Goal: Task Accomplishment & Management: Complete application form

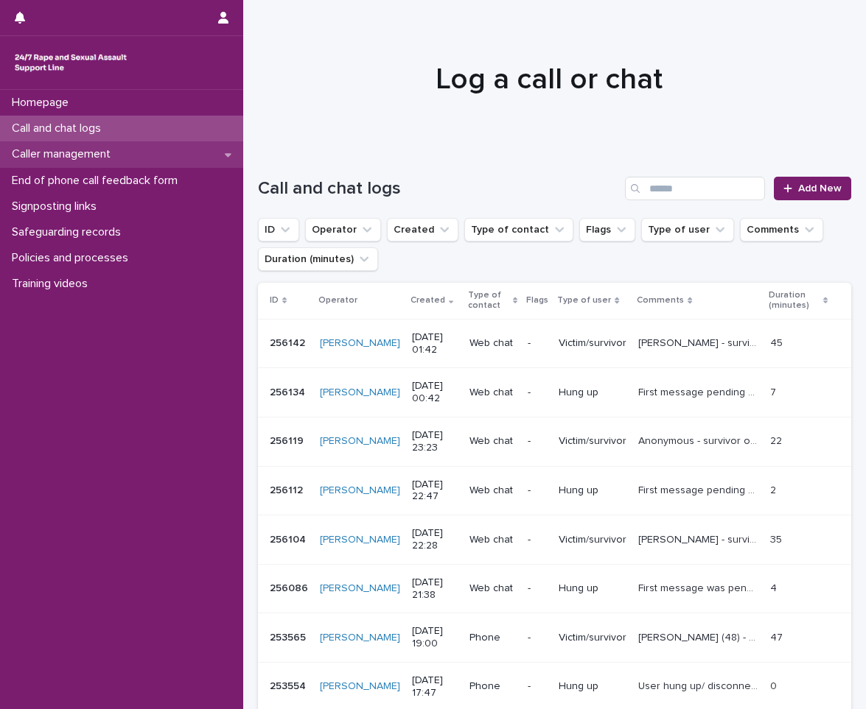
scroll to position [147, 0]
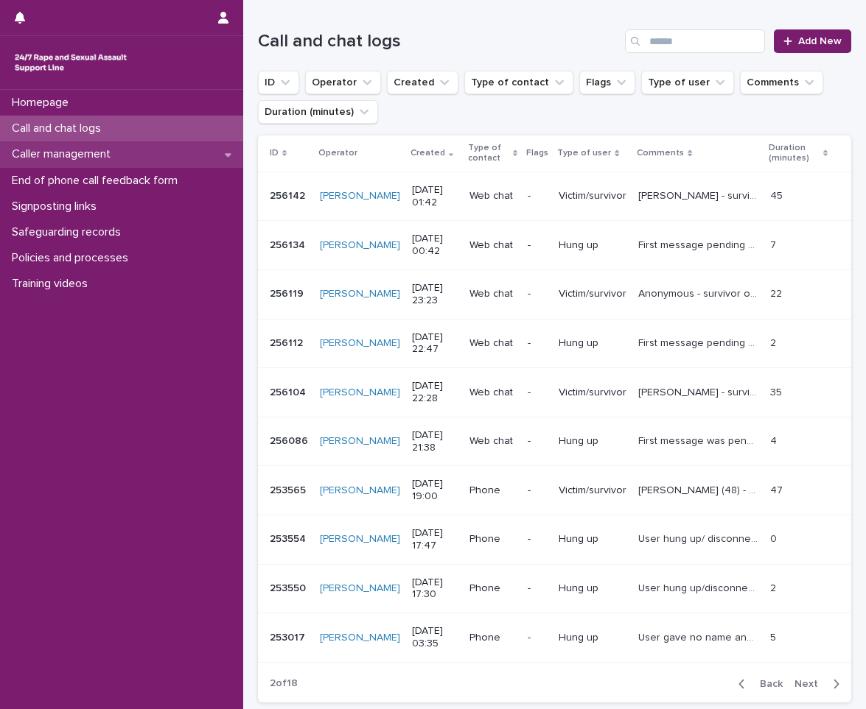
click at [112, 166] on div "Caller management" at bounding box center [121, 154] width 243 height 26
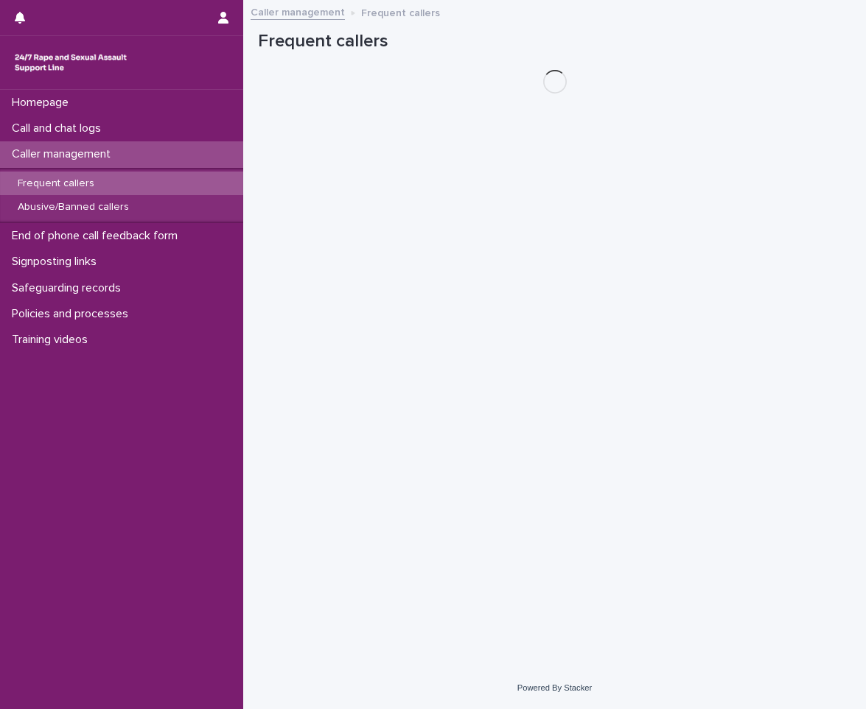
click at [125, 193] on div "Frequent callers" at bounding box center [121, 184] width 243 height 24
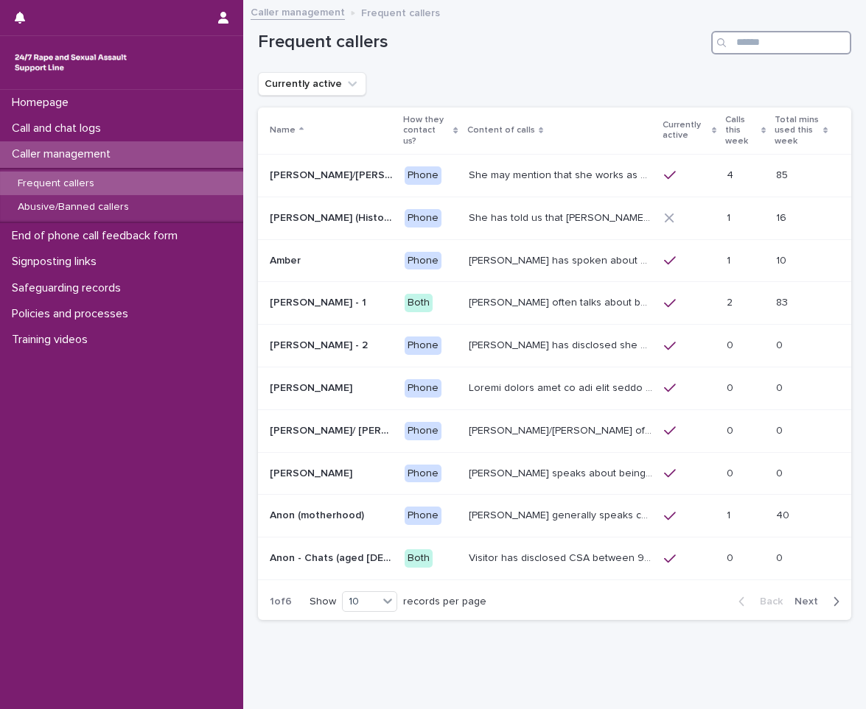
click at [802, 52] on input "Search" at bounding box center [781, 43] width 140 height 24
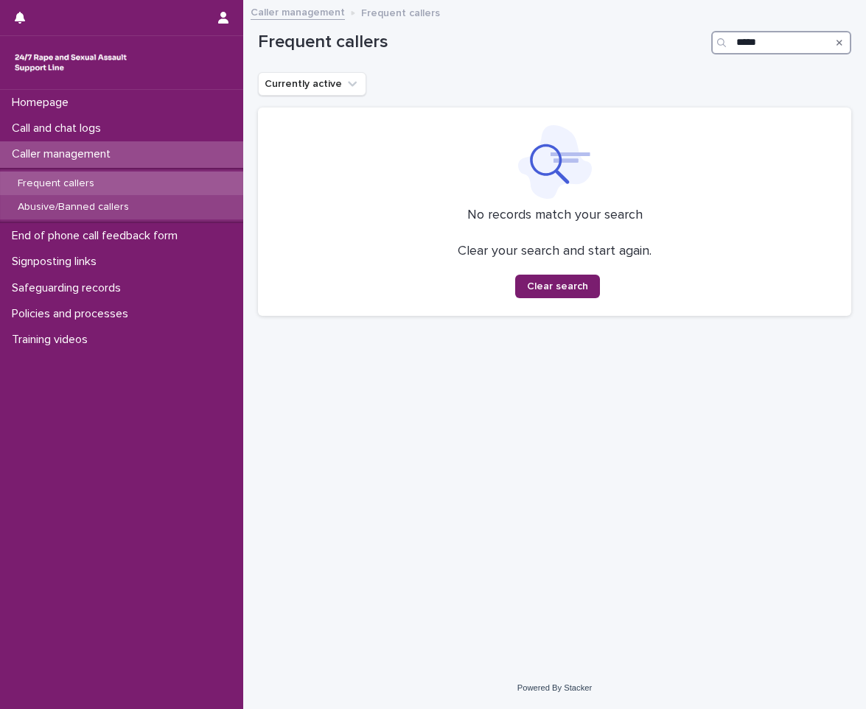
type input "*****"
click at [162, 214] on div "Abusive/Banned callers" at bounding box center [121, 207] width 243 height 24
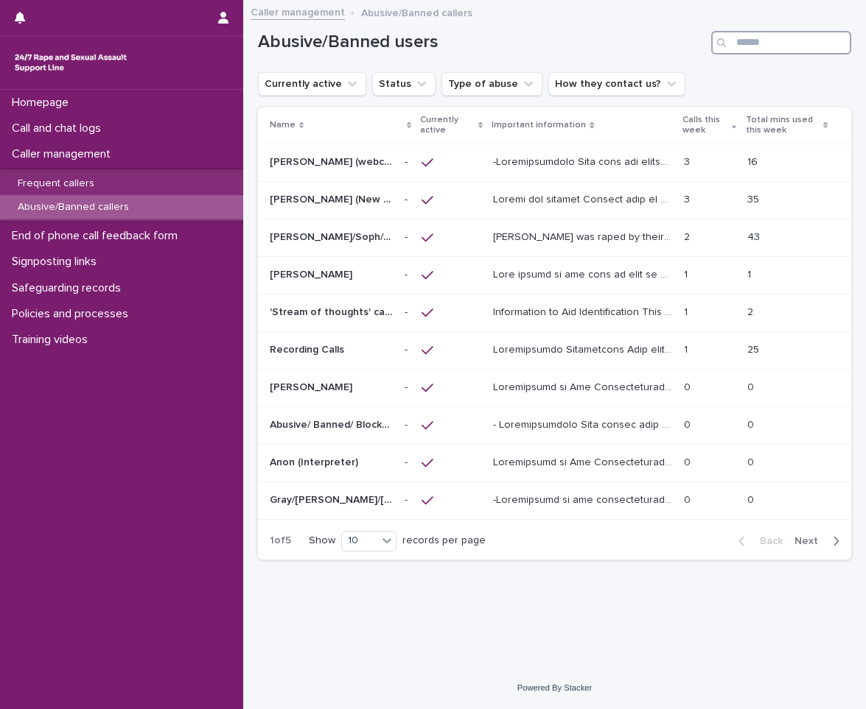
click at [785, 47] on input "Search" at bounding box center [781, 43] width 140 height 24
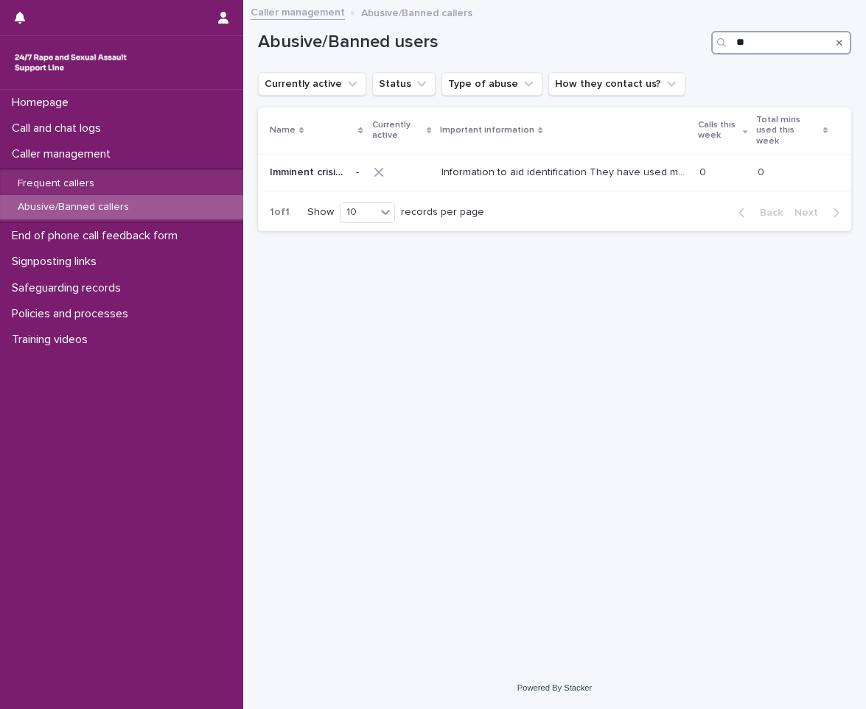
type input "*"
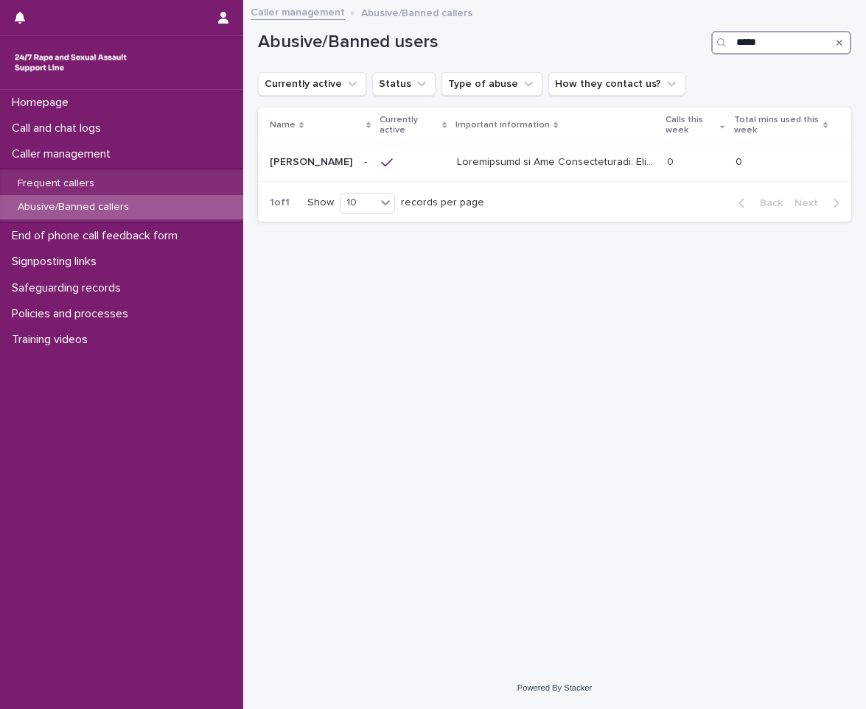
type input "*****"
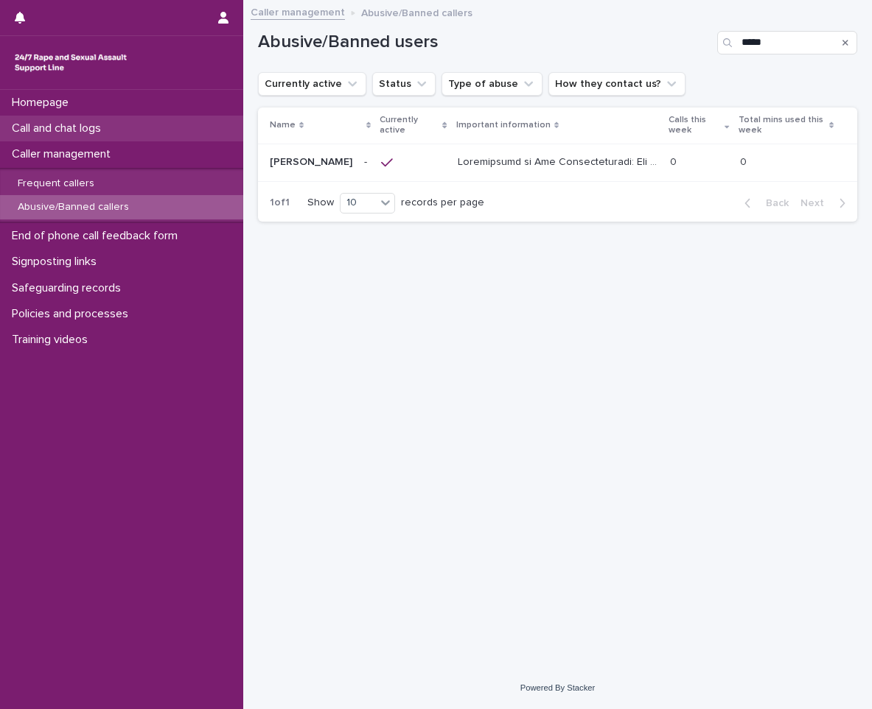
click at [105, 130] on p "Call and chat logs" at bounding box center [59, 129] width 107 height 14
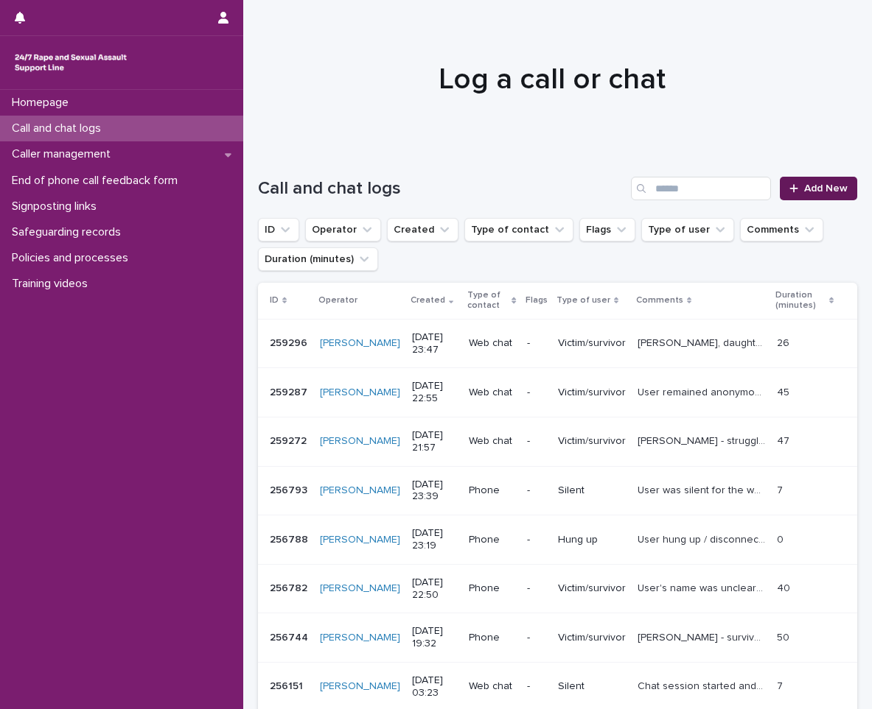
click at [811, 181] on link "Add New" at bounding box center [817, 189] width 77 height 24
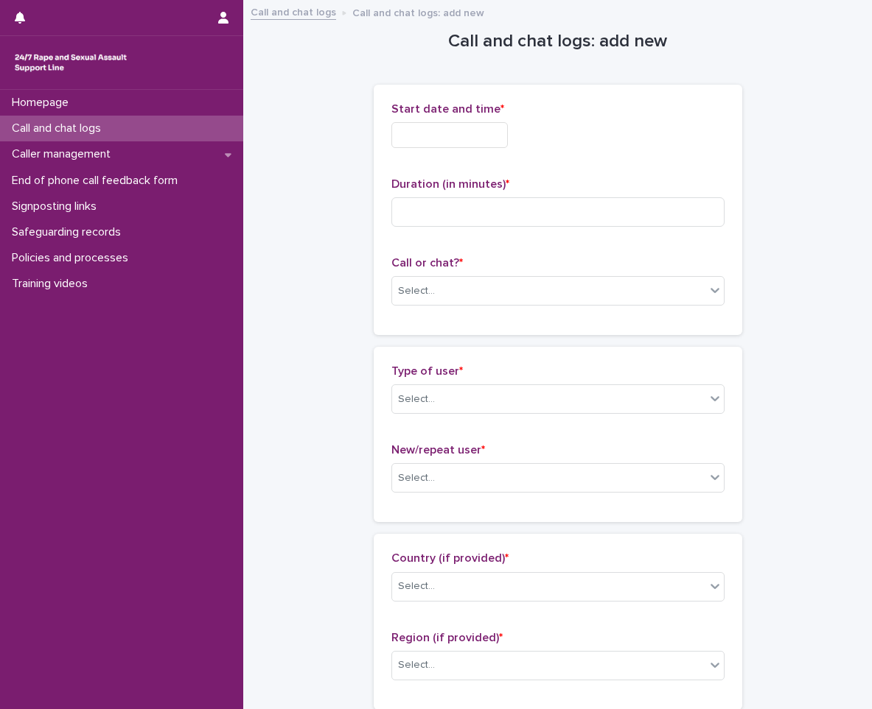
click at [429, 138] on input "text" at bounding box center [449, 135] width 116 height 26
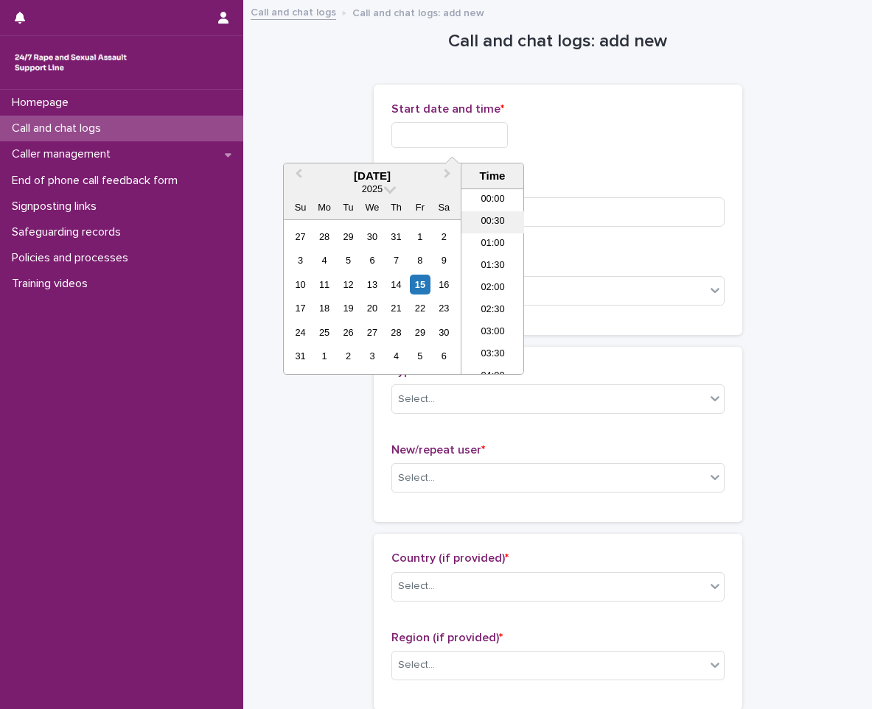
click at [502, 227] on li "00:30" at bounding box center [492, 222] width 63 height 22
click at [493, 134] on input "**********" at bounding box center [449, 135] width 116 height 26
type input "**********"
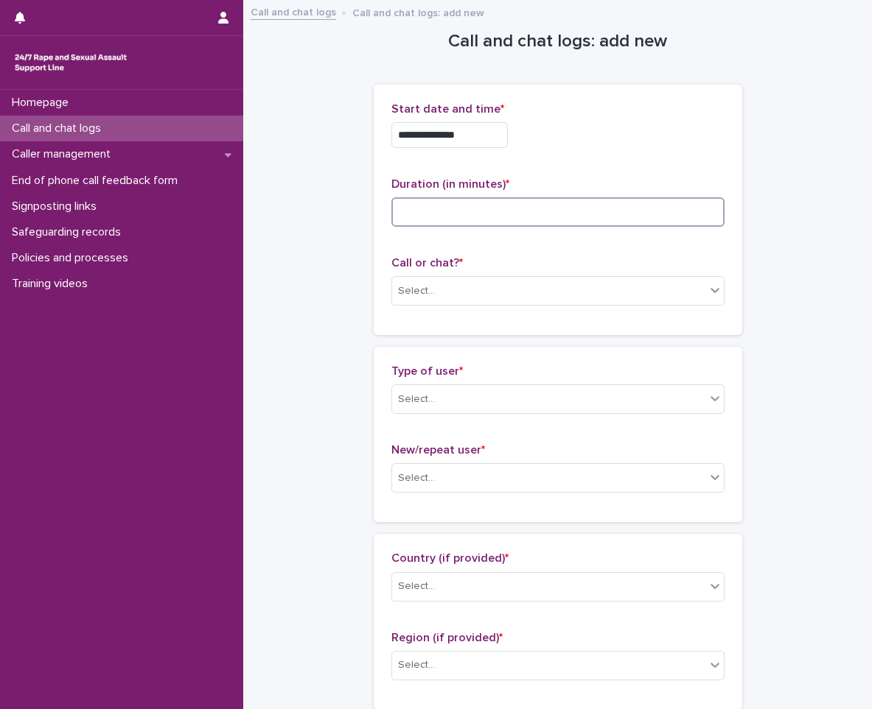
click at [558, 223] on input at bounding box center [557, 211] width 333 height 29
type input "**"
click at [477, 286] on div "Select..." at bounding box center [548, 291] width 313 height 24
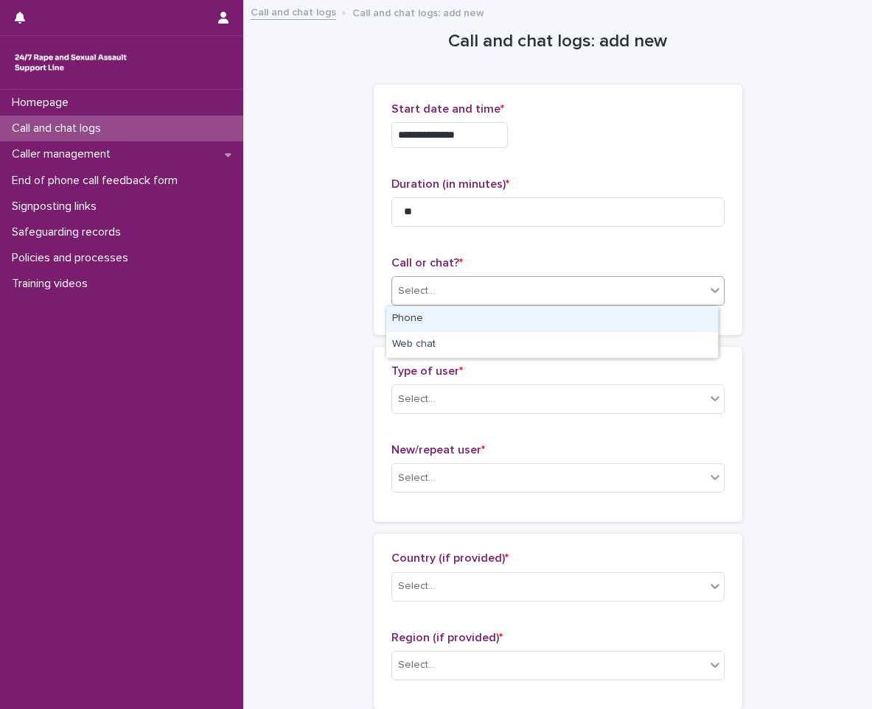
click at [446, 312] on div "Phone" at bounding box center [552, 319] width 332 height 26
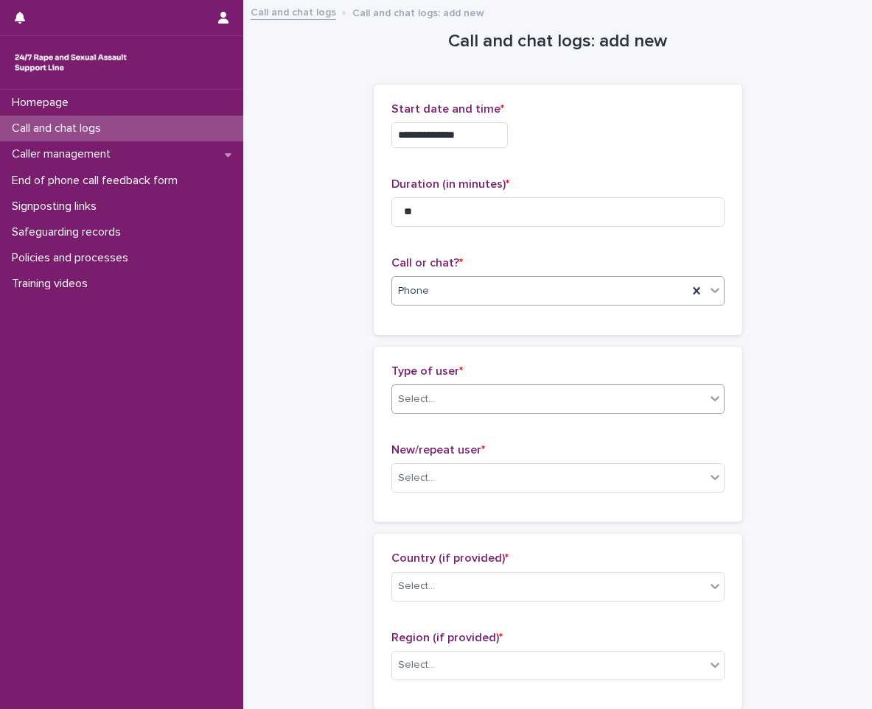
click at [452, 404] on div "Select..." at bounding box center [548, 400] width 313 height 24
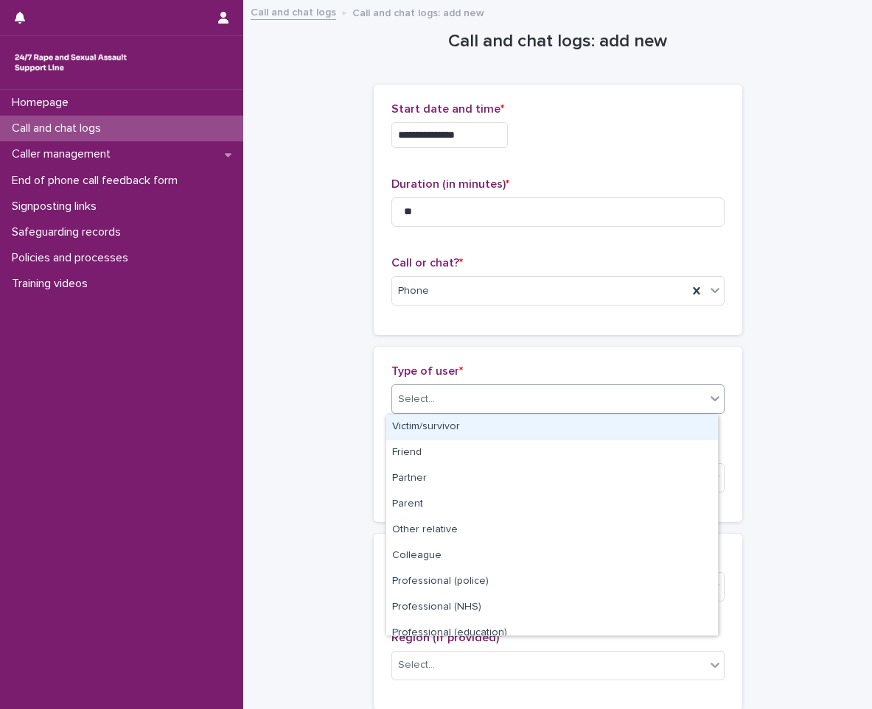
click at [459, 435] on div "Victim/survivor" at bounding box center [552, 428] width 332 height 26
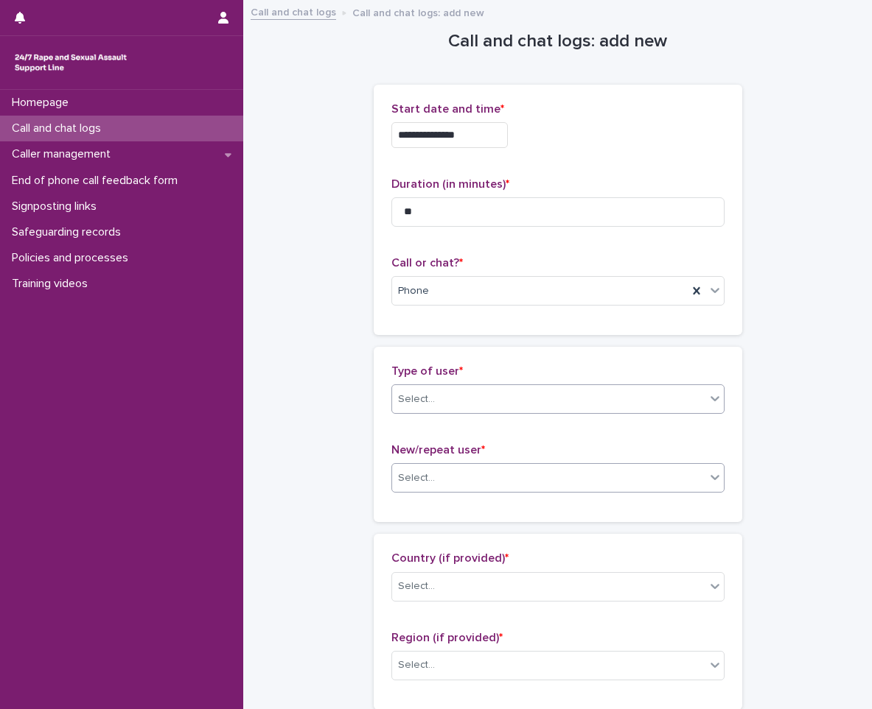
click at [459, 484] on div "Select..." at bounding box center [548, 478] width 313 height 24
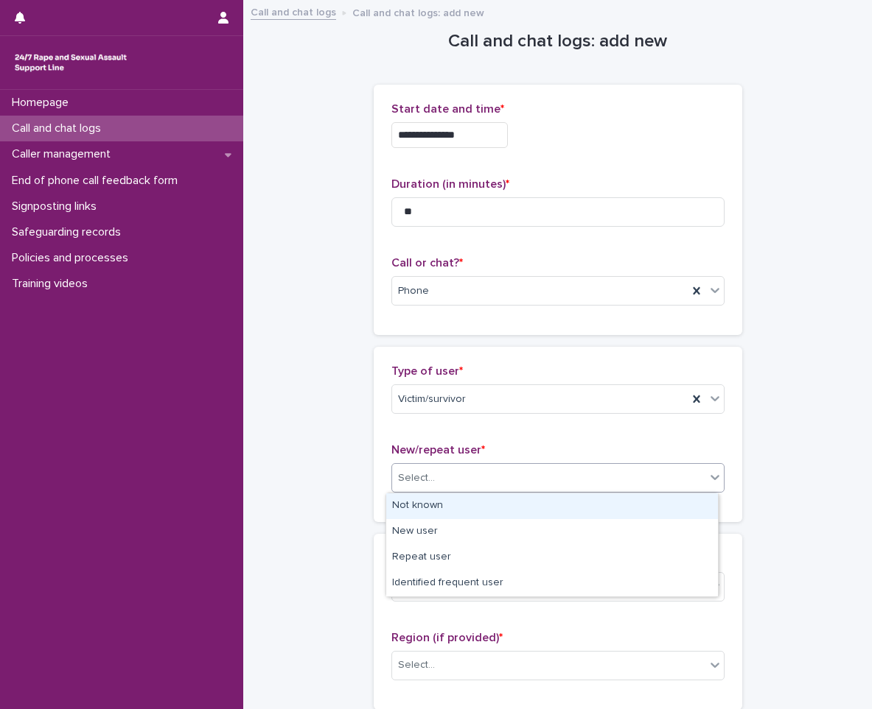
click at [453, 504] on div "Not known" at bounding box center [552, 507] width 332 height 26
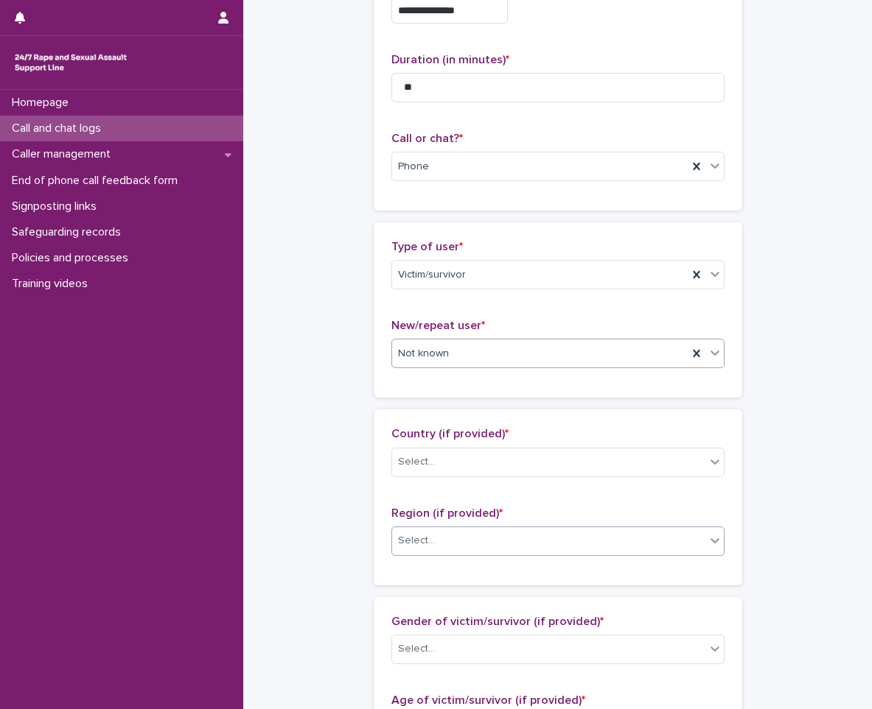
scroll to position [221, 0]
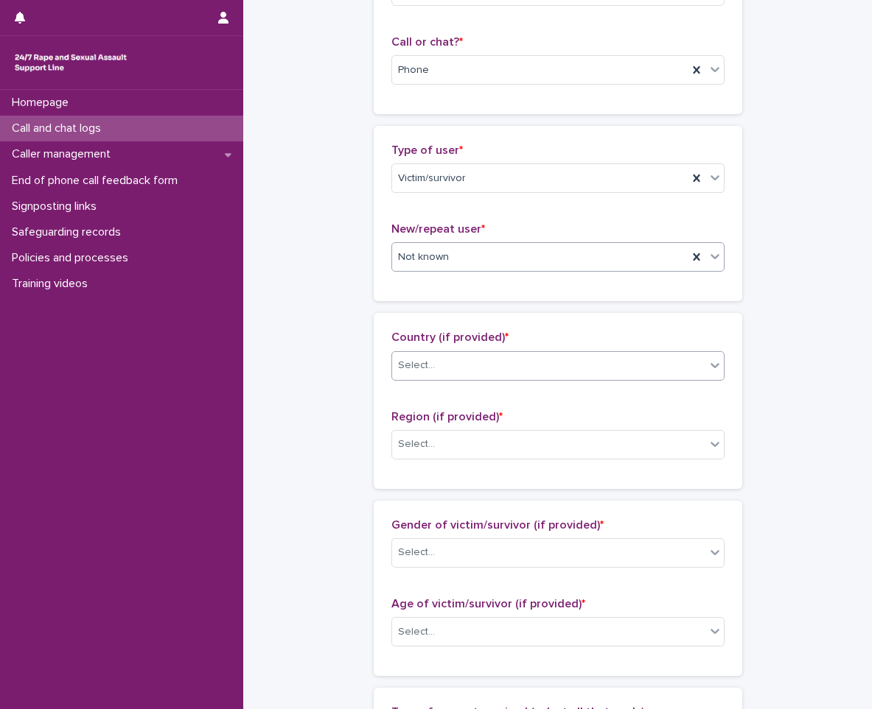
drag, startPoint x: 435, startPoint y: 348, endPoint x: 441, endPoint y: 362, distance: 15.2
click at [440, 360] on div "Country (if provided) * Select..." at bounding box center [557, 361] width 333 height 61
click at [442, 363] on div "Select..." at bounding box center [548, 366] width 313 height 24
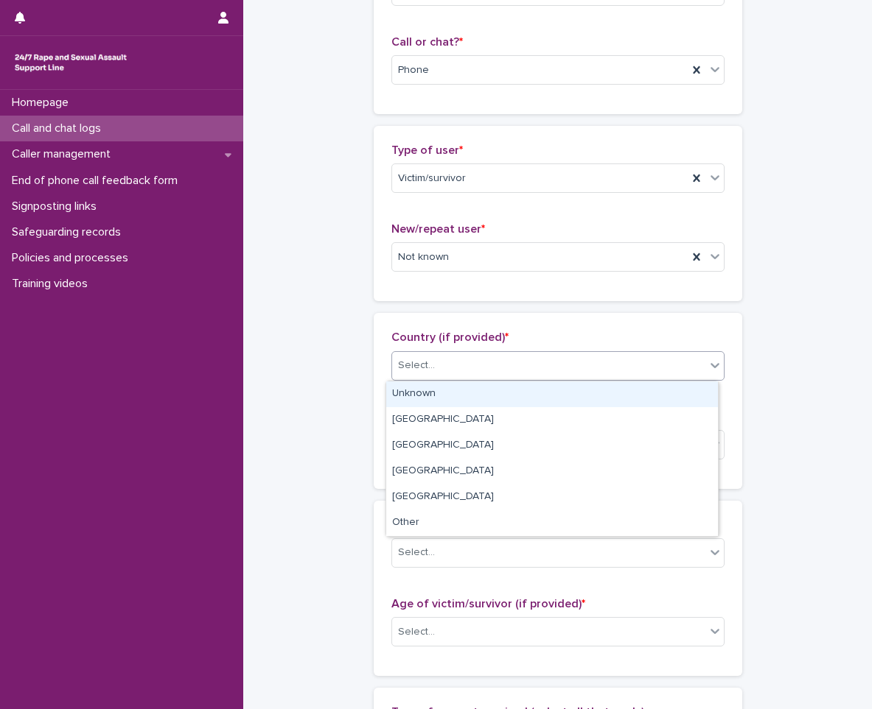
click at [428, 392] on div "Unknown" at bounding box center [552, 395] width 332 height 26
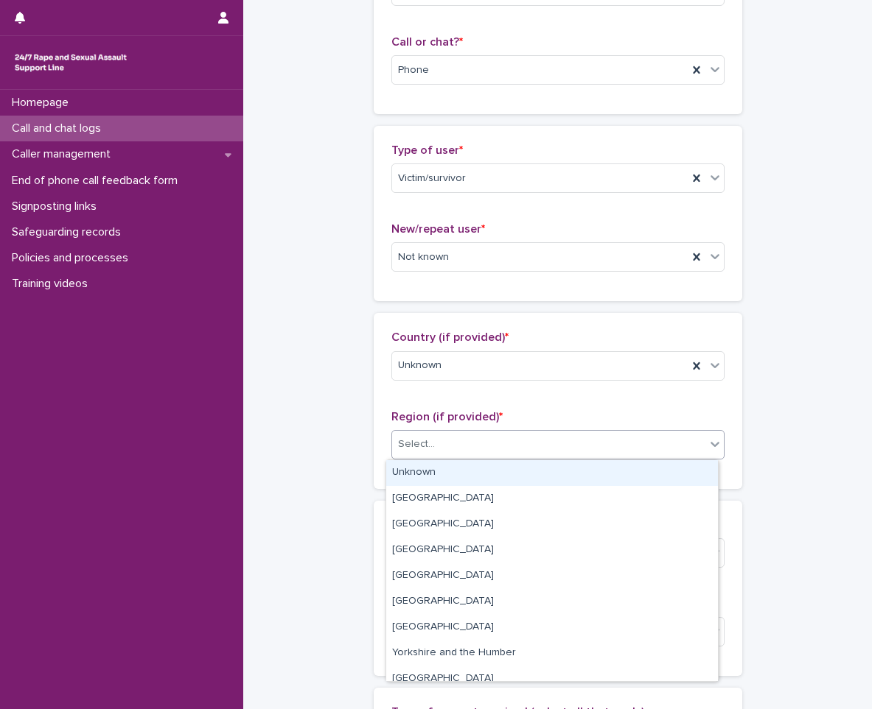
click at [437, 436] on div "Select..." at bounding box center [548, 444] width 313 height 24
click at [440, 474] on div "Unknown" at bounding box center [552, 473] width 332 height 26
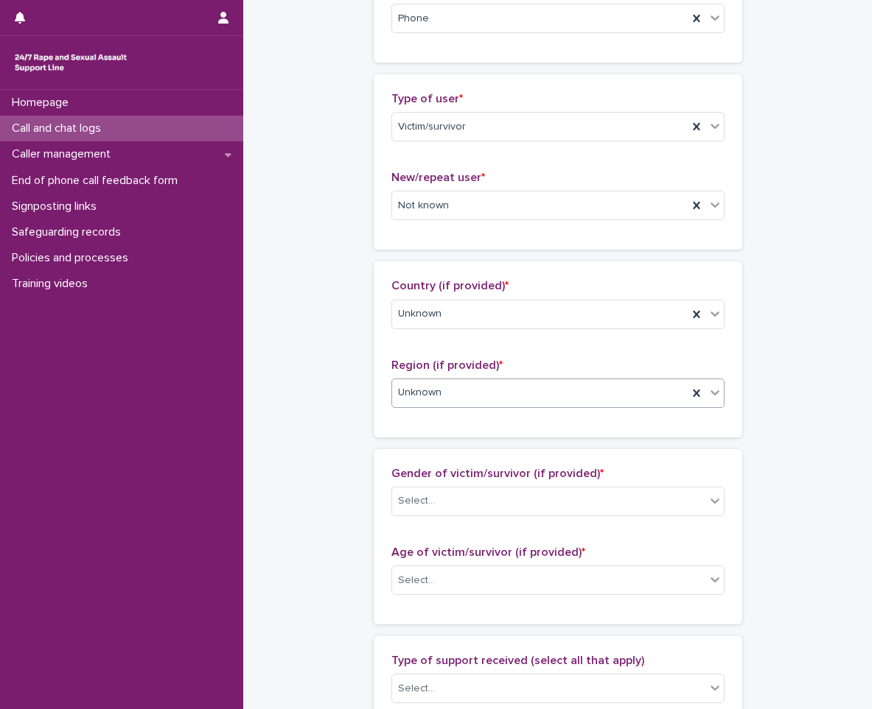
scroll to position [368, 0]
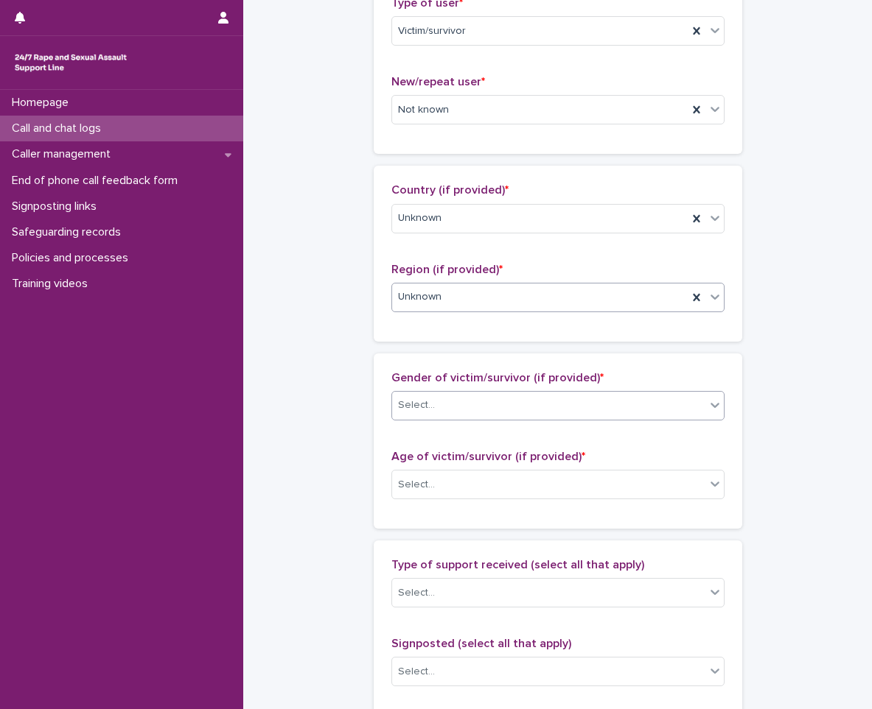
click at [422, 404] on div "Select..." at bounding box center [416, 405] width 37 height 15
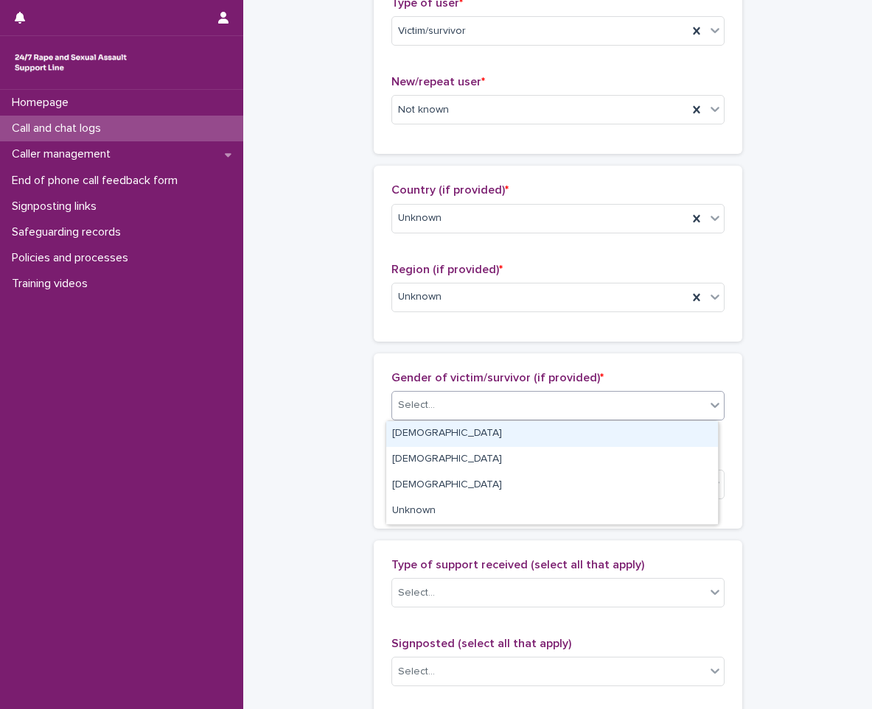
click at [449, 438] on div "[DEMOGRAPHIC_DATA]" at bounding box center [552, 434] width 332 height 26
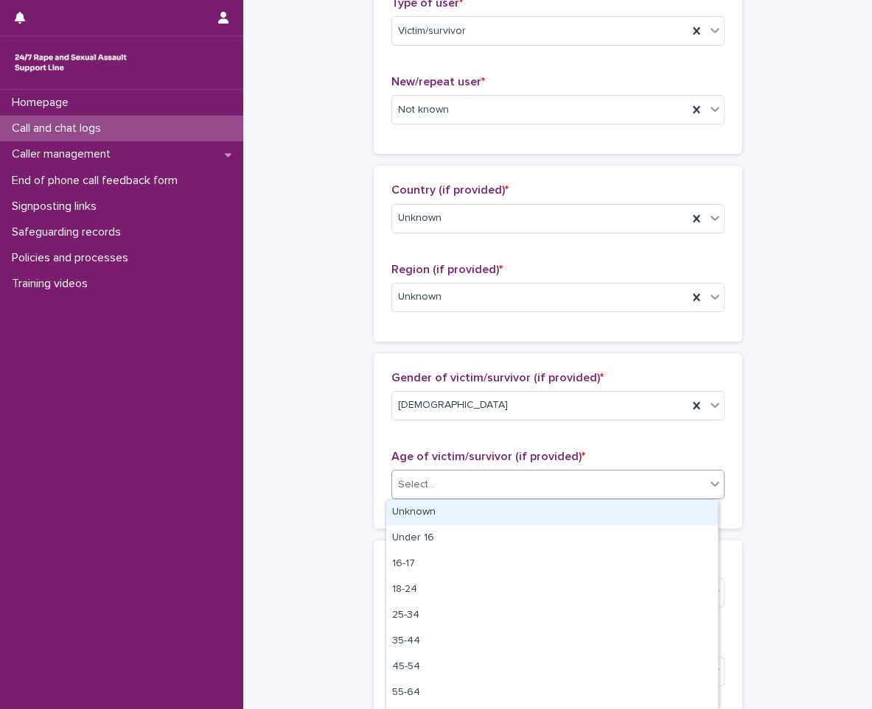
click at [456, 473] on div "Select..." at bounding box center [548, 485] width 313 height 24
click at [462, 511] on div "Unknown" at bounding box center [552, 513] width 332 height 26
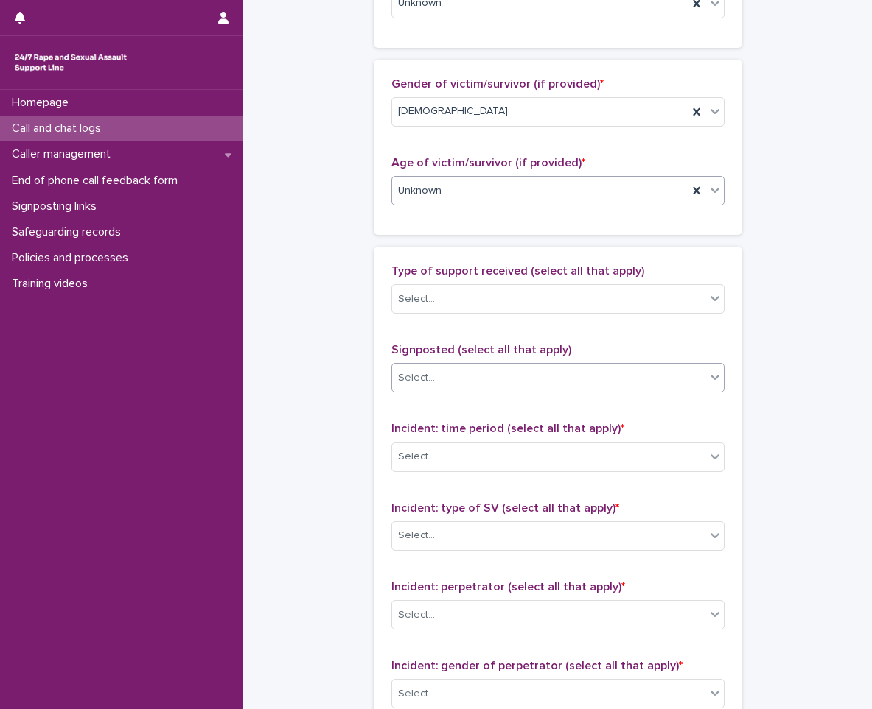
scroll to position [663, 0]
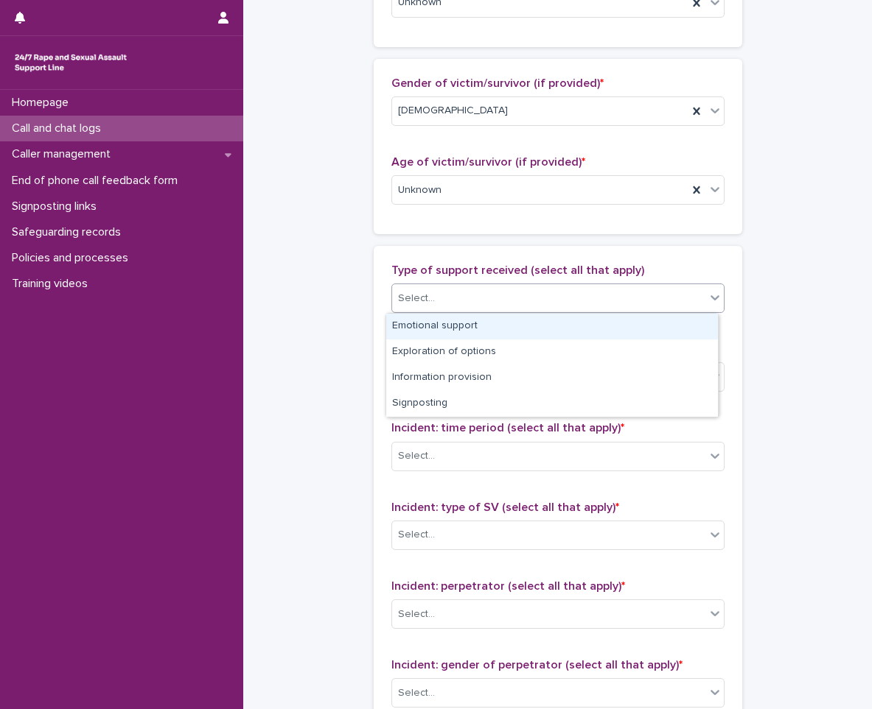
click at [483, 294] on div "Select..." at bounding box center [548, 299] width 313 height 24
click at [446, 325] on div "Emotional support" at bounding box center [552, 327] width 332 height 26
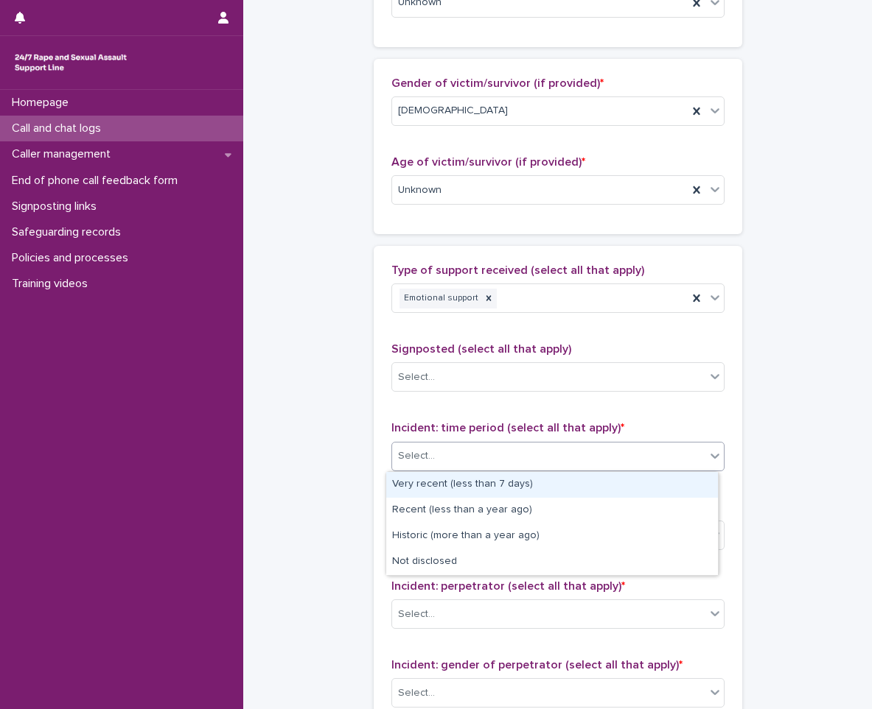
click at [457, 458] on div "Select..." at bounding box center [548, 456] width 313 height 24
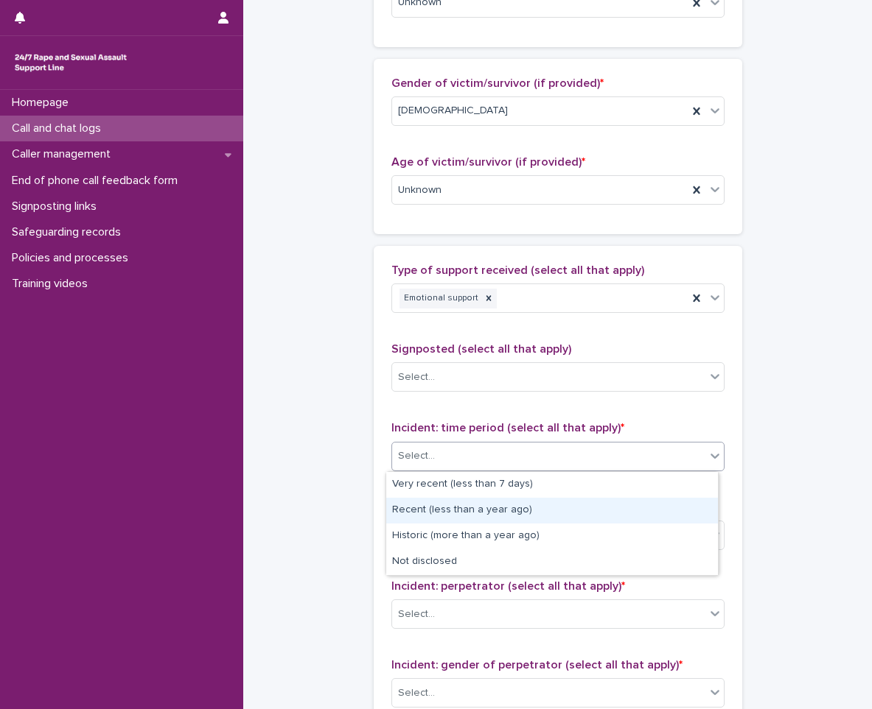
click at [472, 509] on div "Recent (less than a year ago)" at bounding box center [552, 511] width 332 height 26
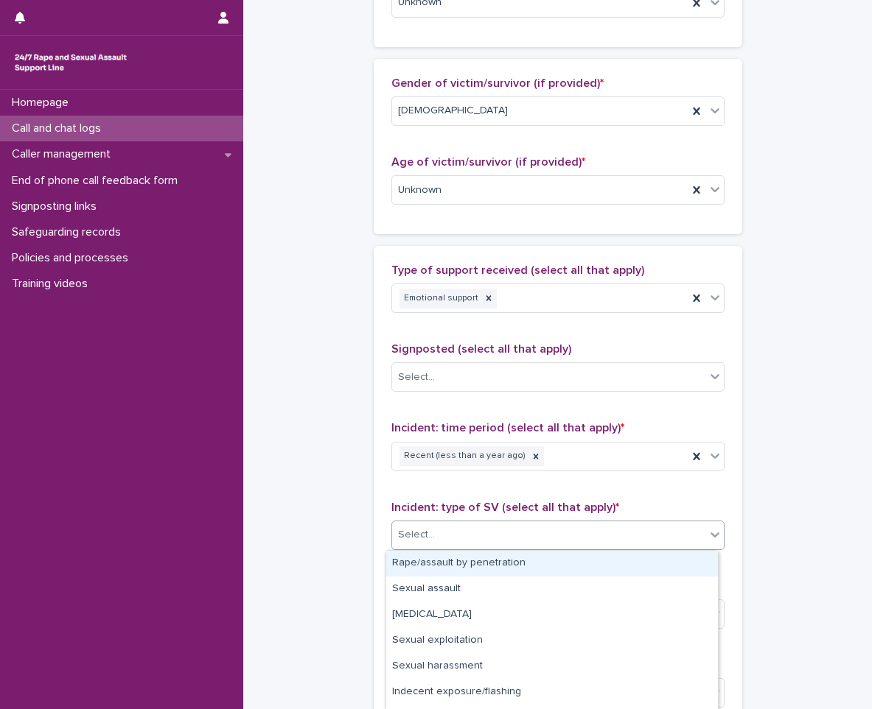
click at [472, 536] on div "Select..." at bounding box center [548, 535] width 313 height 24
click at [463, 573] on div "Rape/assault by penetration" at bounding box center [552, 564] width 332 height 26
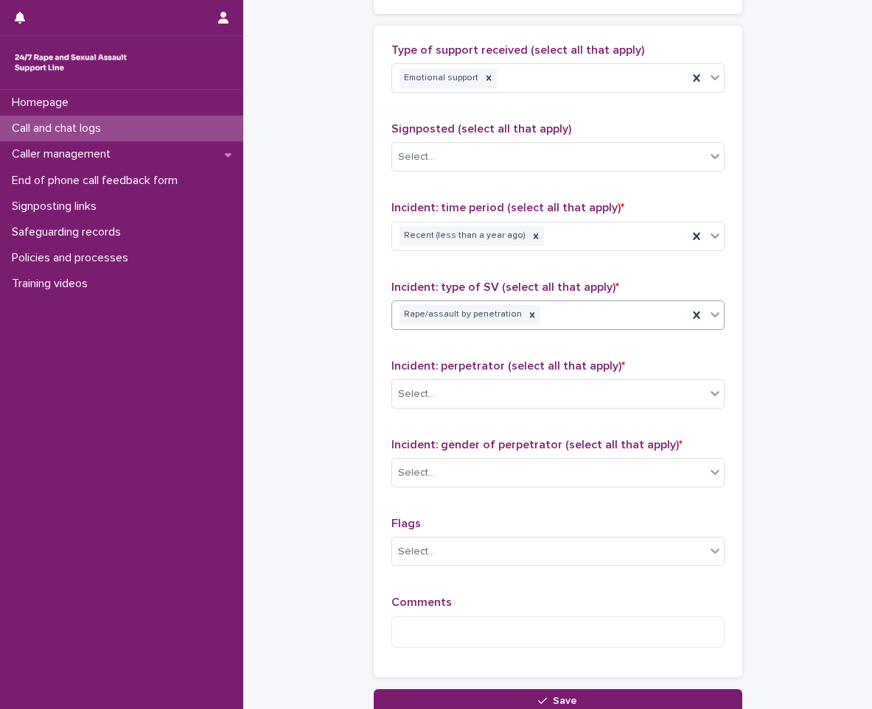
scroll to position [884, 0]
click at [482, 396] on div "Select..." at bounding box center [548, 394] width 313 height 24
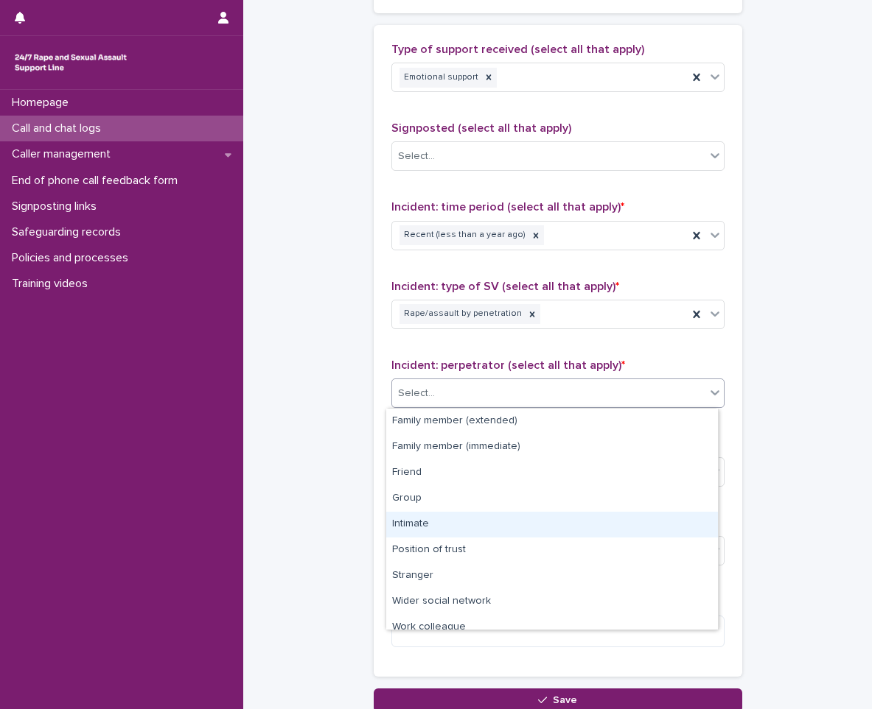
click at [430, 524] on div "Intimate" at bounding box center [552, 525] width 332 height 26
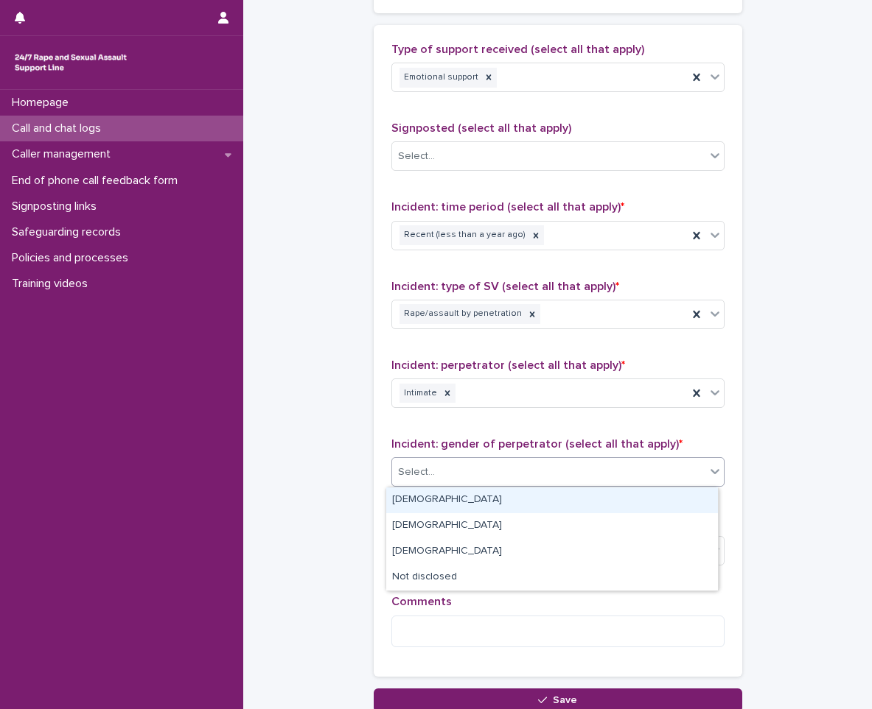
click at [486, 474] on div "Select..." at bounding box center [548, 472] width 313 height 24
click at [462, 506] on div "[DEMOGRAPHIC_DATA]" at bounding box center [552, 501] width 332 height 26
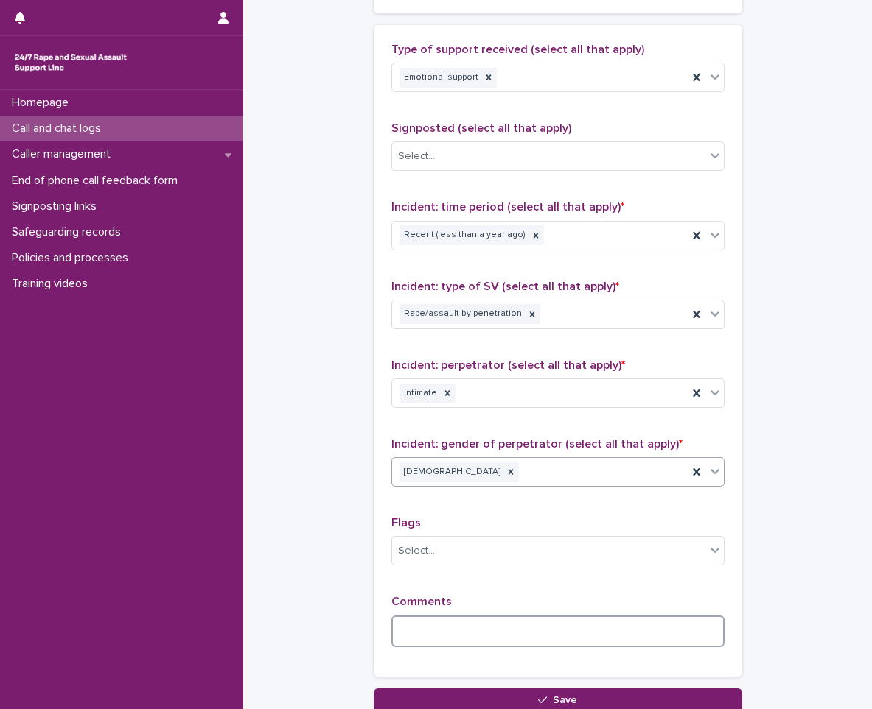
click at [436, 617] on textarea at bounding box center [557, 632] width 333 height 32
click at [703, 637] on textarea "**********" at bounding box center [557, 632] width 333 height 32
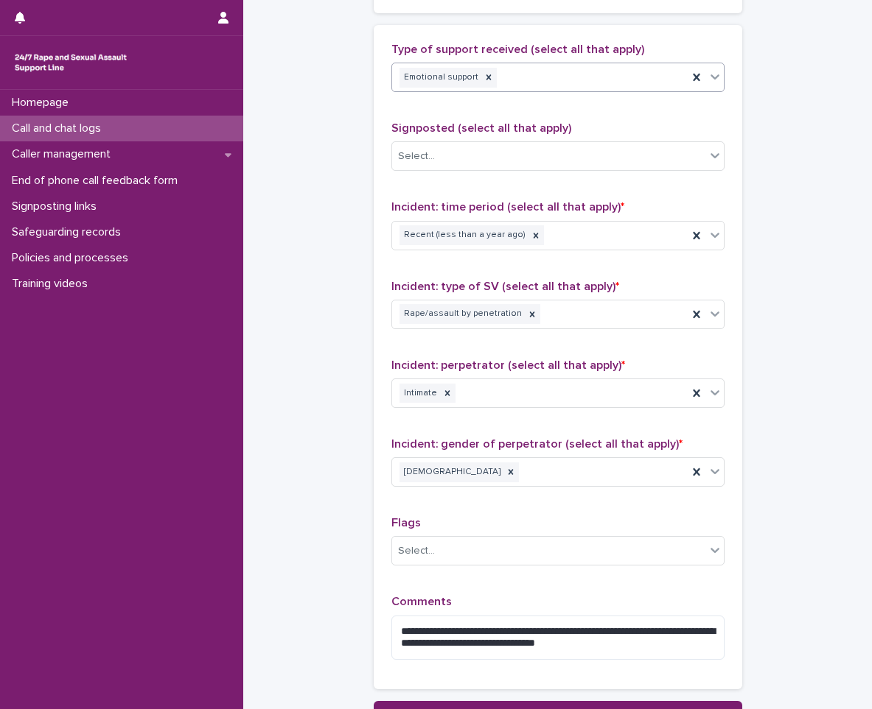
click at [511, 70] on div "Emotional support" at bounding box center [539, 78] width 295 height 26
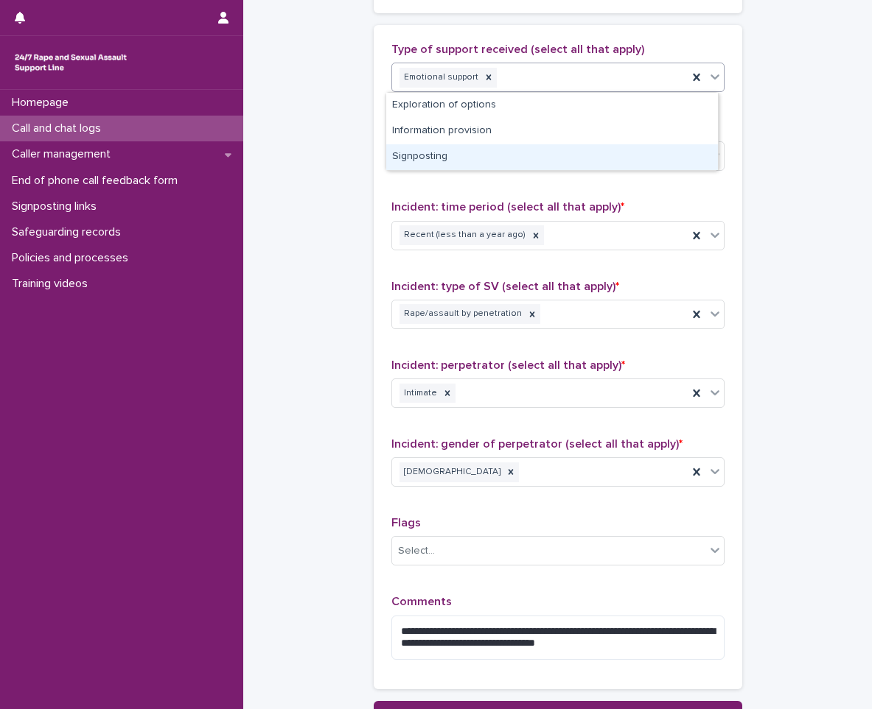
click at [479, 153] on div "Signposting" at bounding box center [552, 157] width 332 height 26
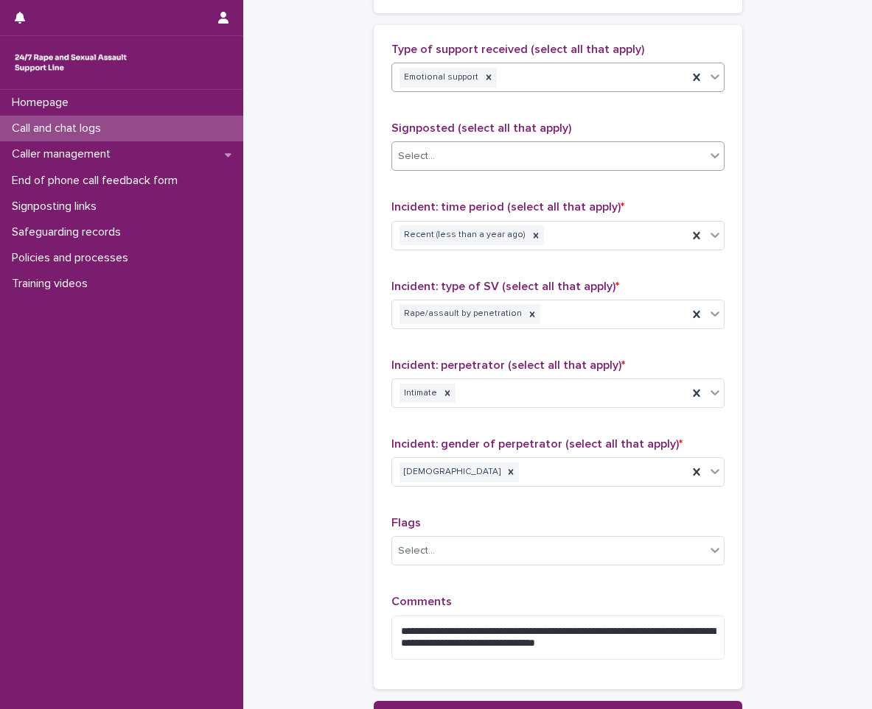
click at [480, 152] on div "Select..." at bounding box center [548, 156] width 313 height 24
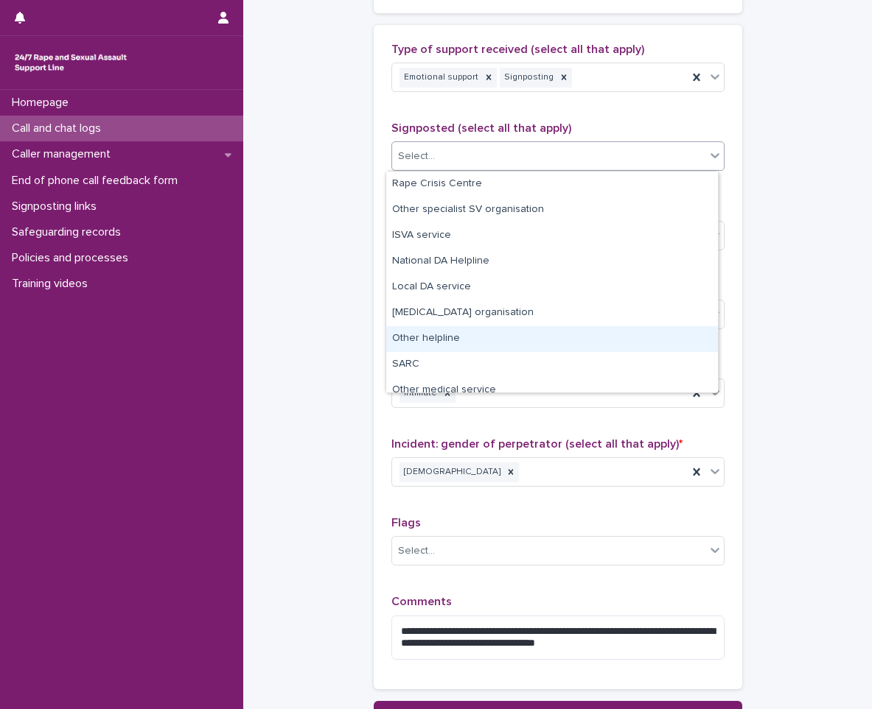
click at [449, 348] on div "Other helpline" at bounding box center [552, 339] width 332 height 26
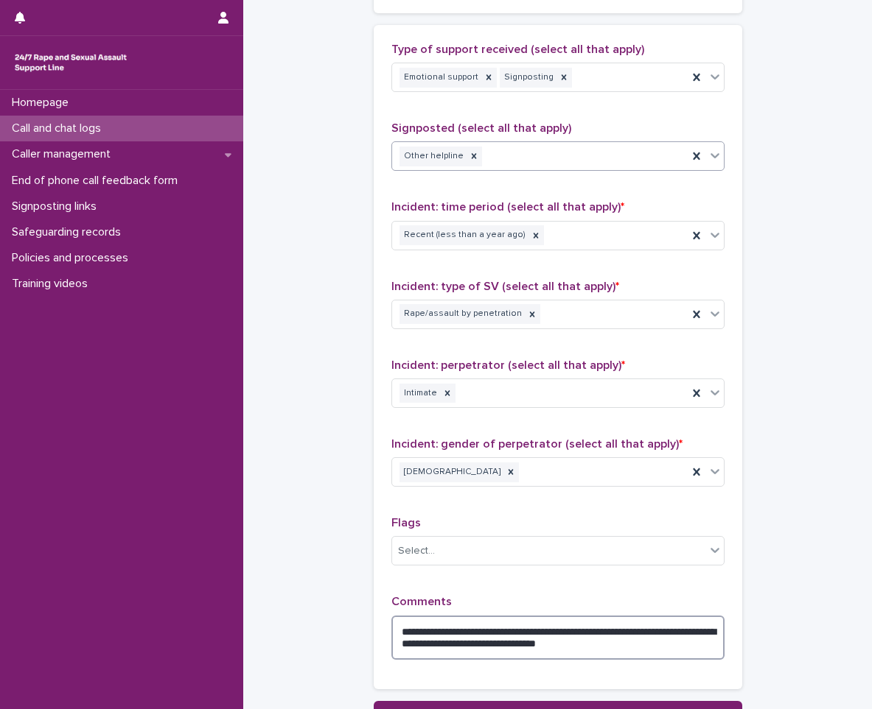
click at [694, 654] on textarea "**********" at bounding box center [557, 638] width 333 height 44
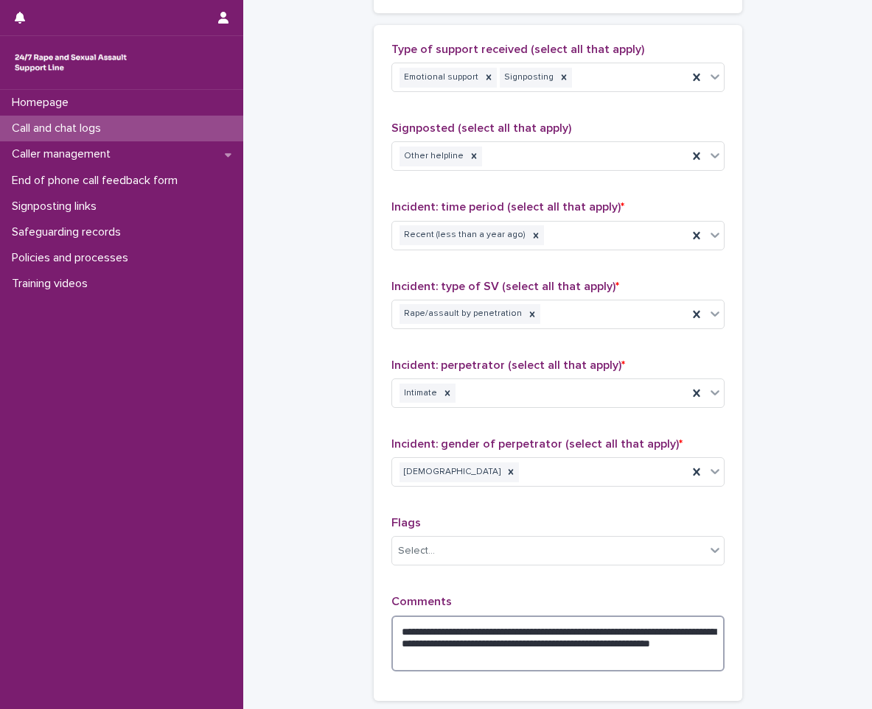
click at [631, 646] on textarea "**********" at bounding box center [557, 644] width 333 height 56
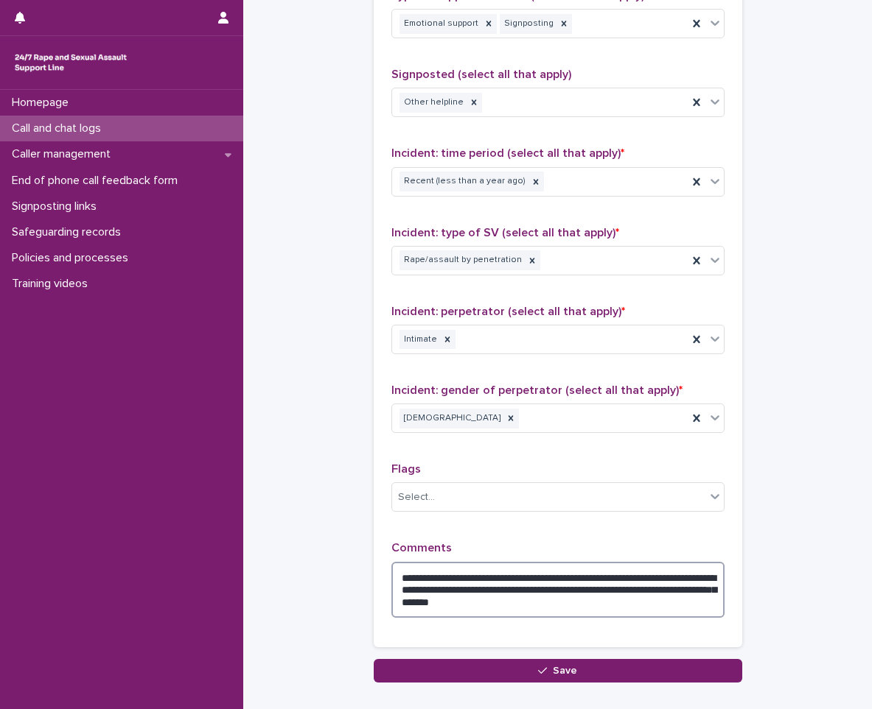
scroll to position [1026, 0]
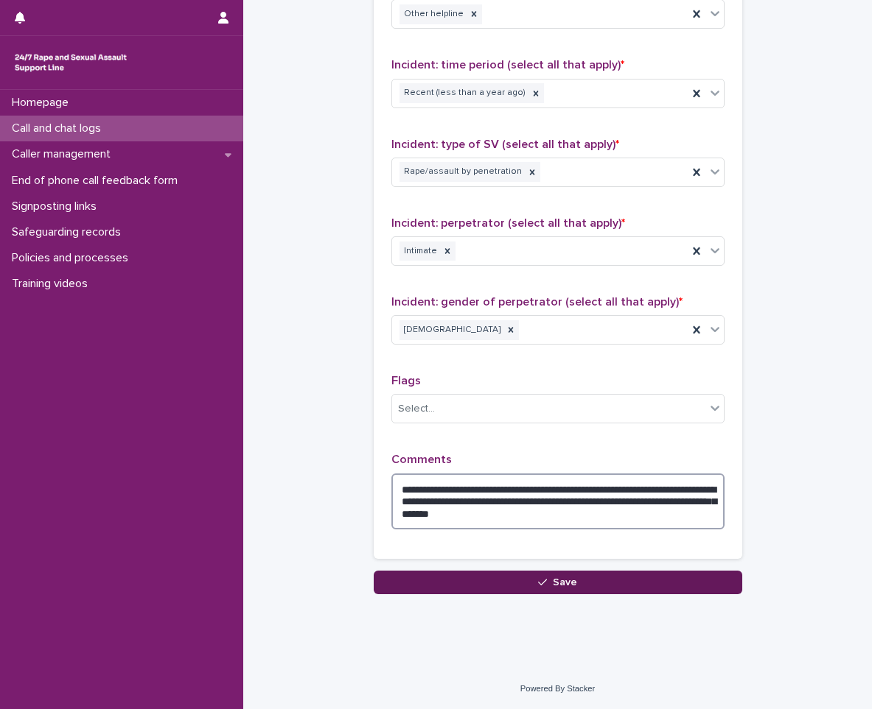
type textarea "**********"
click at [575, 581] on button "Save" at bounding box center [558, 583] width 368 height 24
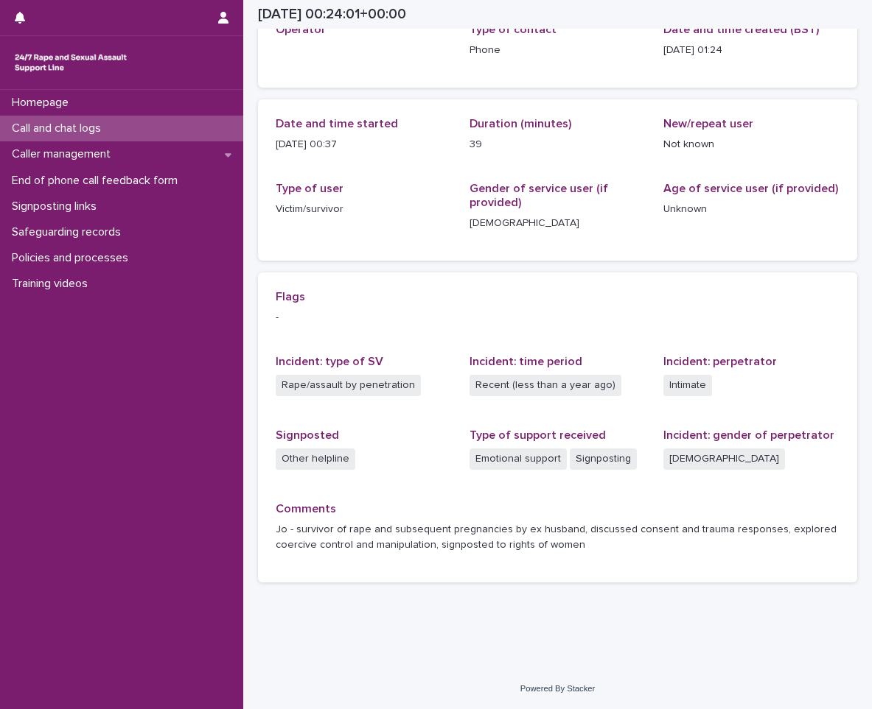
scroll to position [102, 0]
click at [464, 590] on div "Loading... Saving… Flags - Incident: type of SV Rape/assault by penetration Inc…" at bounding box center [557, 434] width 599 height 322
click at [362, 562] on div "Comments Jo - survivor of rape and subsequent pregnancies by ex husband, discus…" at bounding box center [558, 533] width 564 height 63
click at [223, 476] on div "Homepage Call and chat logs Caller management End of phone call feedback form S…" at bounding box center [121, 400] width 243 height 620
click at [180, 121] on div "Call and chat logs" at bounding box center [121, 129] width 243 height 26
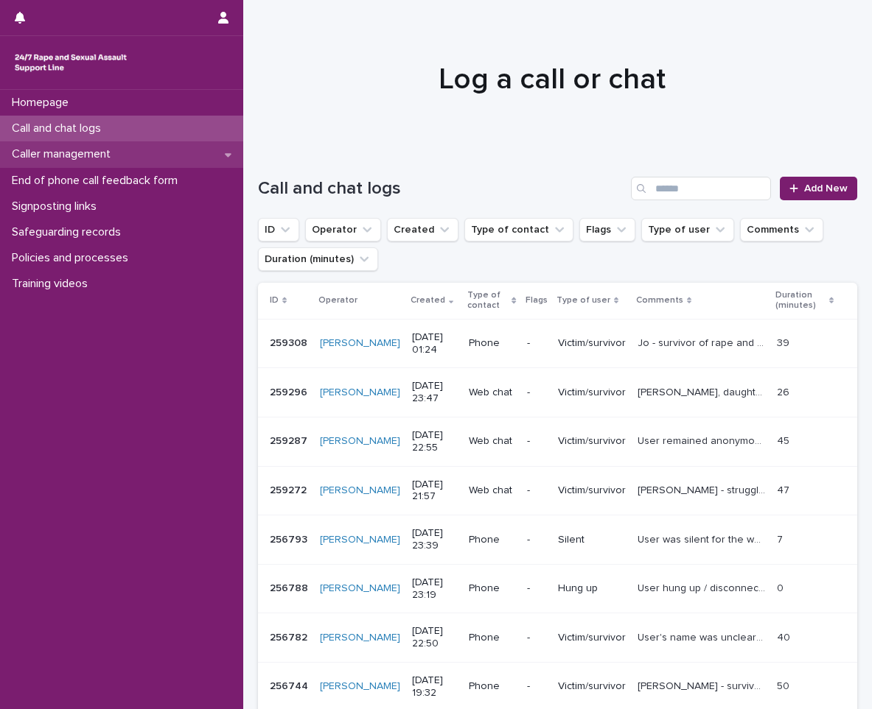
drag, startPoint x: 81, startPoint y: 126, endPoint x: 199, endPoint y: 167, distance: 124.7
click at [81, 126] on p "Call and chat logs" at bounding box center [59, 129] width 107 height 14
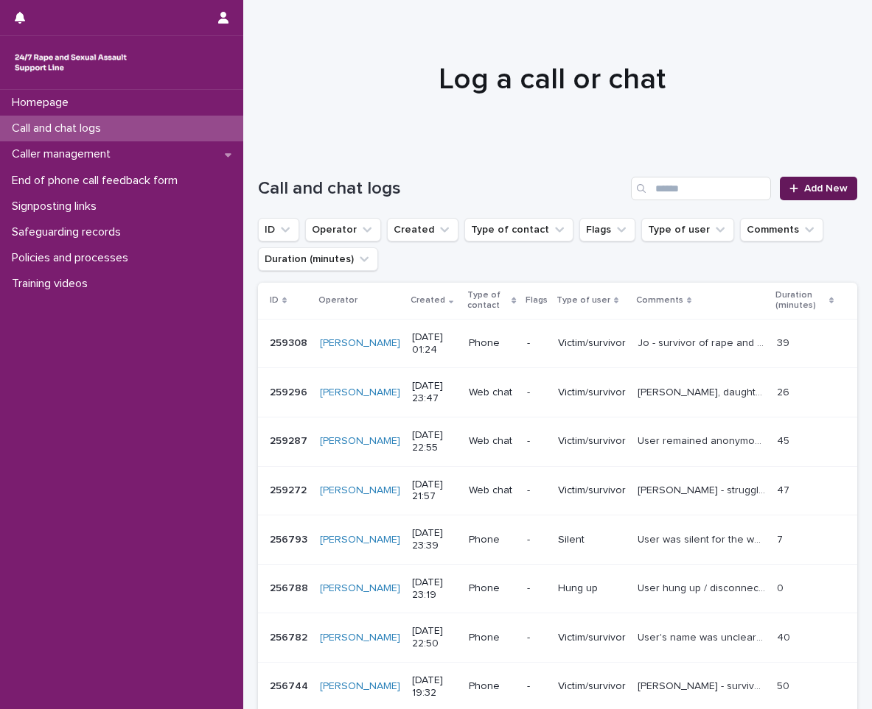
click at [832, 197] on link "Add New" at bounding box center [817, 189] width 77 height 24
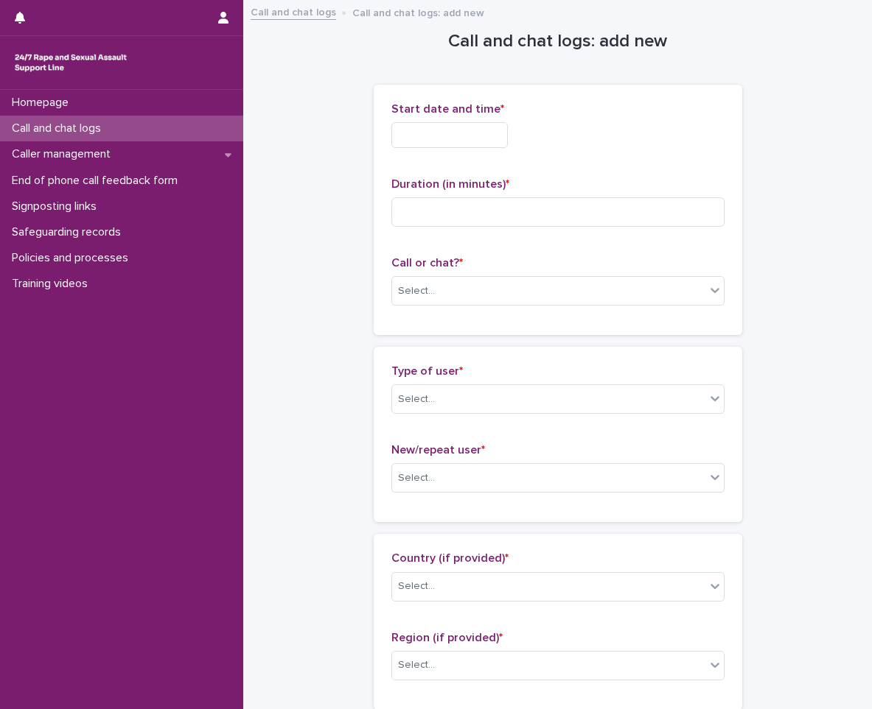
click at [488, 142] on input "text" at bounding box center [449, 135] width 116 height 26
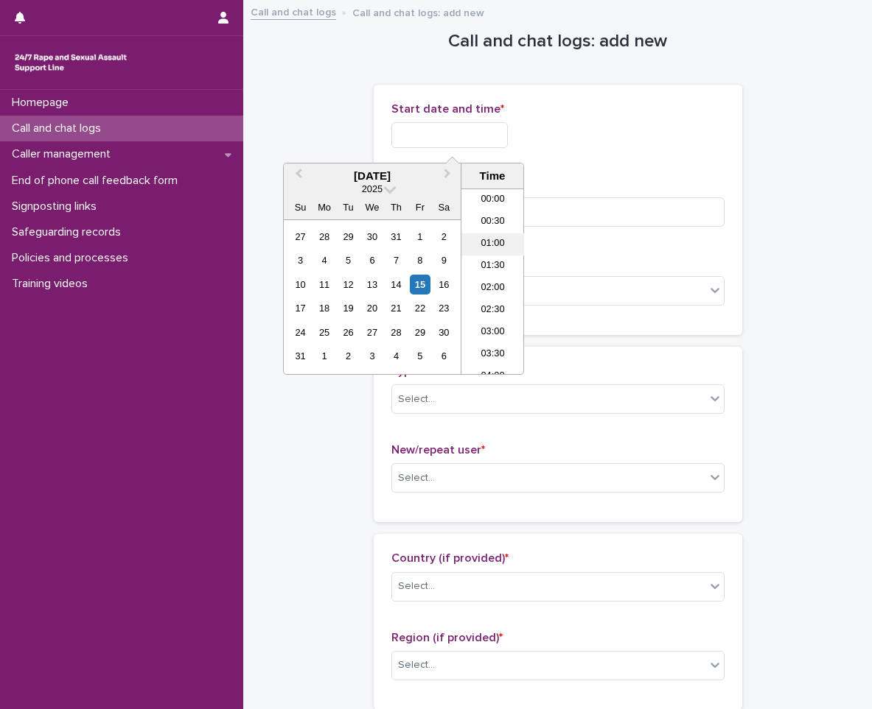
click at [502, 245] on li "01:00" at bounding box center [492, 245] width 63 height 22
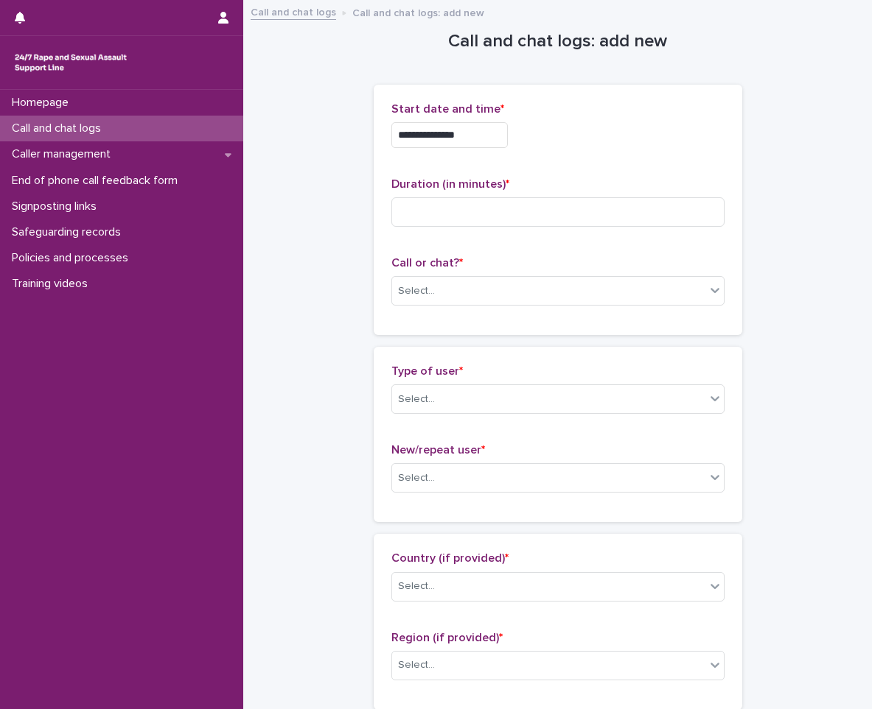
click at [495, 133] on input "**********" at bounding box center [449, 135] width 116 height 26
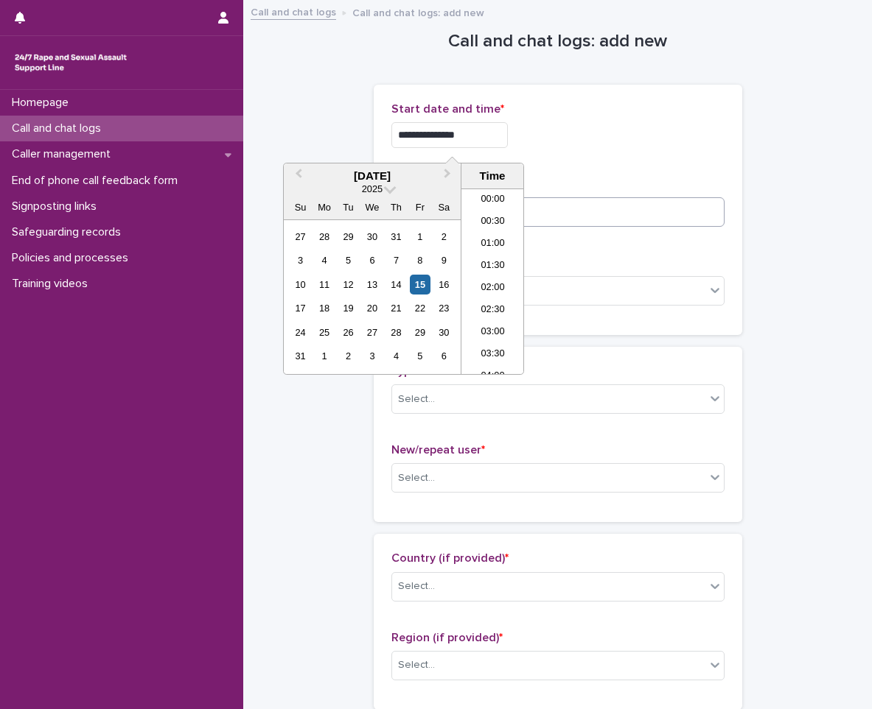
type input "**********"
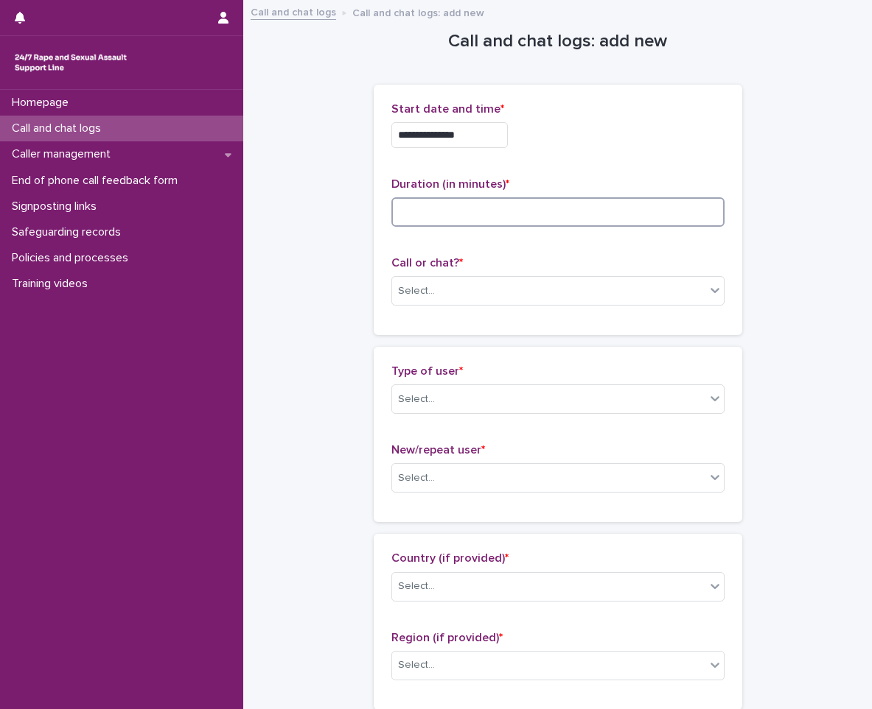
click at [594, 209] on input at bounding box center [557, 211] width 333 height 29
type input "*"
click at [469, 284] on div "Select..." at bounding box center [548, 291] width 313 height 24
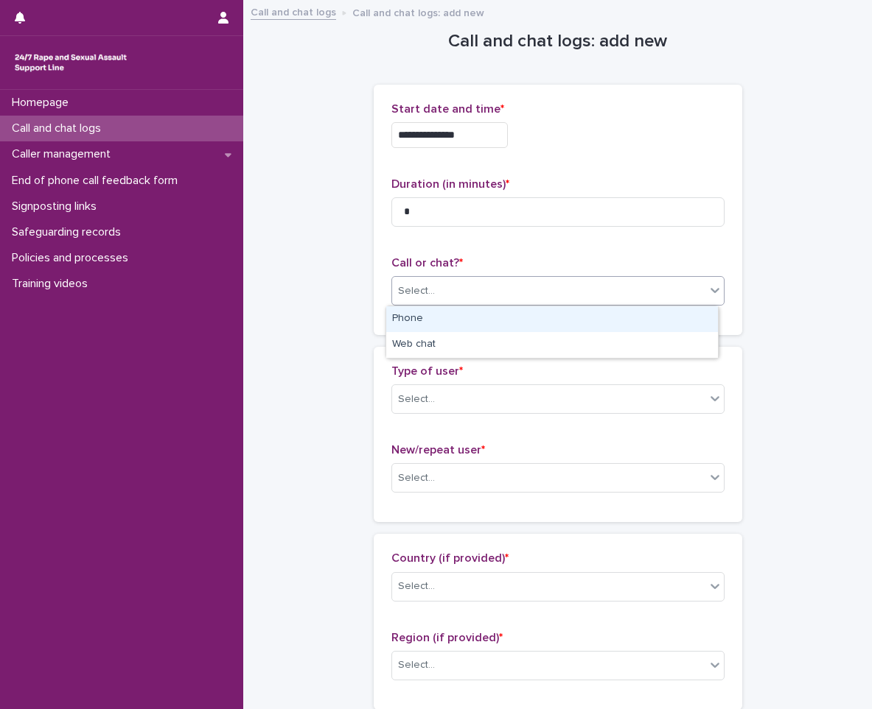
click at [439, 328] on div "Phone" at bounding box center [552, 319] width 332 height 26
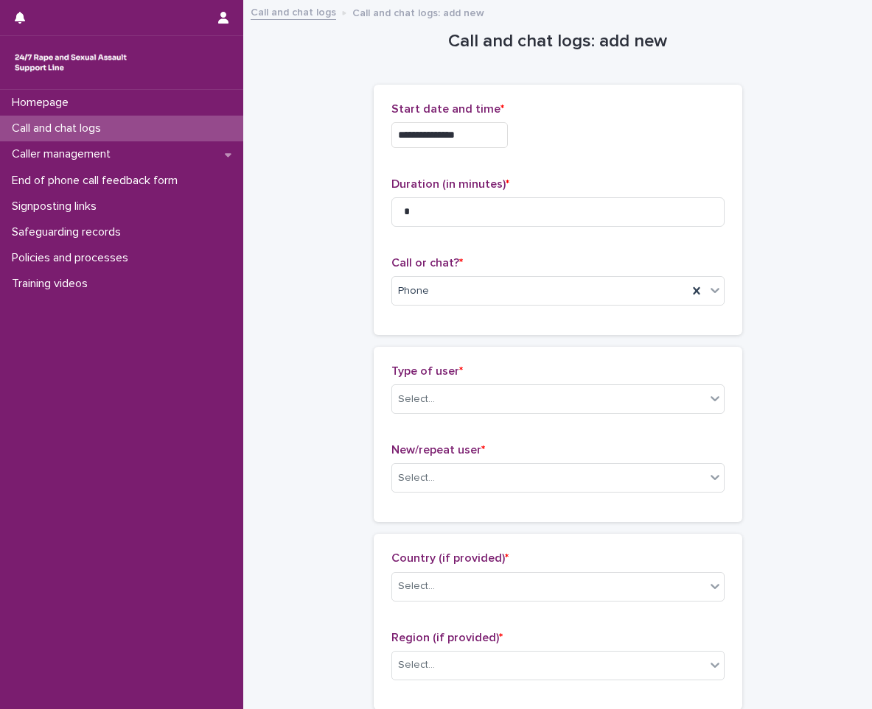
click at [443, 382] on div "Type of user * Select..." at bounding box center [557, 395] width 333 height 61
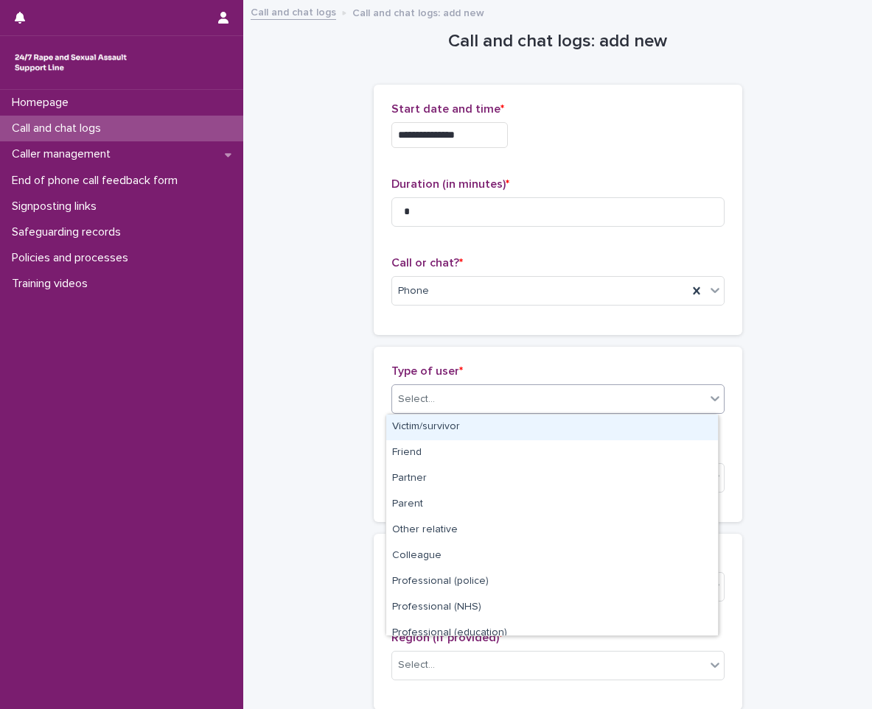
click at [444, 398] on div "Select..." at bounding box center [548, 400] width 313 height 24
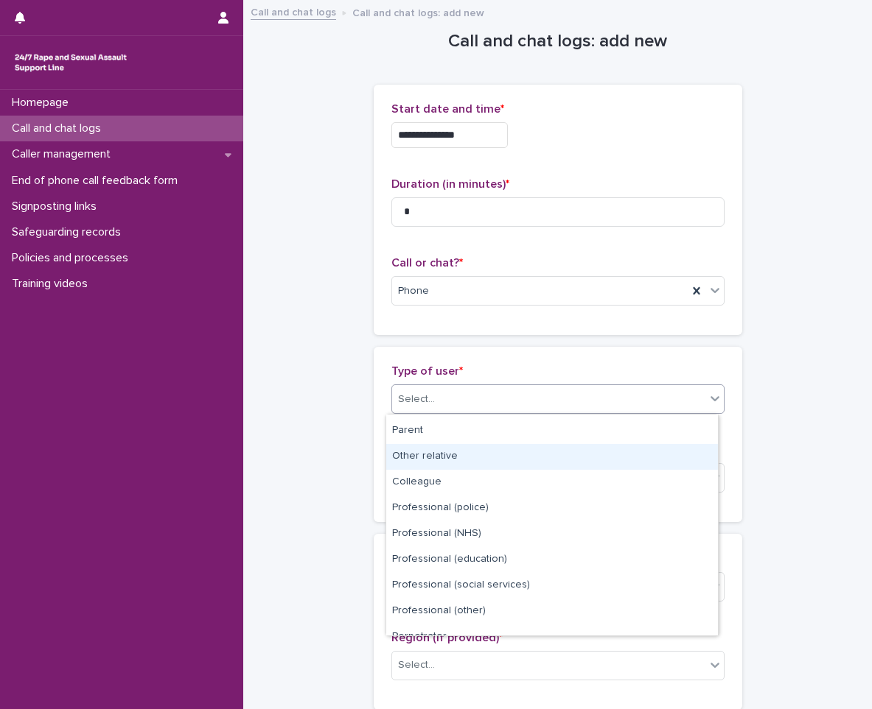
scroll to position [166, 0]
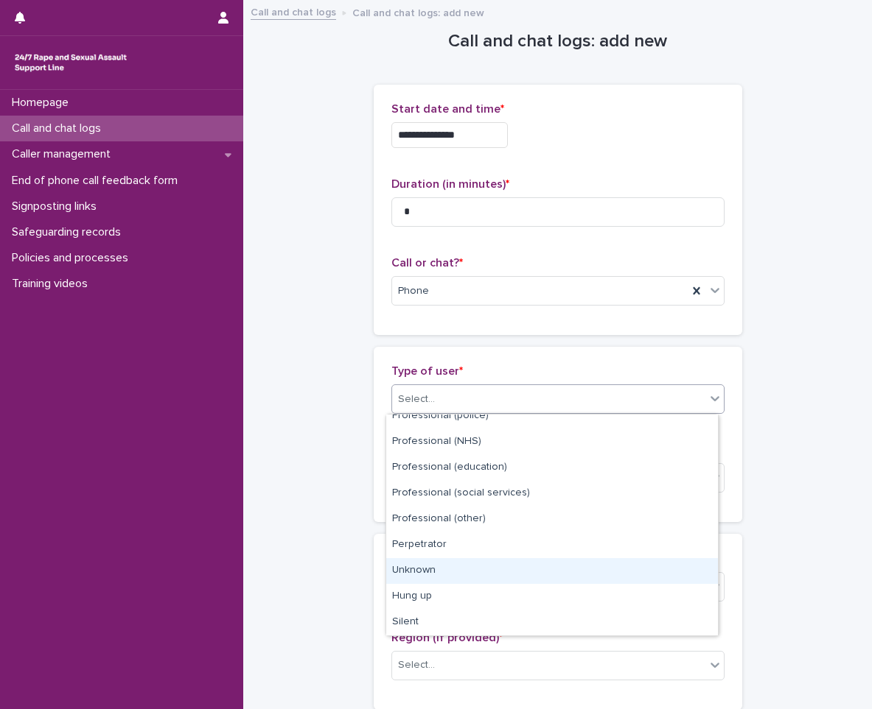
click at [439, 572] on div "Unknown" at bounding box center [552, 571] width 332 height 26
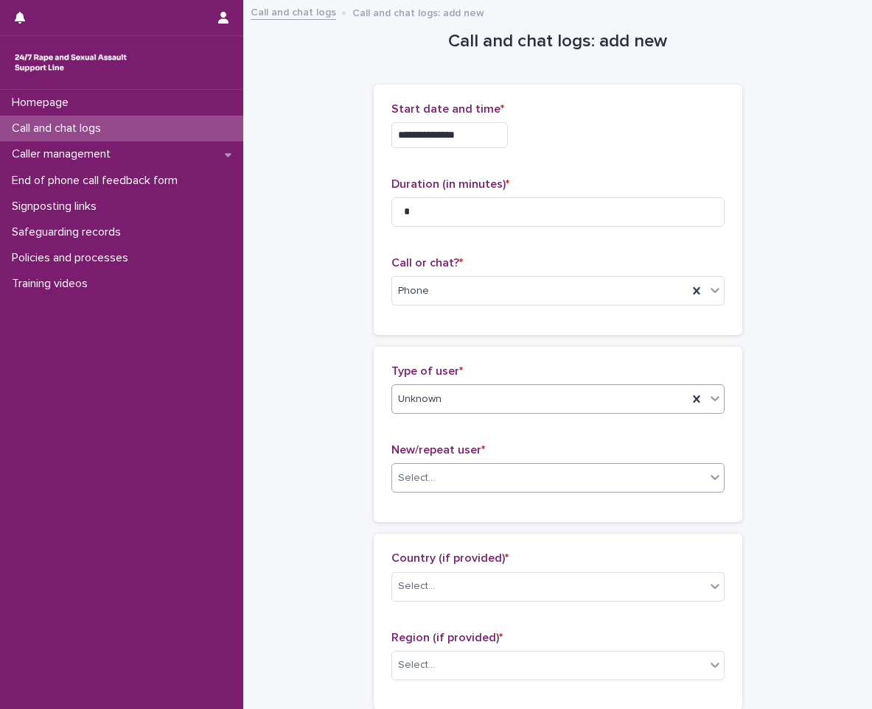
click at [480, 465] on div "Select..." at bounding box center [557, 477] width 333 height 29
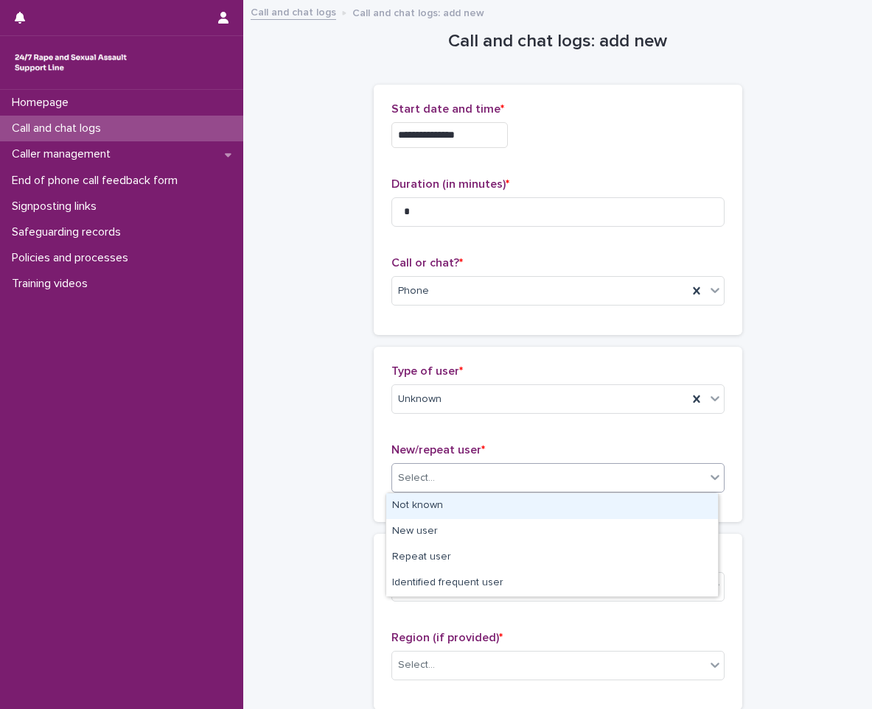
click at [460, 506] on div "Not known" at bounding box center [552, 507] width 332 height 26
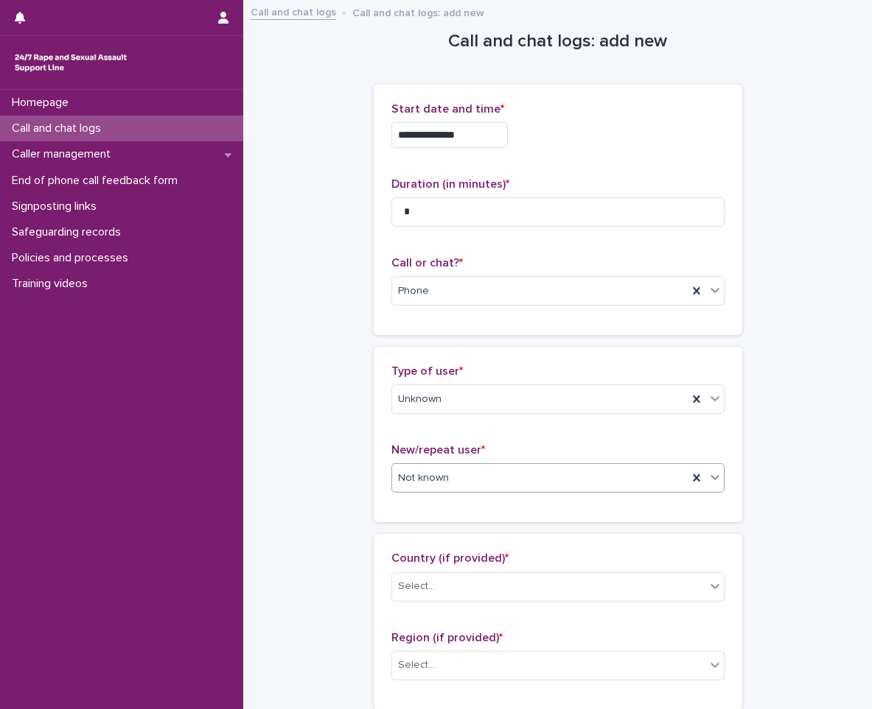
click at [466, 490] on div "Not known" at bounding box center [539, 478] width 295 height 24
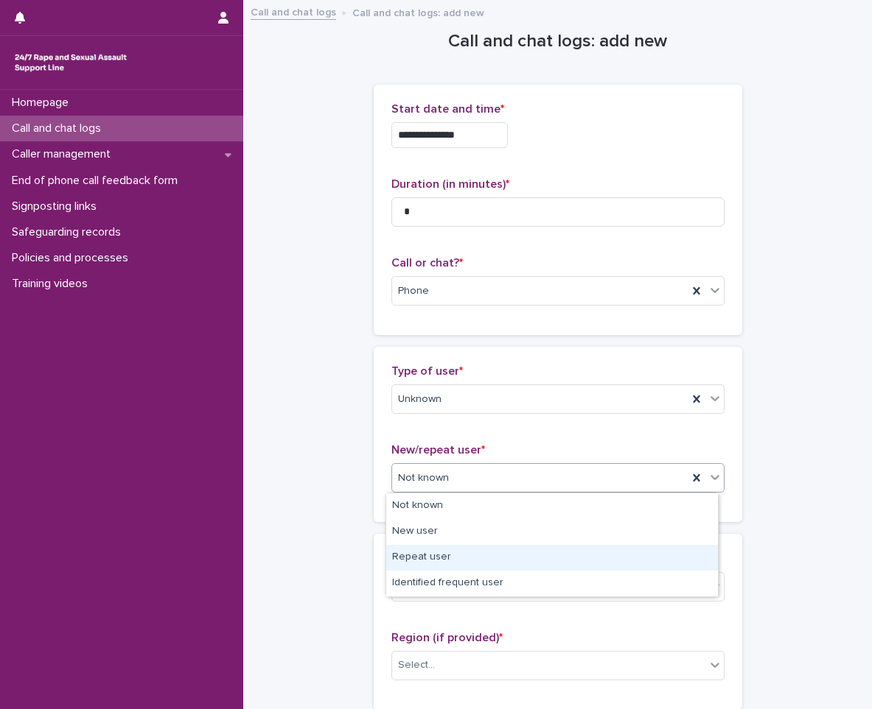
click at [439, 557] on div "Repeat user" at bounding box center [552, 558] width 332 height 26
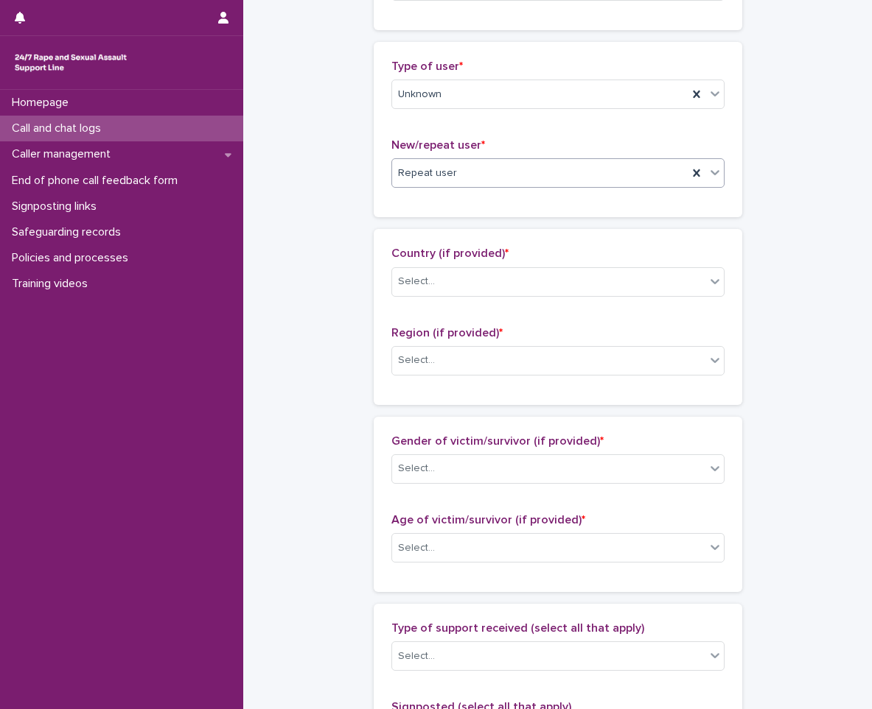
scroll to position [221, 0]
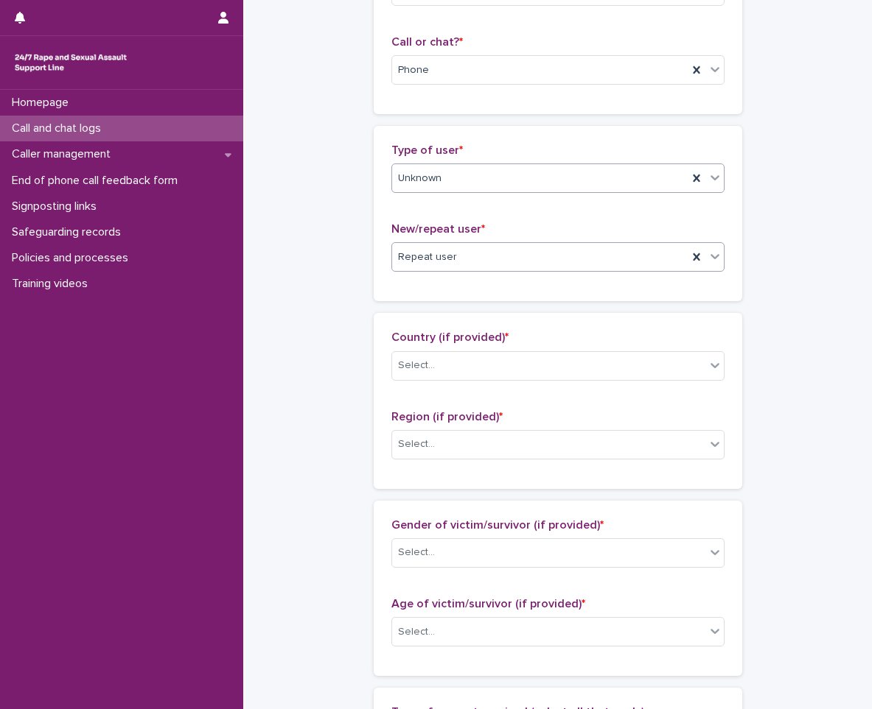
click at [466, 165] on div "Unknown" at bounding box center [557, 178] width 333 height 29
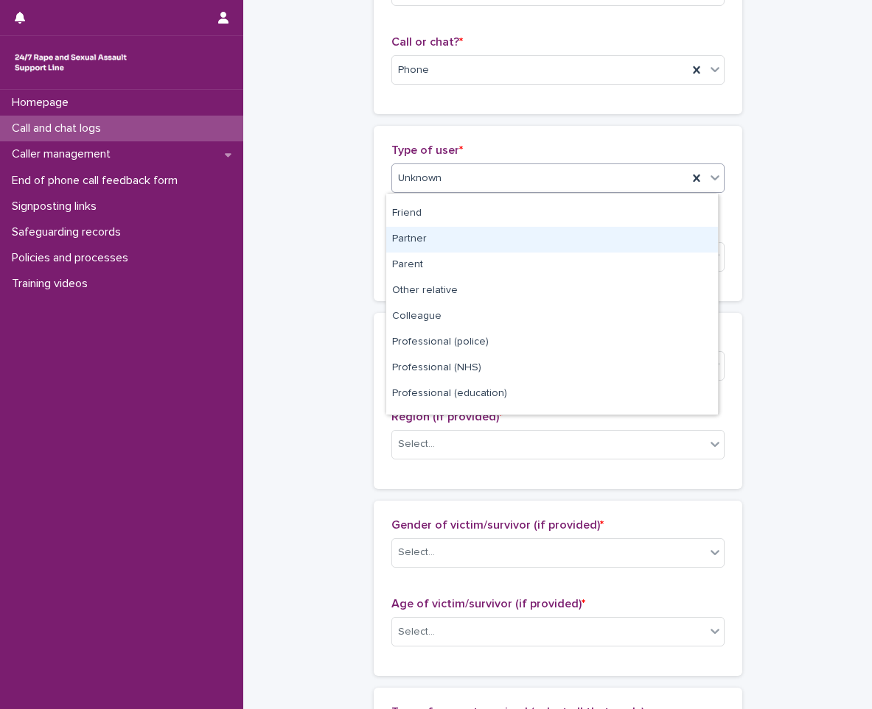
scroll to position [0, 0]
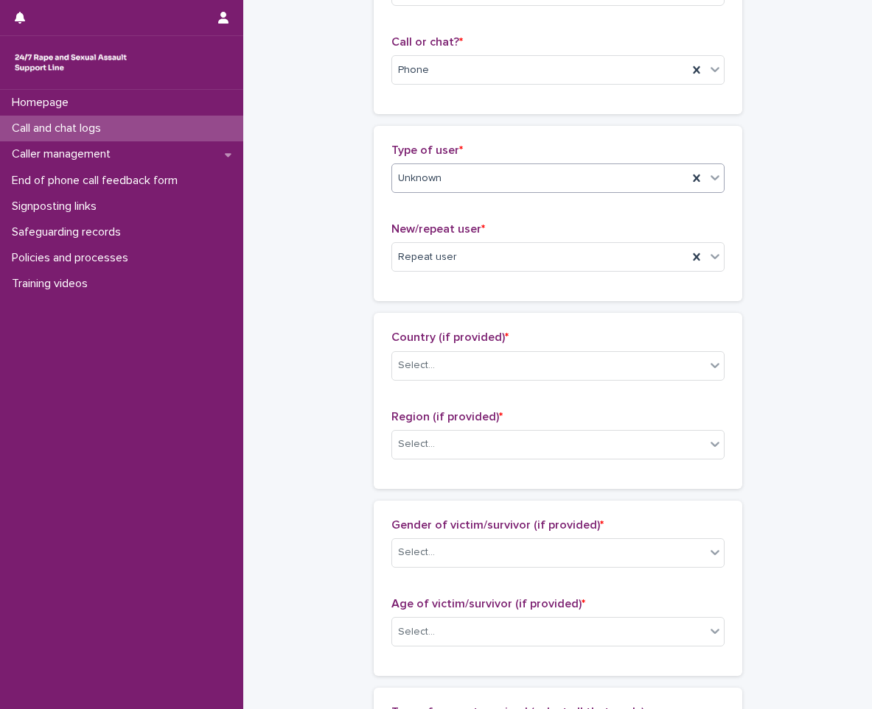
click at [504, 179] on div "Unknown" at bounding box center [539, 179] width 295 height 24
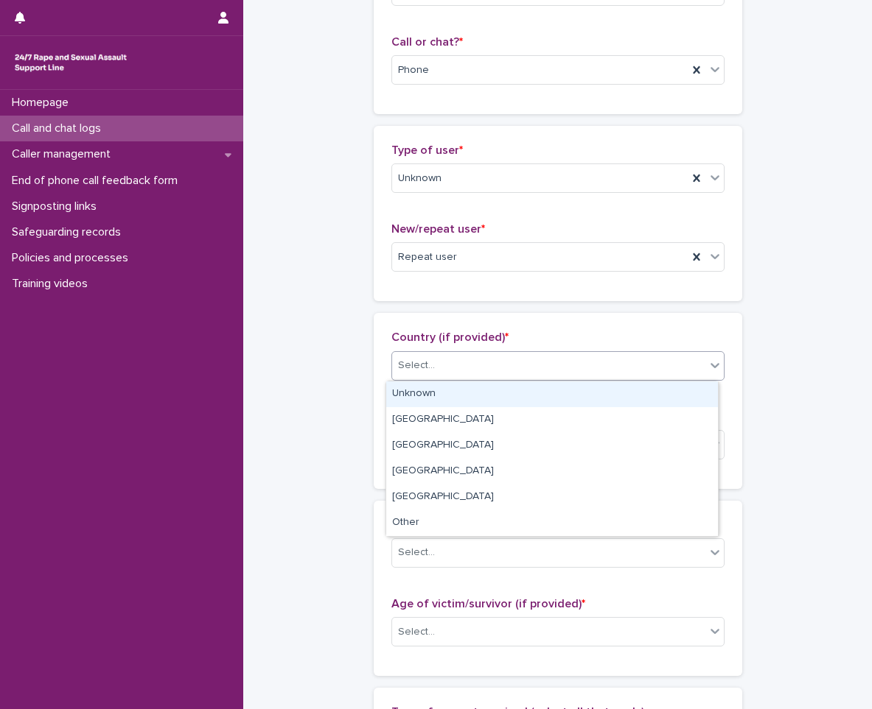
click at [497, 356] on div "Select..." at bounding box center [548, 366] width 313 height 24
click at [470, 395] on div "Unknown" at bounding box center [552, 395] width 332 height 26
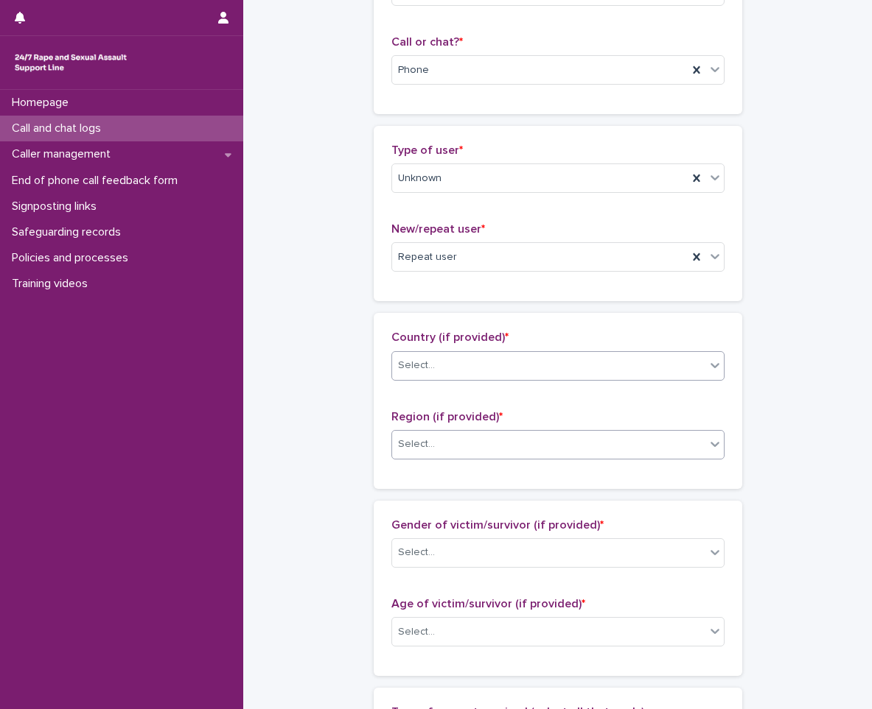
click at [438, 438] on div "Select..." at bounding box center [548, 444] width 313 height 24
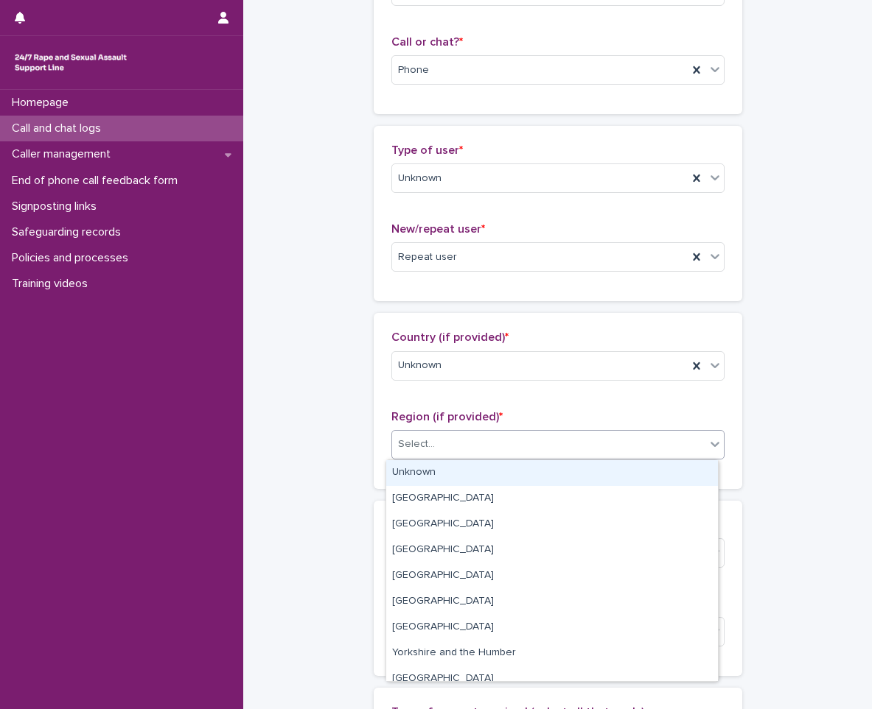
click at [421, 468] on div "Unknown" at bounding box center [552, 473] width 332 height 26
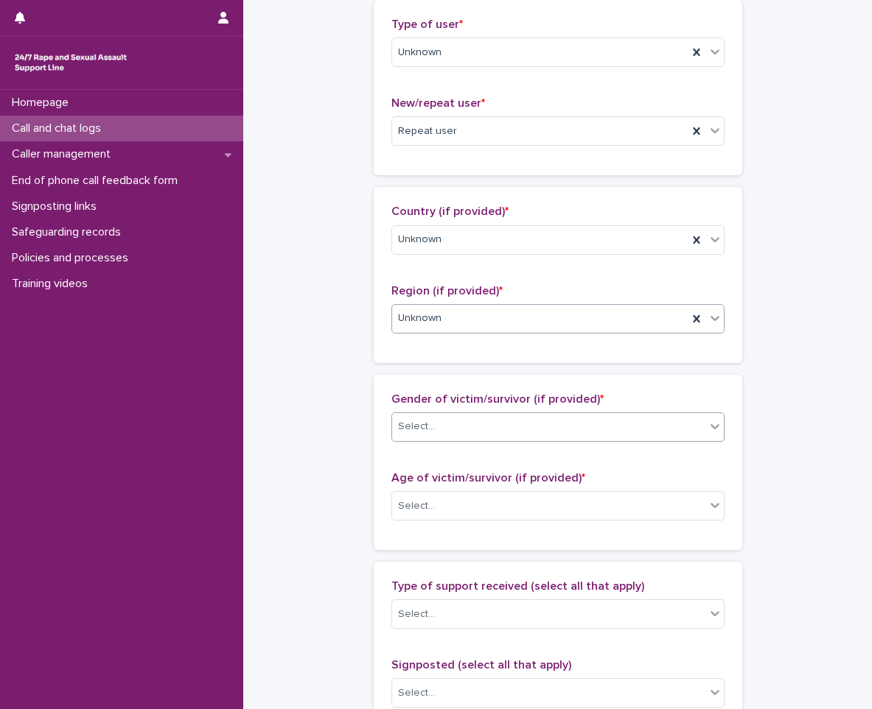
scroll to position [442, 0]
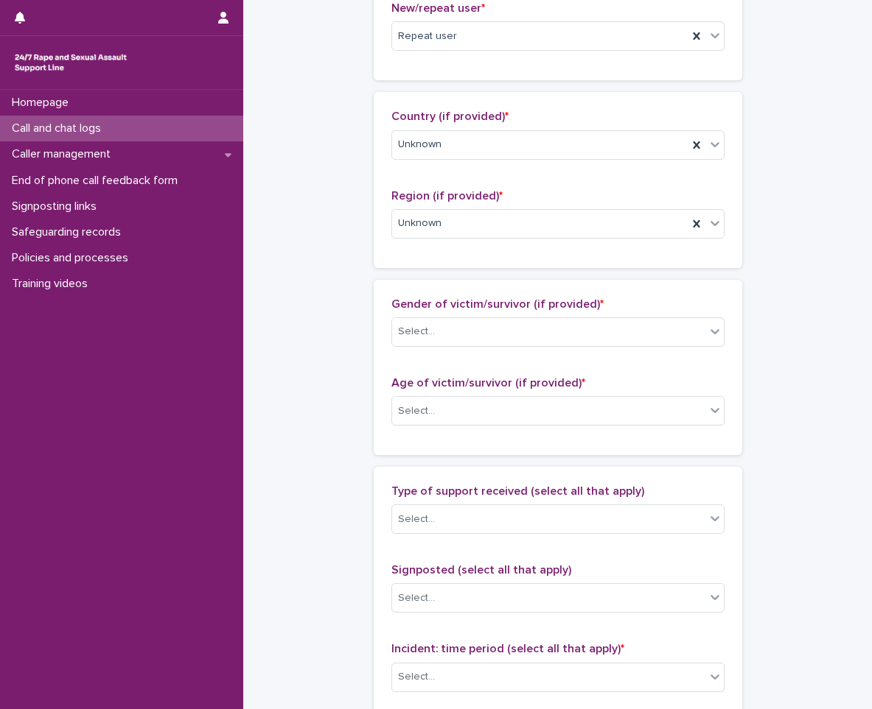
click at [483, 315] on div "Gender of victim/survivor (if provided) * Select..." at bounding box center [557, 328] width 333 height 61
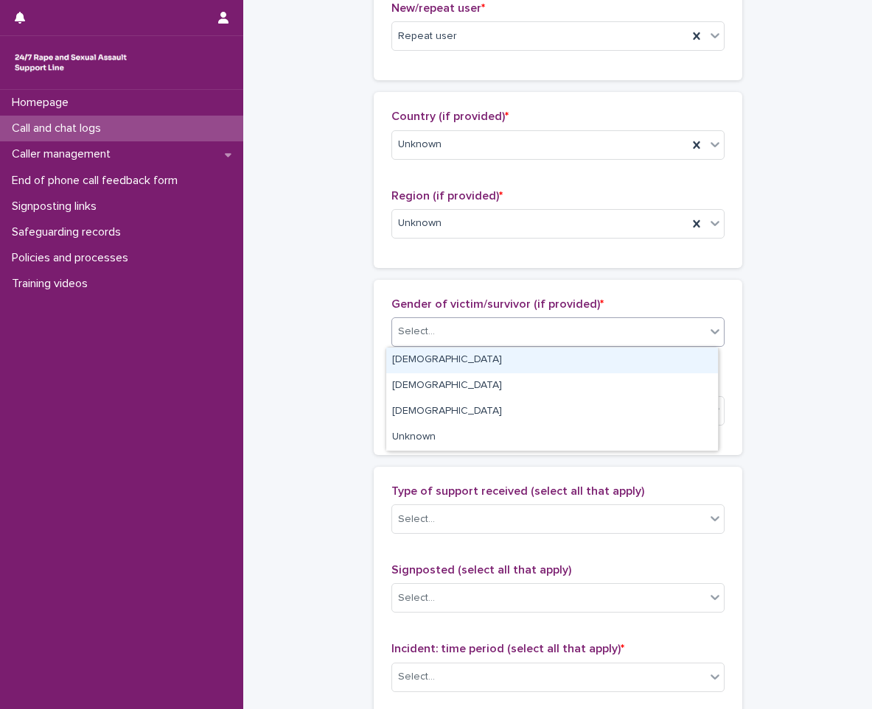
click at [467, 343] on div "Select..." at bounding box center [548, 332] width 313 height 24
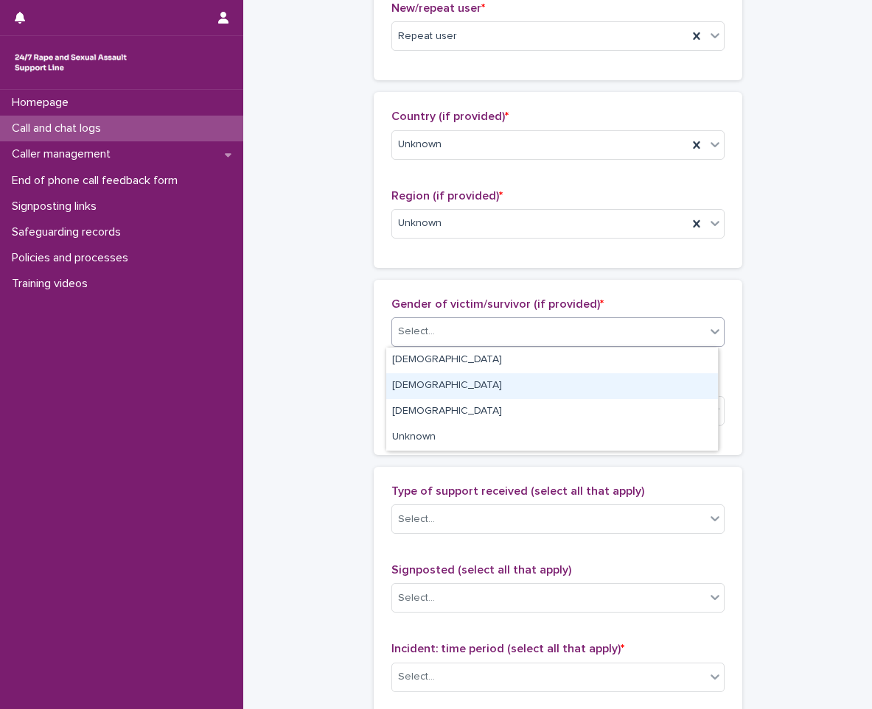
click at [449, 395] on div "[DEMOGRAPHIC_DATA]" at bounding box center [552, 387] width 332 height 26
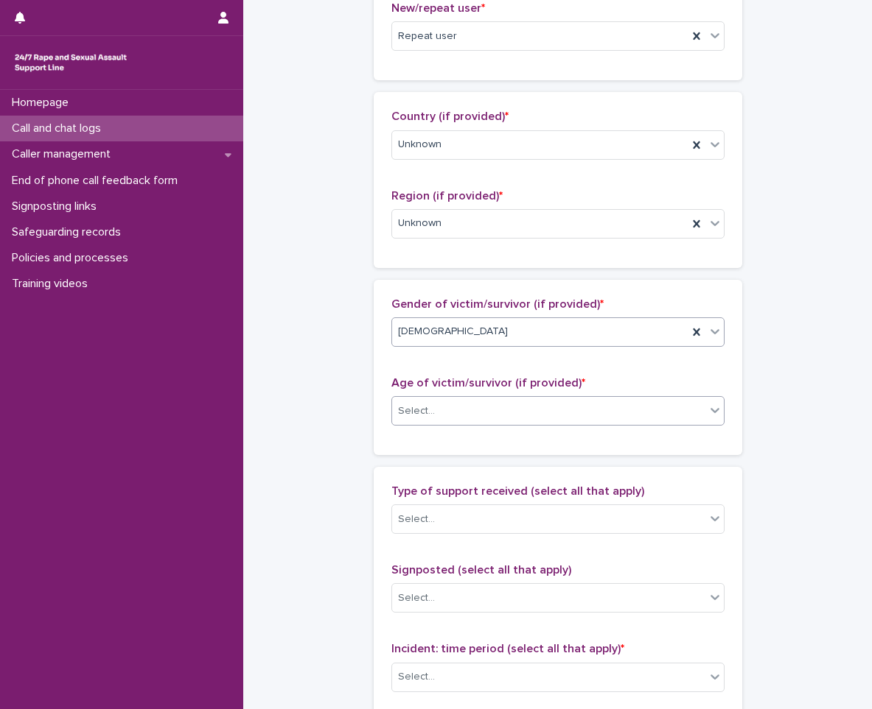
click at [456, 423] on div "Select..." at bounding box center [548, 411] width 313 height 24
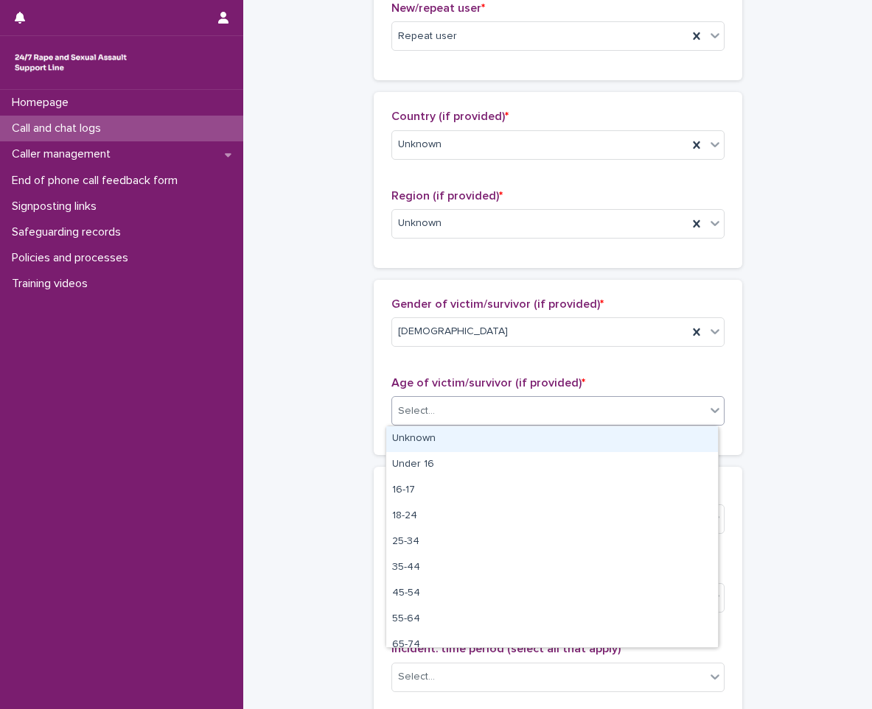
click at [403, 440] on div "Unknown" at bounding box center [552, 440] width 332 height 26
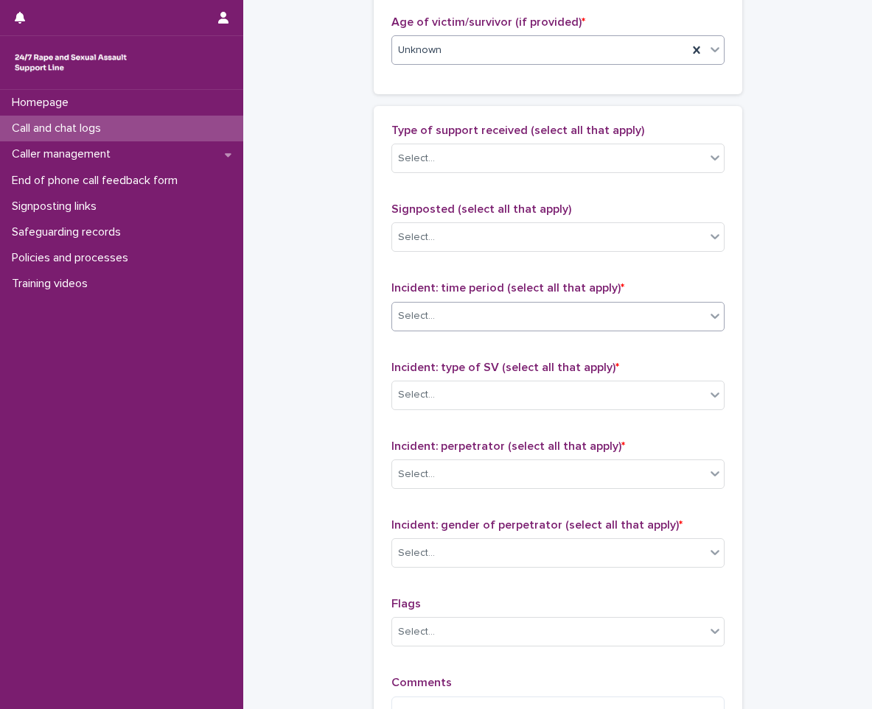
scroll to position [810, 0]
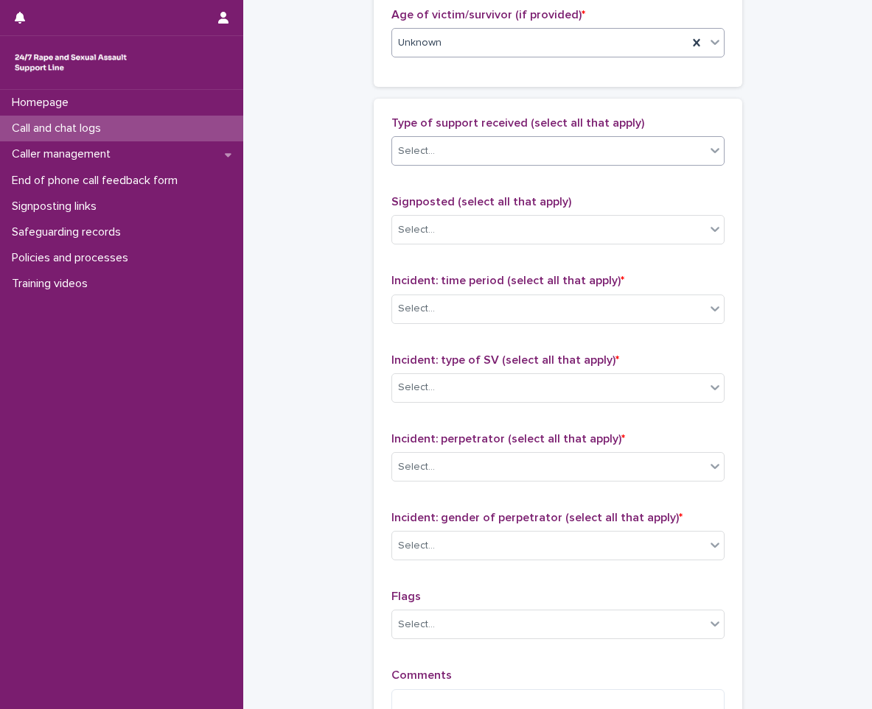
click at [506, 148] on div "Select..." at bounding box center [548, 151] width 313 height 24
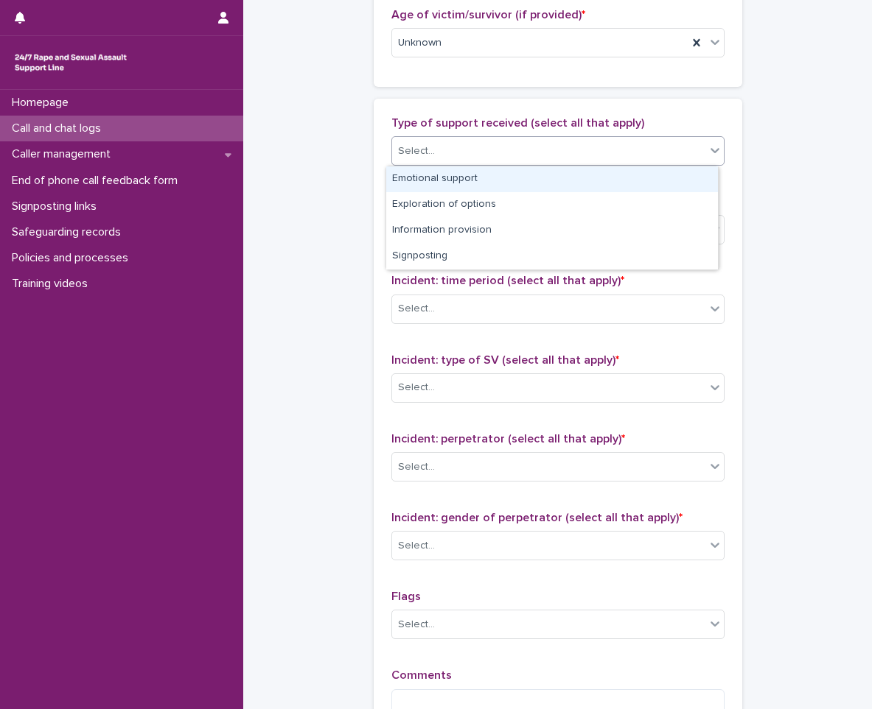
click at [506, 148] on div "Select..." at bounding box center [548, 151] width 313 height 24
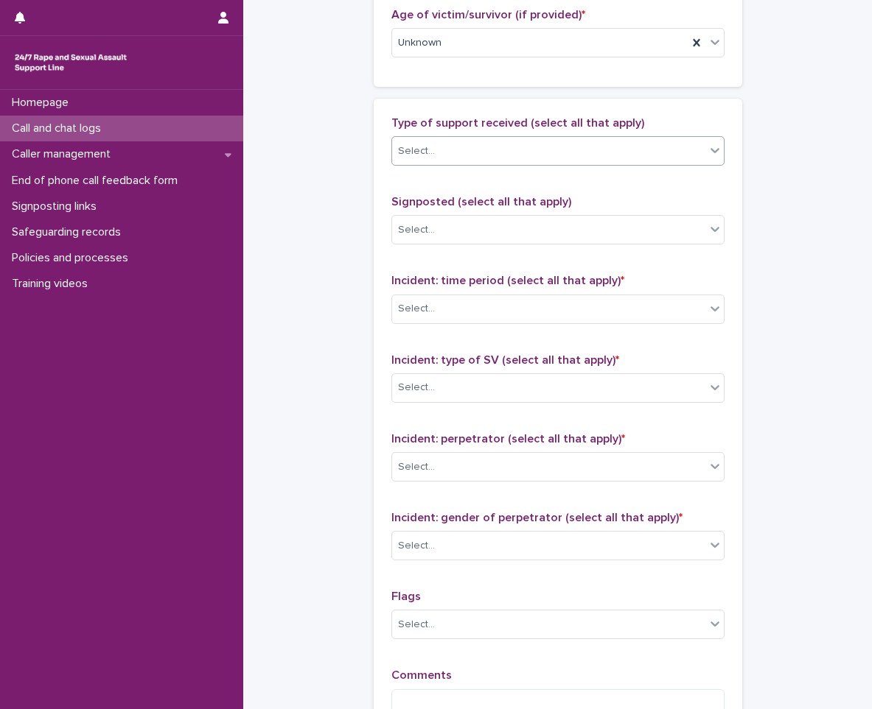
click at [482, 331] on div "Incident: time period (select all that apply) * Select..." at bounding box center [557, 304] width 333 height 61
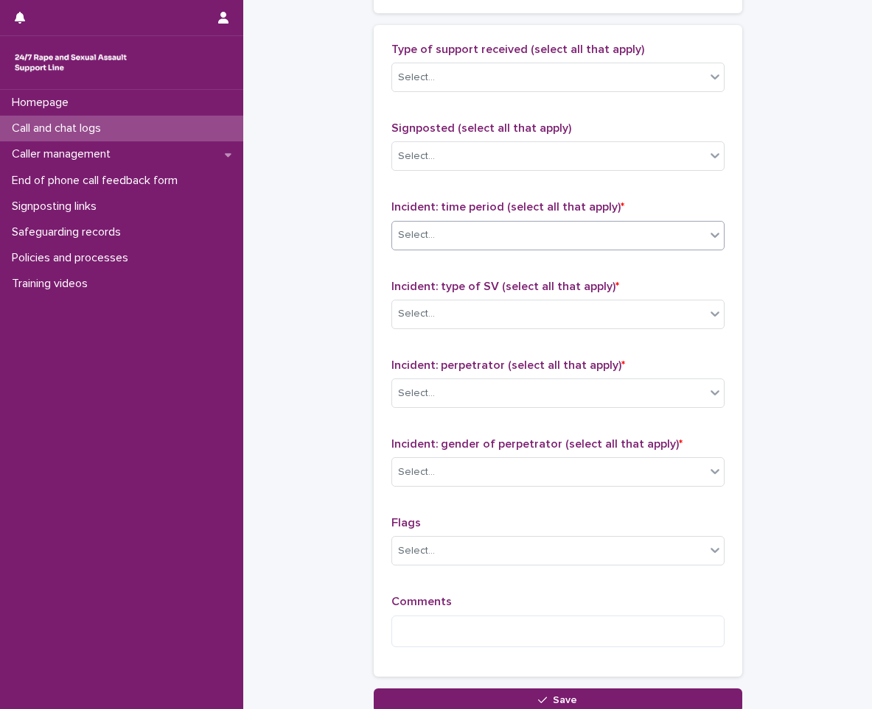
click at [505, 247] on div "Select..." at bounding box center [548, 235] width 313 height 24
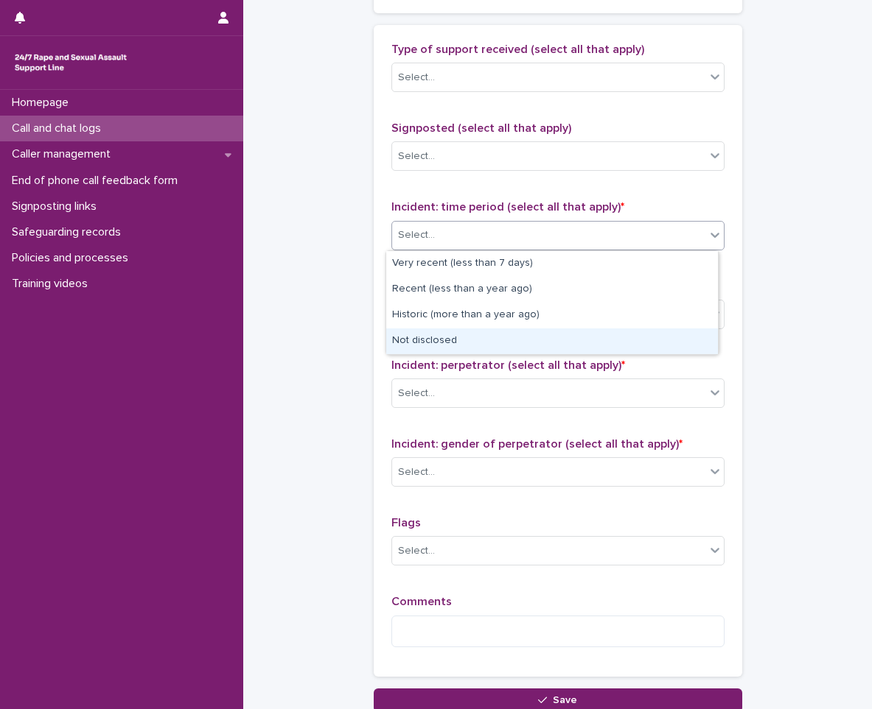
click at [489, 336] on div "Not disclosed" at bounding box center [552, 342] width 332 height 26
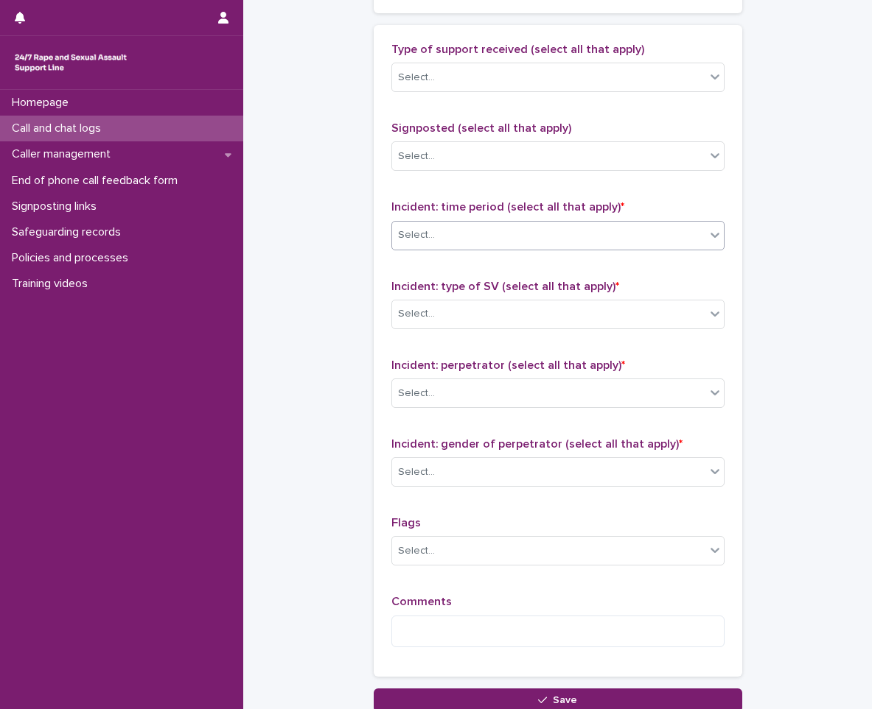
click at [489, 336] on div "Incident: type of SV (select all that apply) * Select..." at bounding box center [557, 310] width 333 height 61
drag, startPoint x: 494, startPoint y: 327, endPoint x: 488, endPoint y: 309, distance: 18.6
click at [488, 309] on div "Select..." at bounding box center [548, 314] width 313 height 24
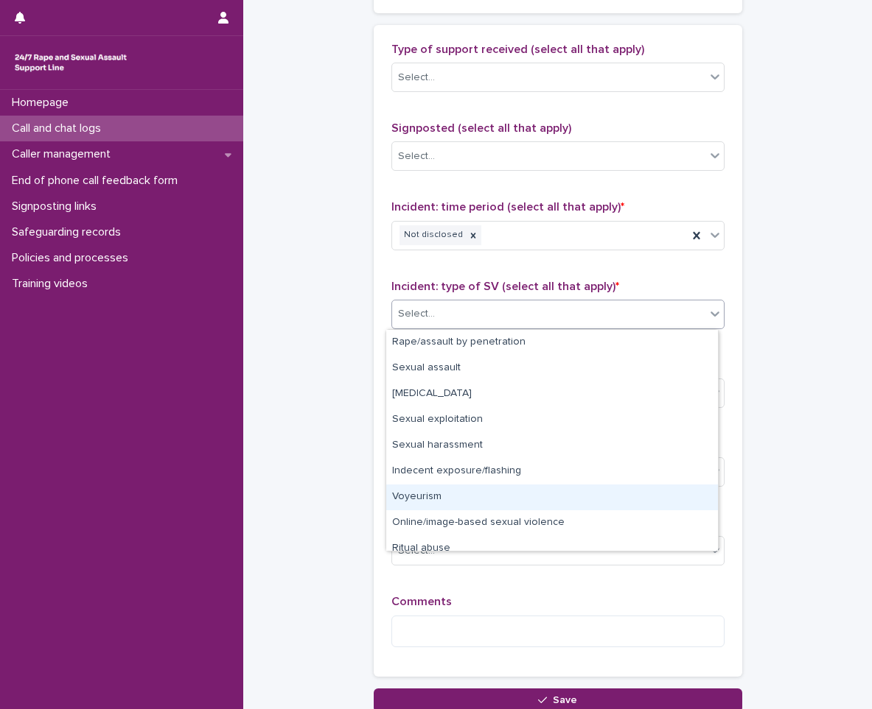
scroll to position [37, 0]
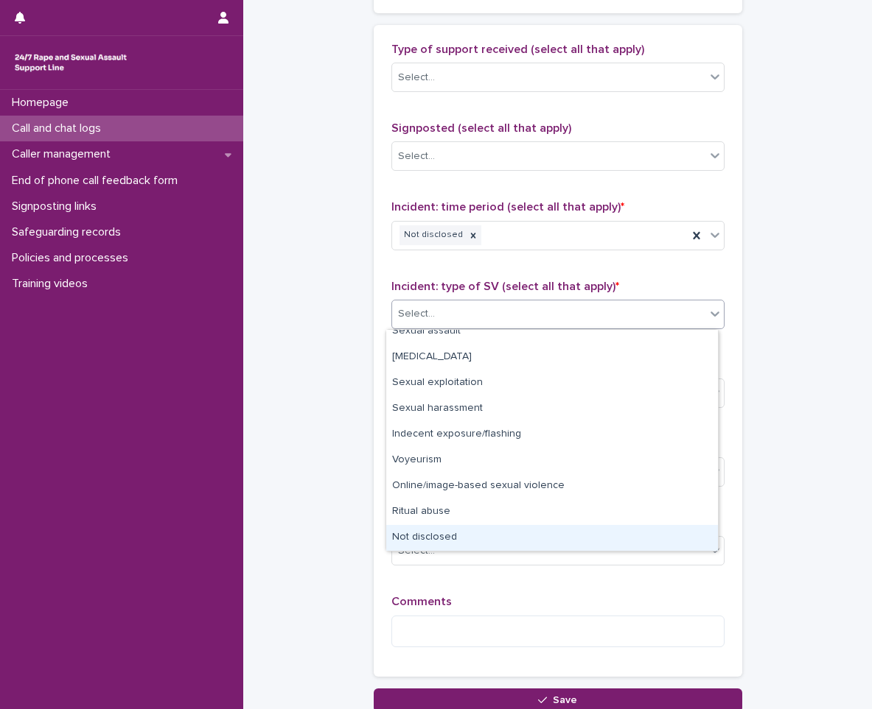
click at [441, 549] on div "Not disclosed" at bounding box center [552, 538] width 332 height 26
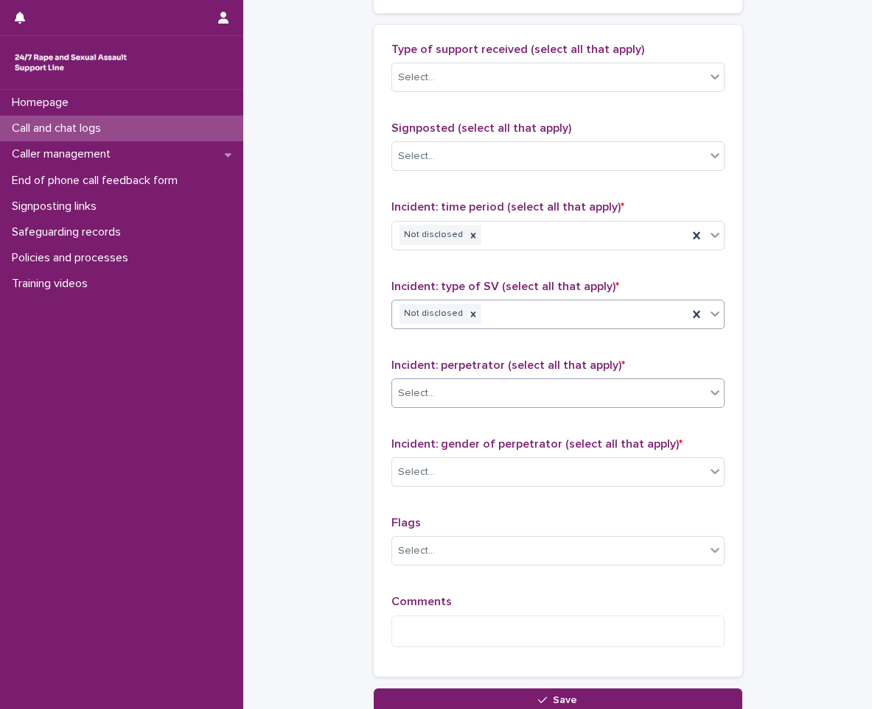
click at [485, 407] on div "Select..." at bounding box center [557, 393] width 333 height 29
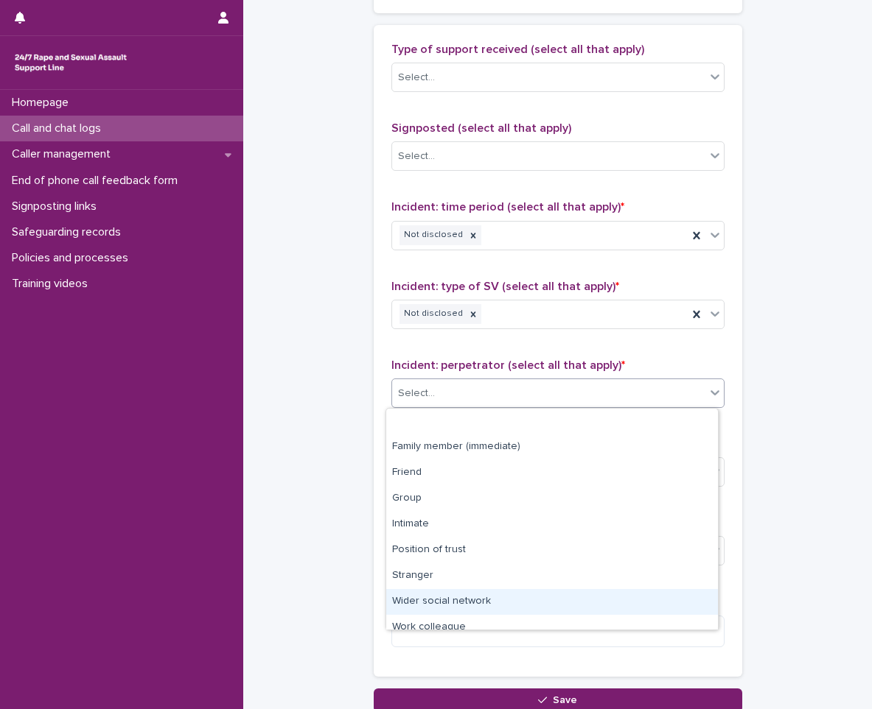
scroll to position [63, 0]
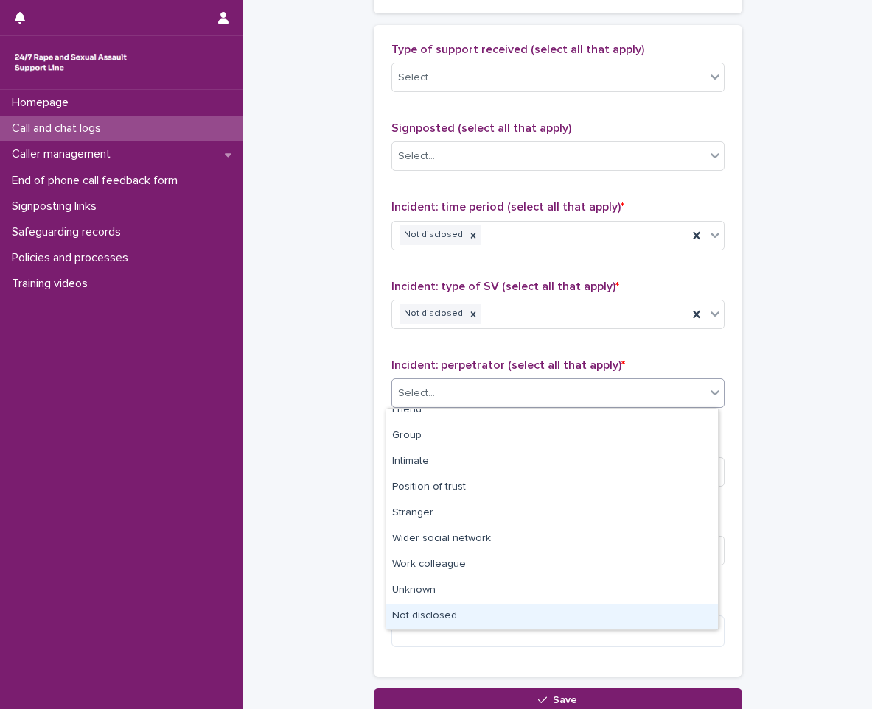
click at [452, 614] on div "Not disclosed" at bounding box center [552, 617] width 332 height 26
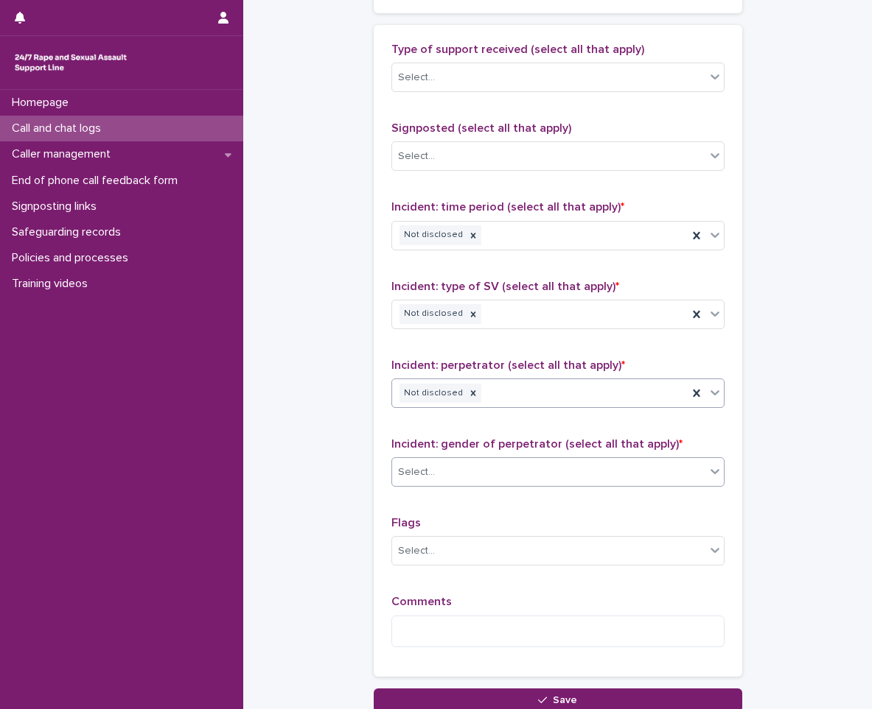
click at [480, 481] on div "Select..." at bounding box center [548, 472] width 313 height 24
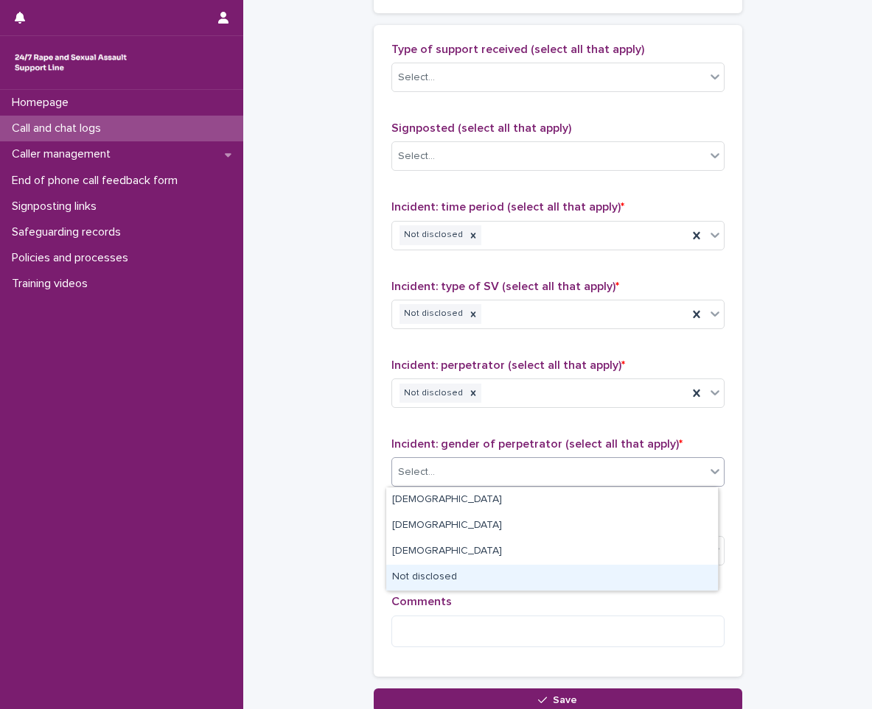
click at [416, 572] on div "Not disclosed" at bounding box center [552, 578] width 332 height 26
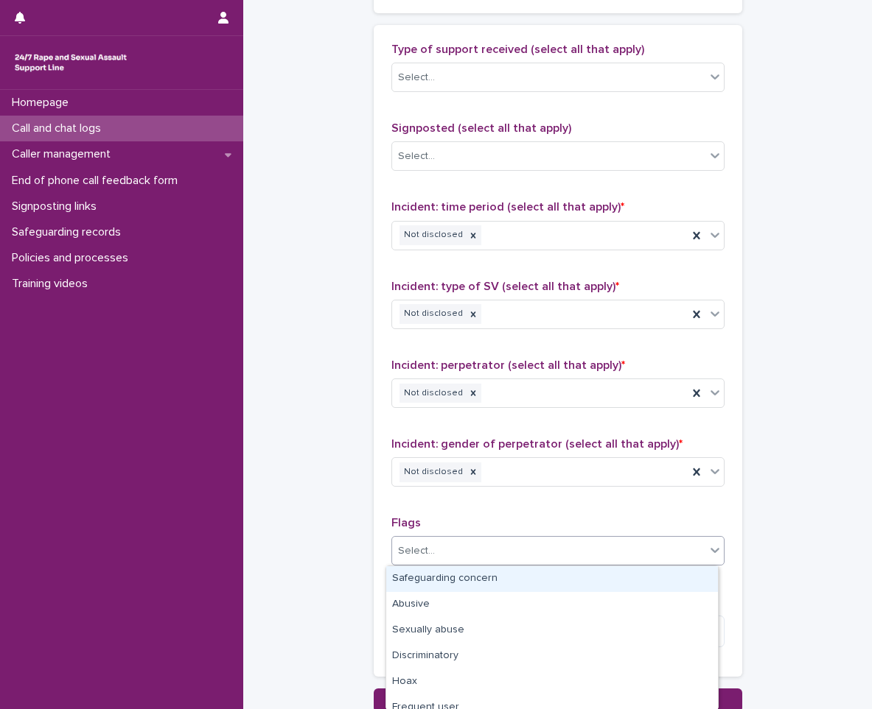
click at [459, 553] on div "Select..." at bounding box center [548, 551] width 313 height 24
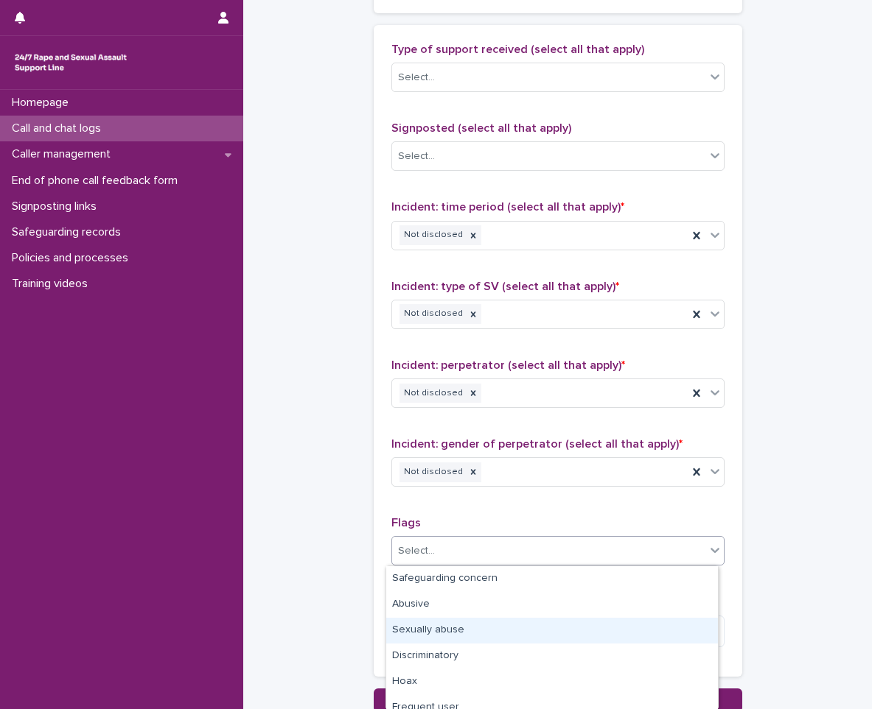
click at [446, 634] on div "Sexually abuse" at bounding box center [552, 631] width 332 height 26
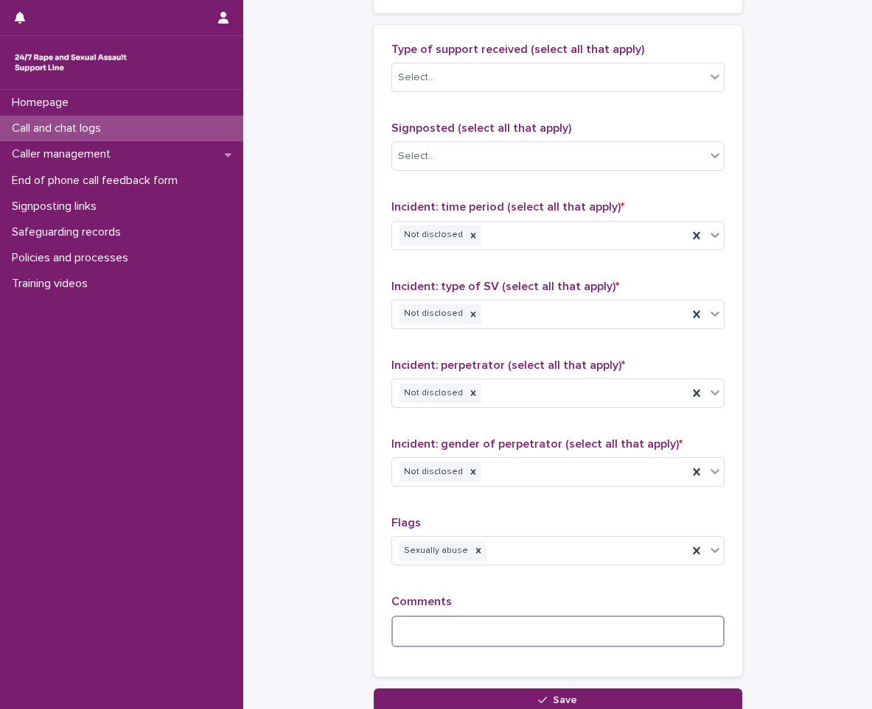
click at [432, 641] on textarea at bounding box center [557, 632] width 333 height 32
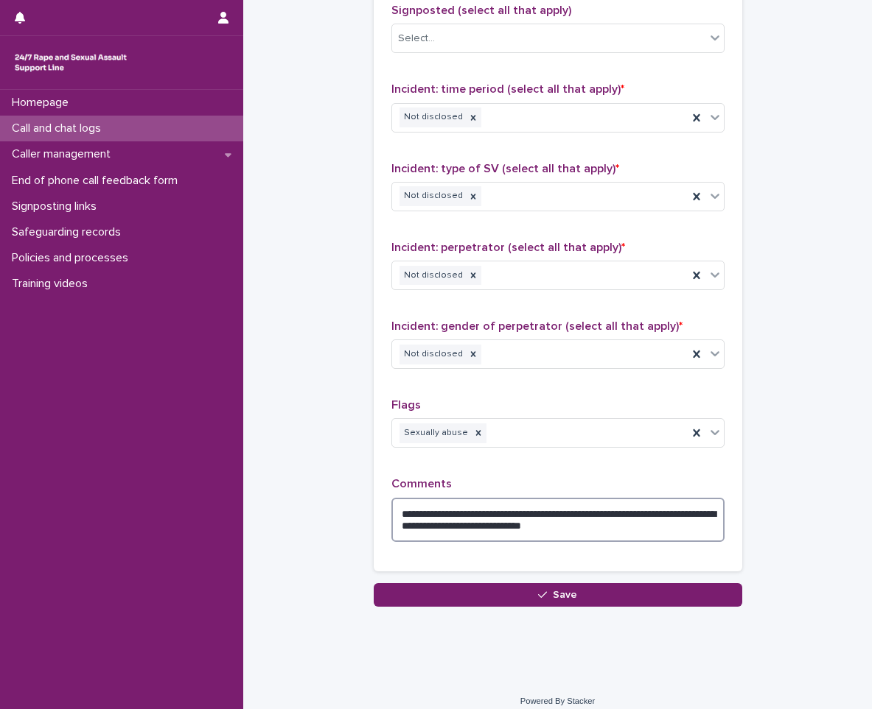
click at [442, 530] on textarea "**********" at bounding box center [557, 520] width 333 height 44
click at [627, 533] on textarea "**********" at bounding box center [557, 520] width 333 height 44
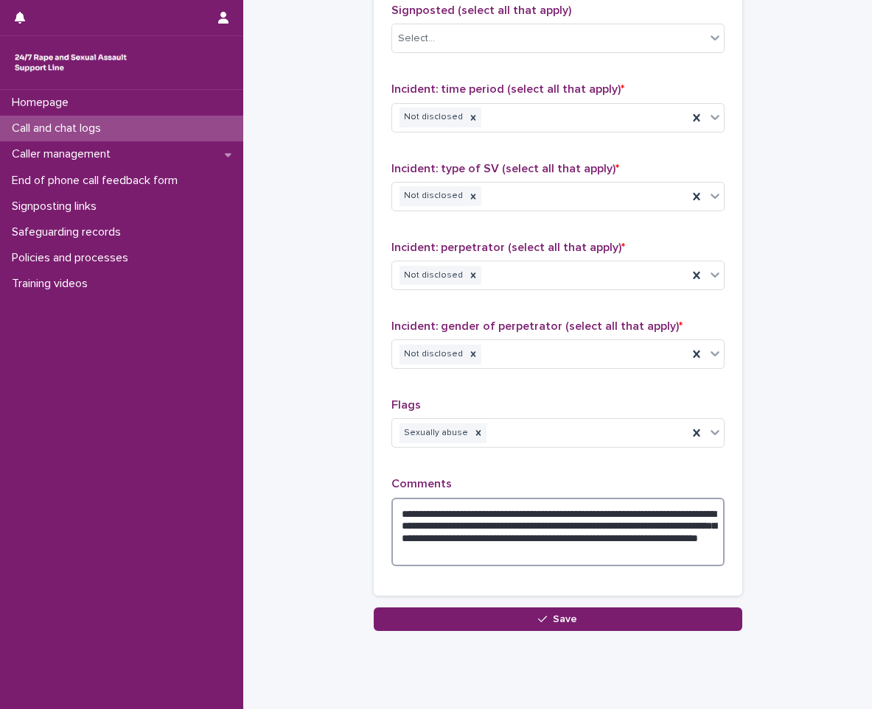
click at [395, 524] on textarea "**********" at bounding box center [557, 532] width 333 height 69
click at [698, 556] on textarea "**********" at bounding box center [557, 532] width 333 height 69
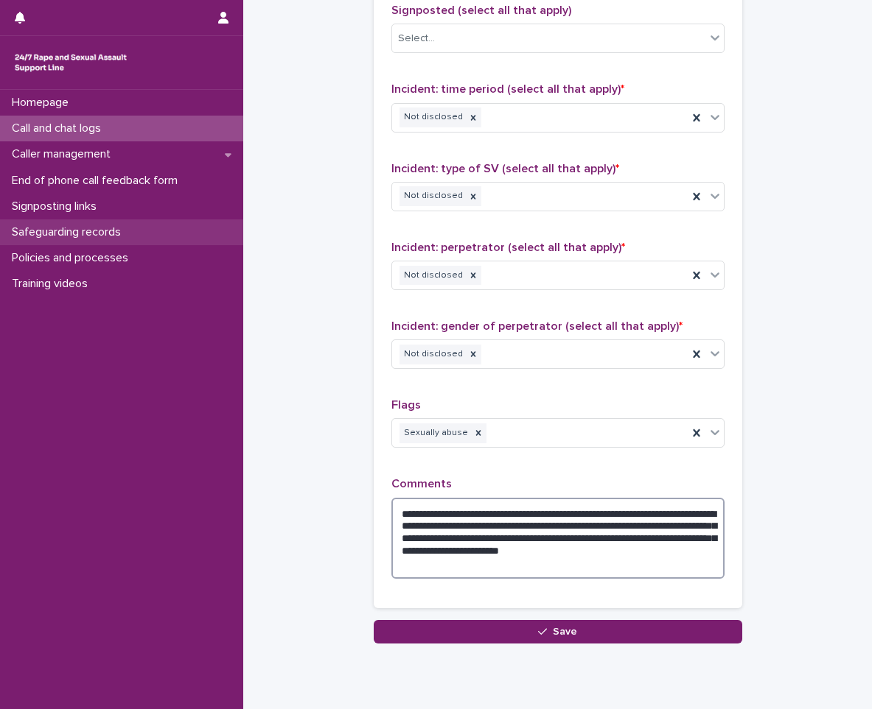
type textarea "**********"
click at [504, 567] on textarea "**********" at bounding box center [557, 538] width 333 height 81
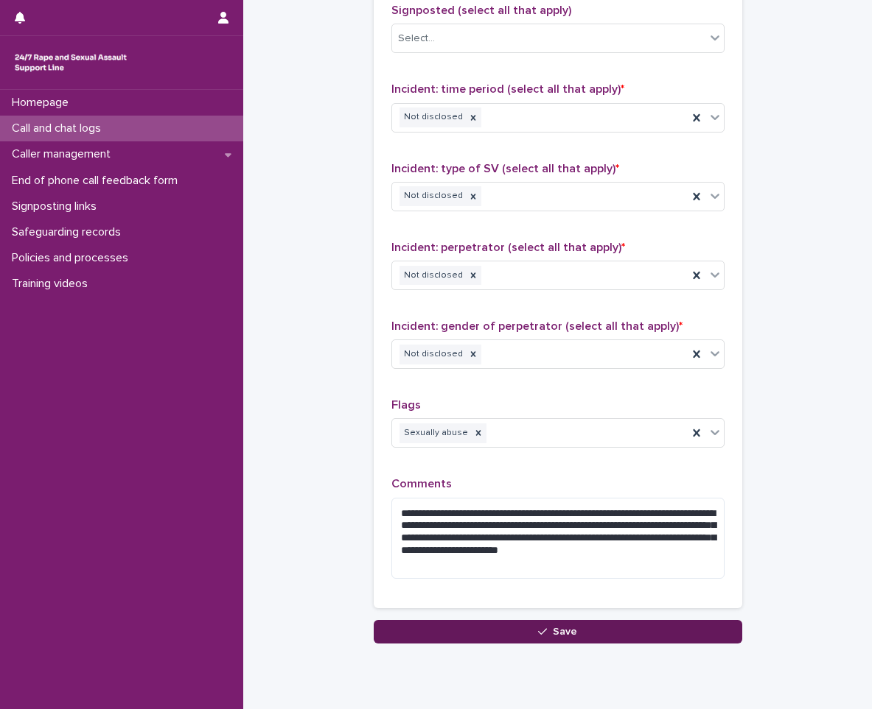
click at [511, 625] on button "Save" at bounding box center [558, 632] width 368 height 24
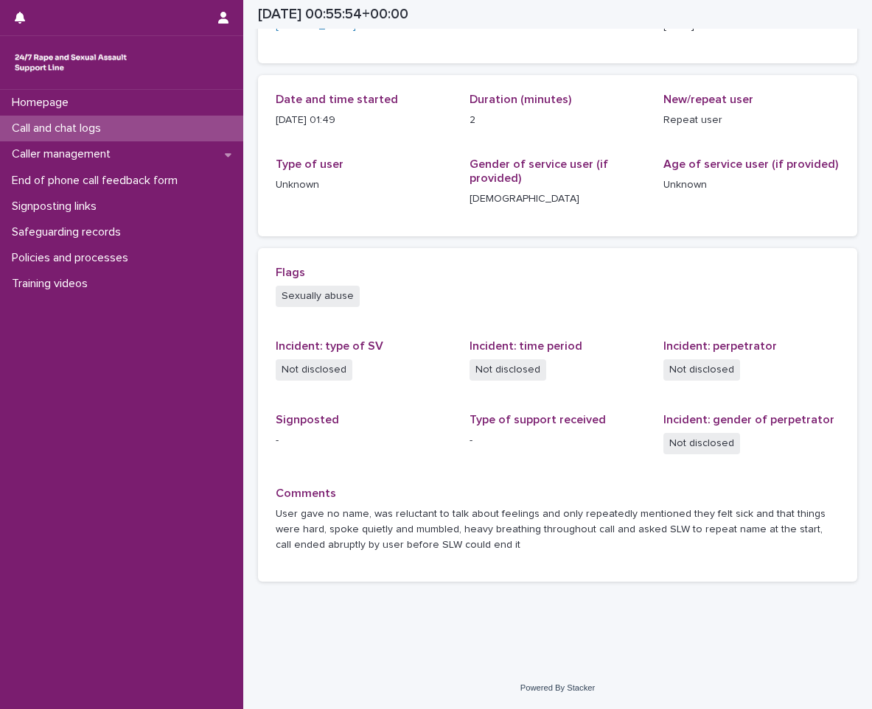
scroll to position [127, 0]
click at [88, 128] on p "Call and chat logs" at bounding box center [59, 129] width 107 height 14
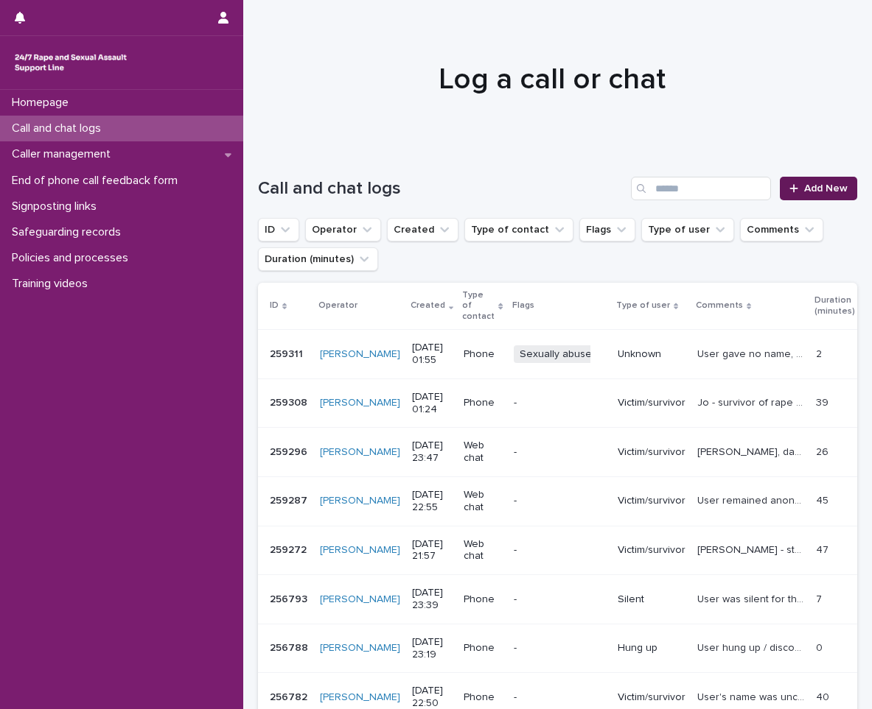
click at [806, 179] on link "Add New" at bounding box center [817, 189] width 77 height 24
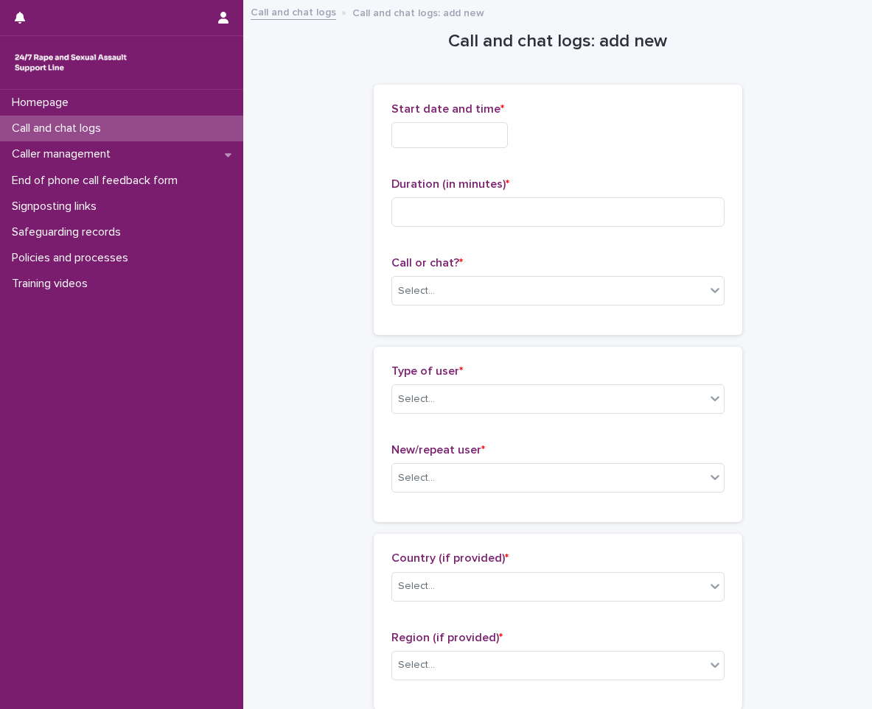
click at [474, 140] on input "text" at bounding box center [449, 135] width 116 height 26
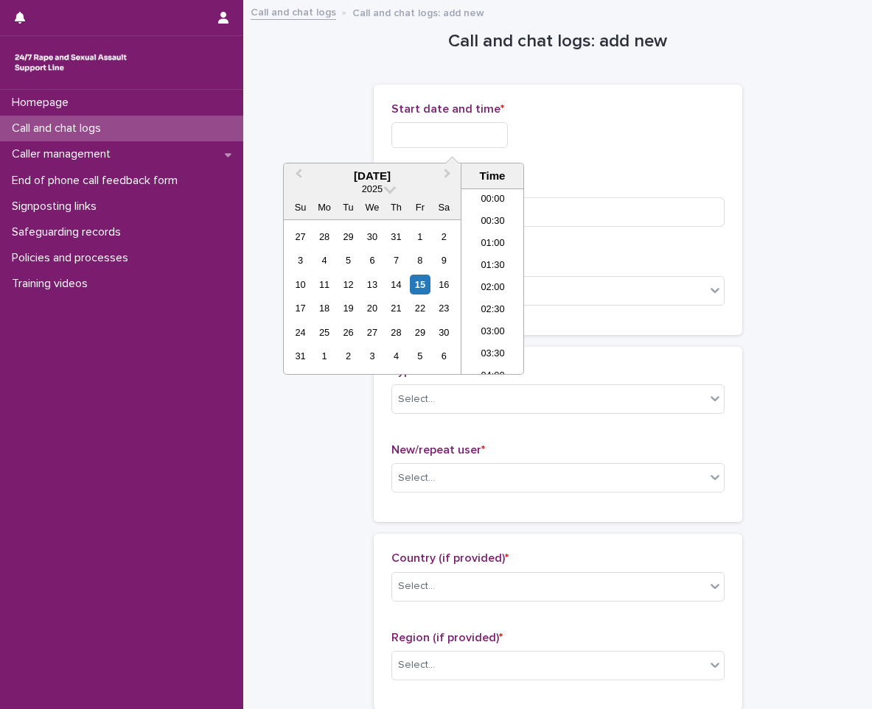
scroll to position [7, 0]
click at [494, 287] on li "02:00" at bounding box center [492, 281] width 63 height 22
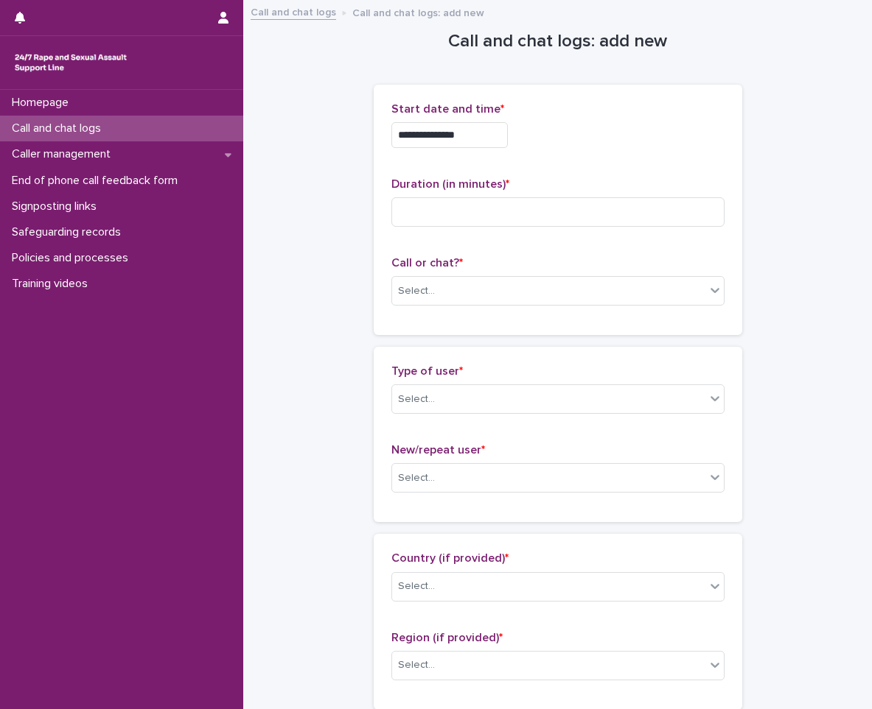
click at [503, 137] on input "**********" at bounding box center [449, 135] width 116 height 26
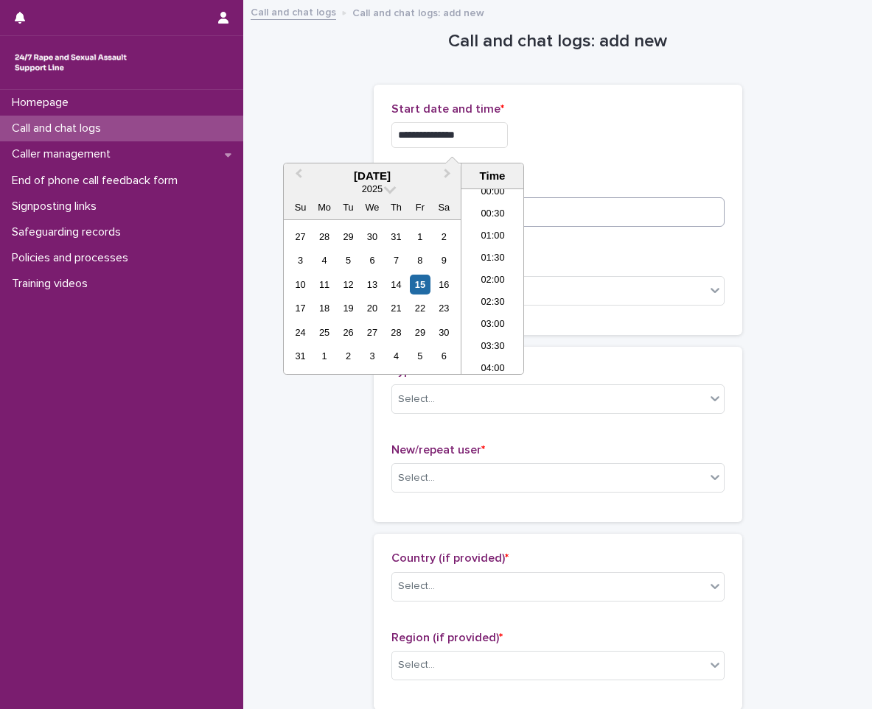
type input "**********"
click at [548, 215] on input at bounding box center [557, 211] width 333 height 29
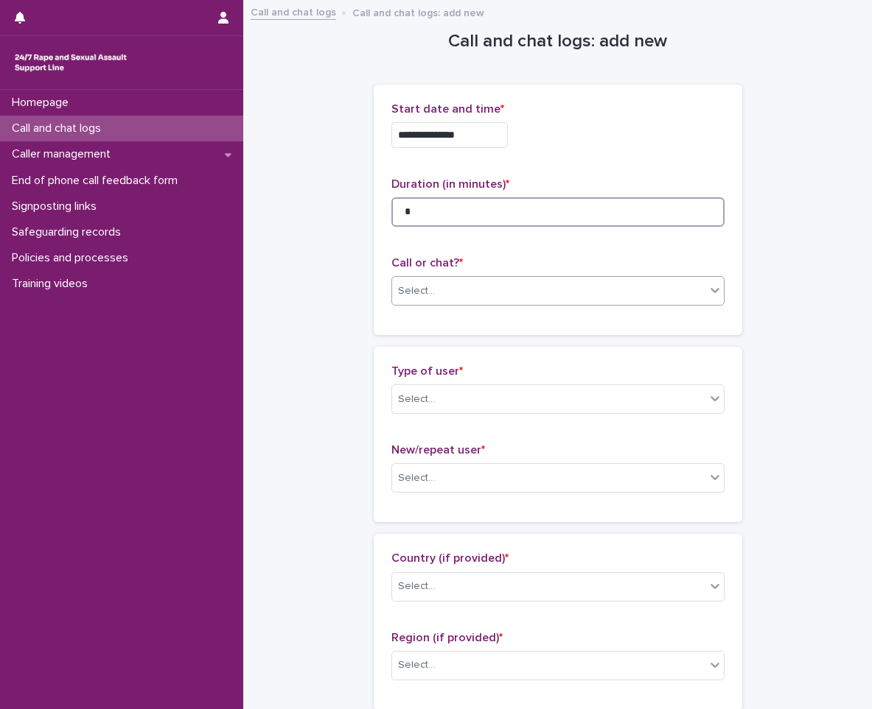
type input "*"
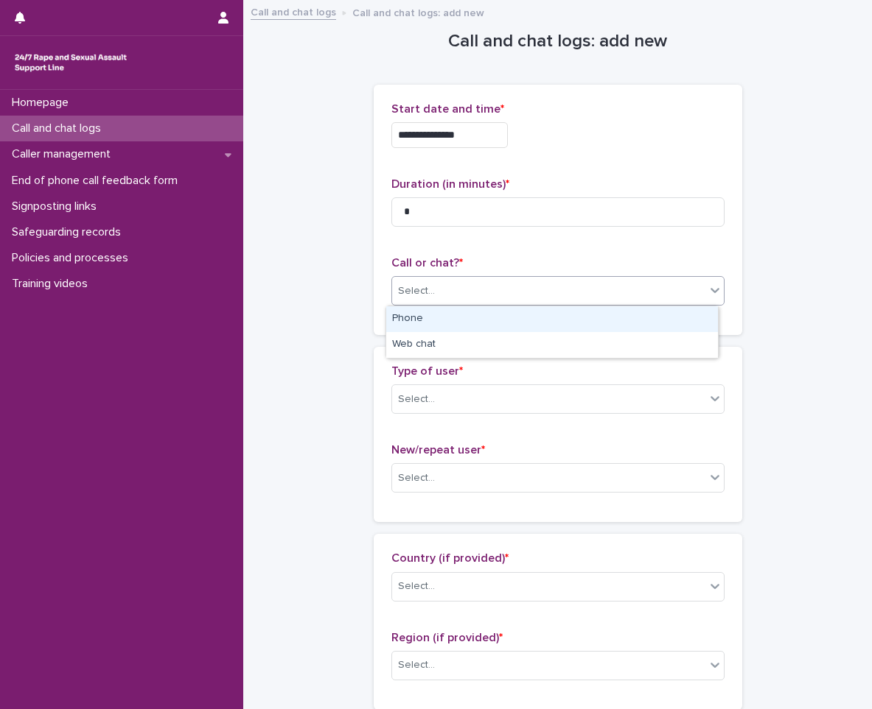
click at [522, 292] on div "Select..." at bounding box center [548, 291] width 313 height 24
click at [469, 312] on div "Phone" at bounding box center [552, 319] width 332 height 26
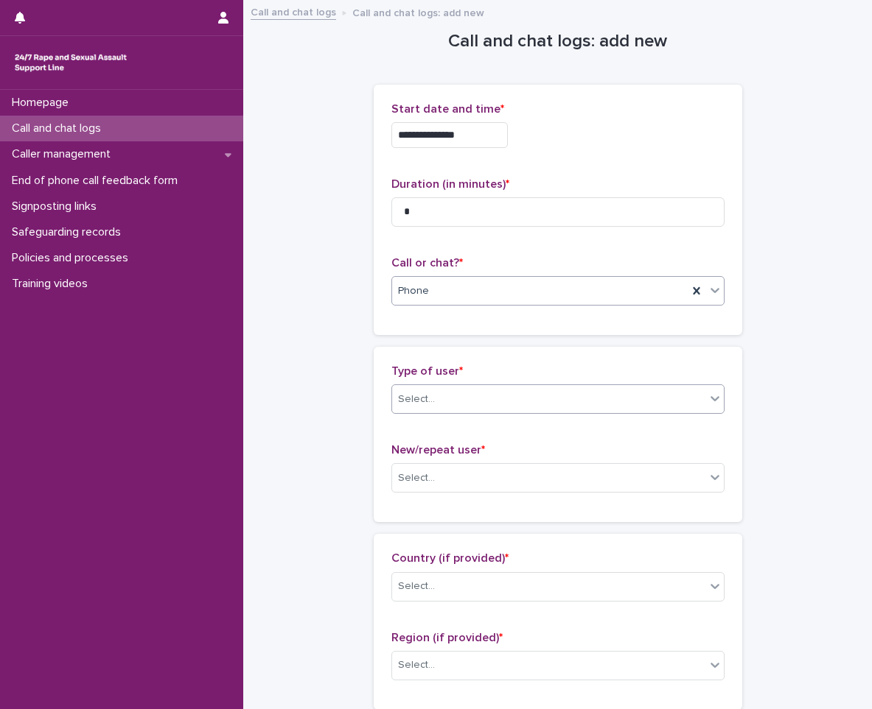
click at [463, 393] on div "Select..." at bounding box center [548, 400] width 313 height 24
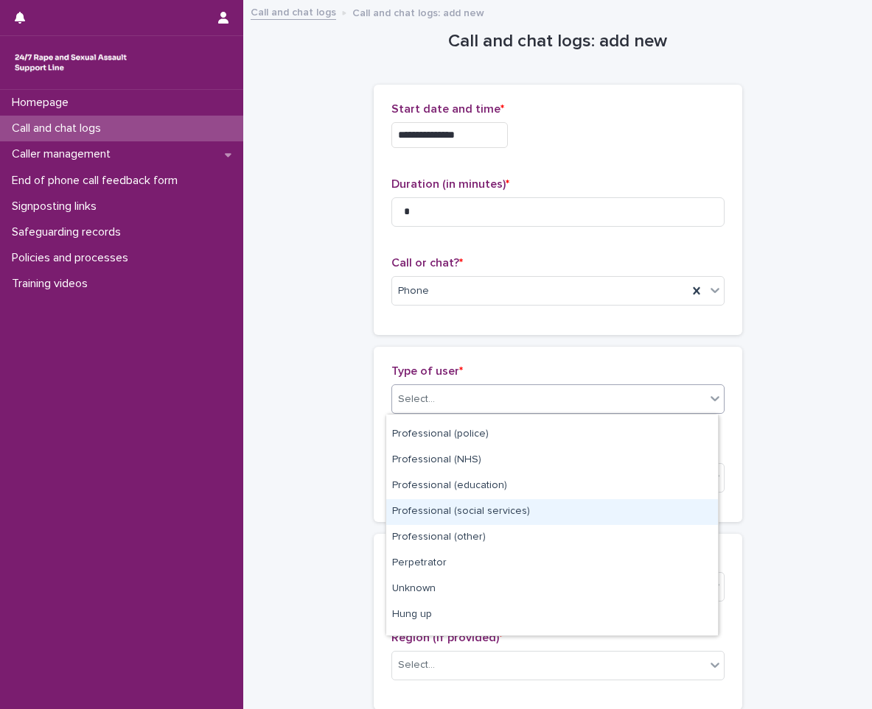
scroll to position [166, 0]
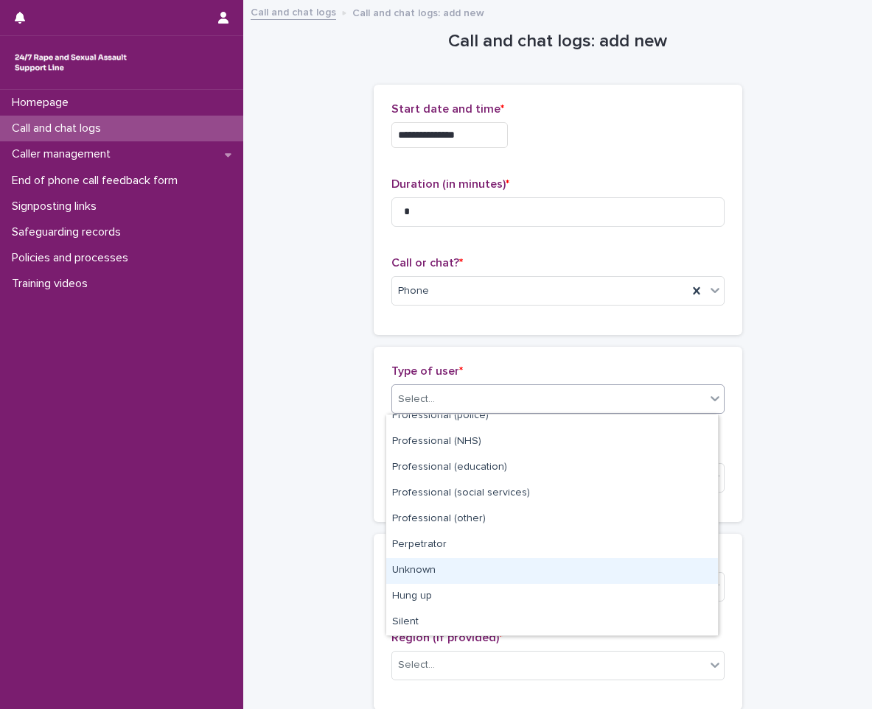
drag, startPoint x: 496, startPoint y: 519, endPoint x: 458, endPoint y: 572, distance: 65.4
click at [458, 572] on div "Unknown" at bounding box center [552, 571] width 332 height 26
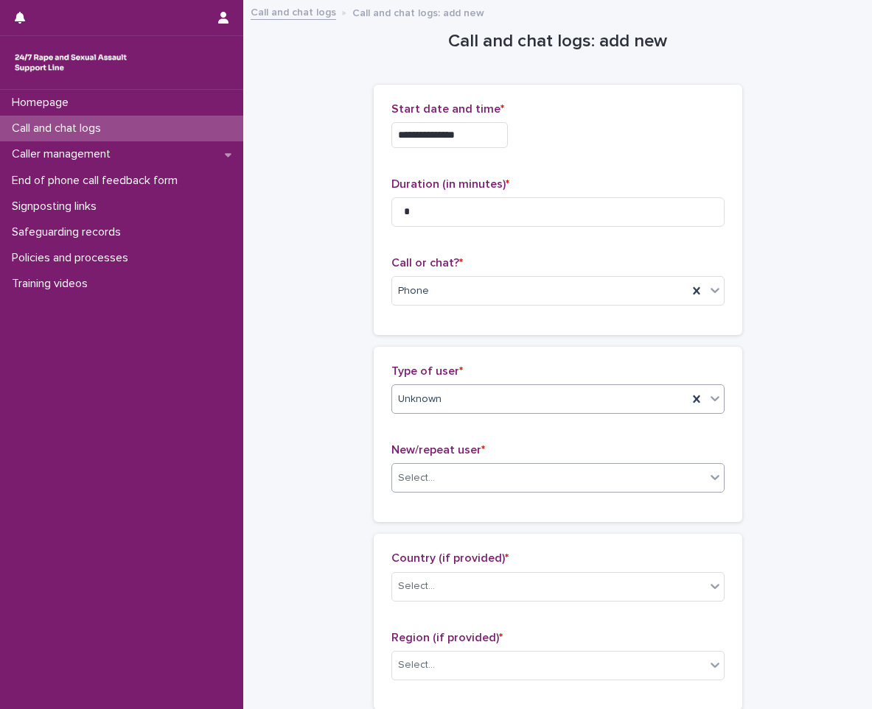
click at [485, 472] on div "Select..." at bounding box center [548, 478] width 313 height 24
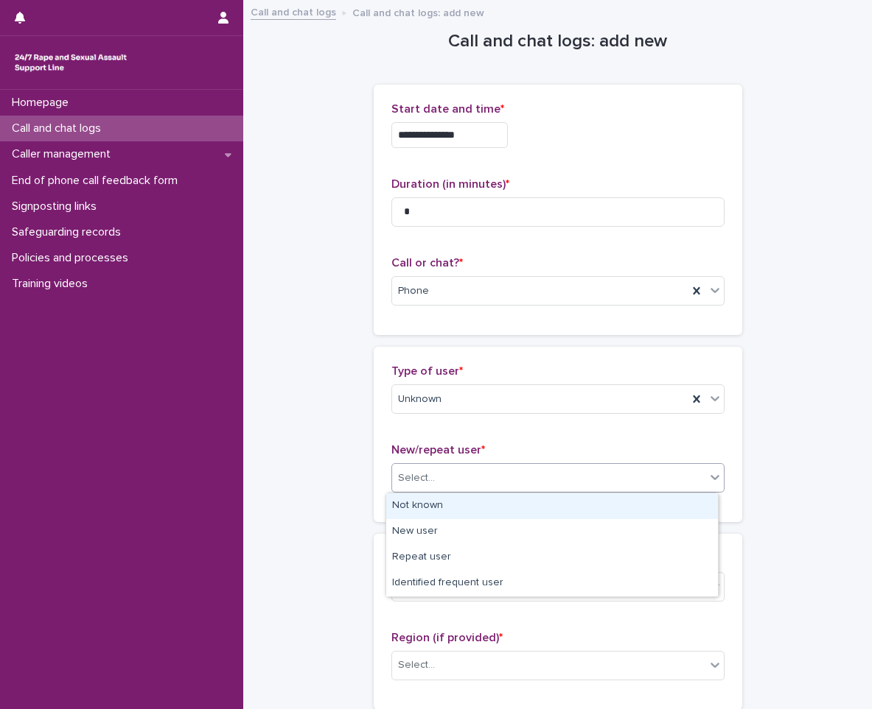
click at [472, 502] on div "Not known" at bounding box center [552, 507] width 332 height 26
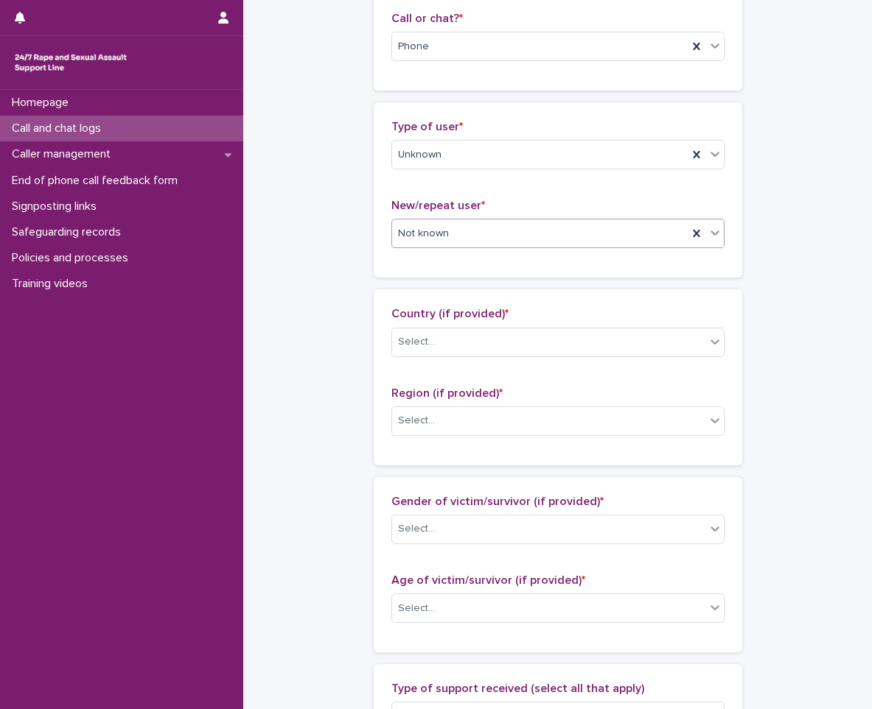
scroll to position [295, 0]
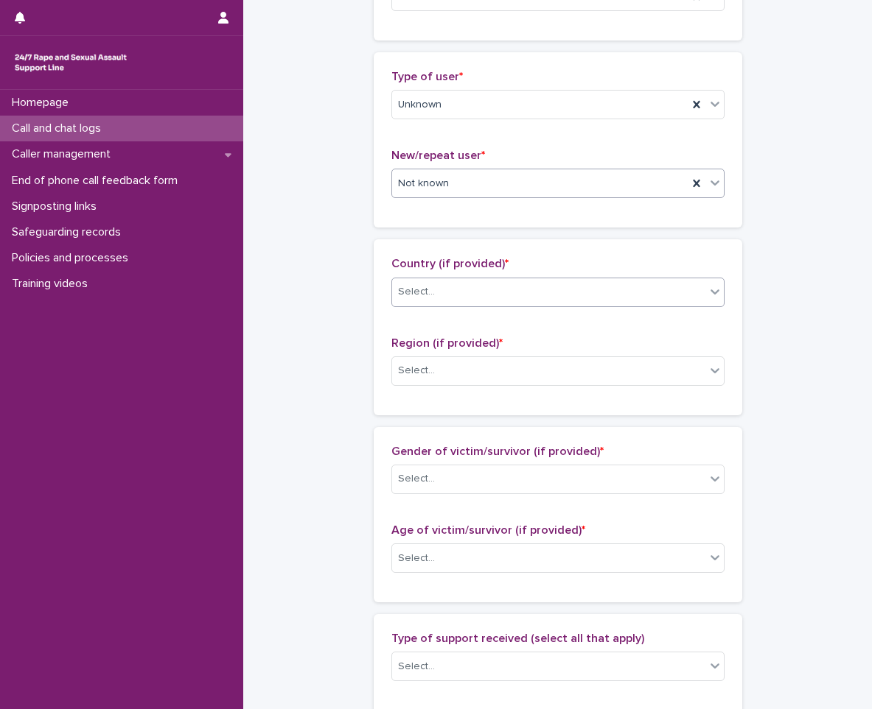
click at [488, 287] on div "Select..." at bounding box center [548, 292] width 313 height 24
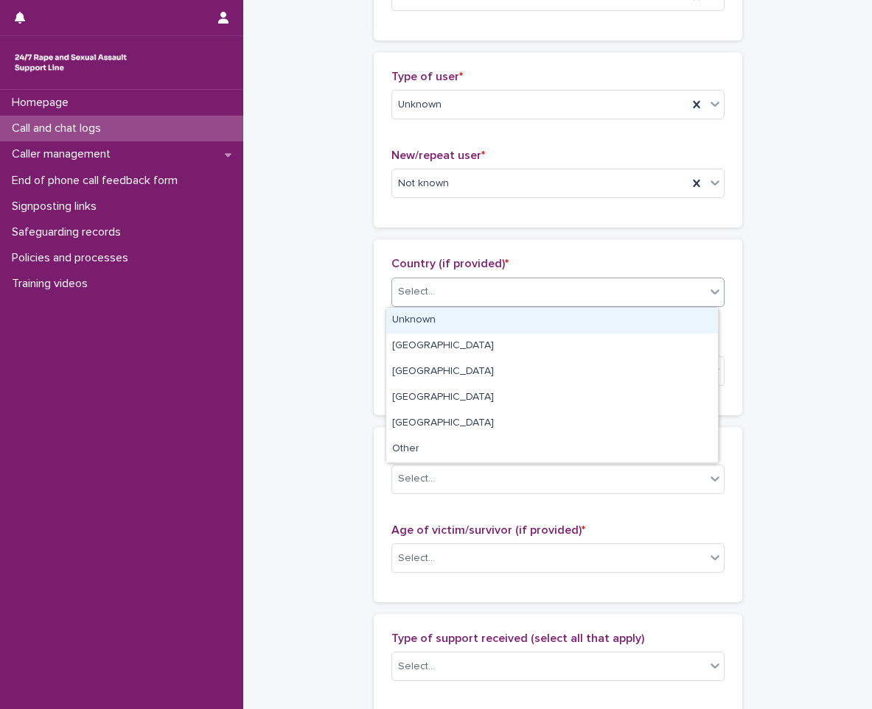
click at [458, 312] on div "Unknown" at bounding box center [552, 321] width 332 height 26
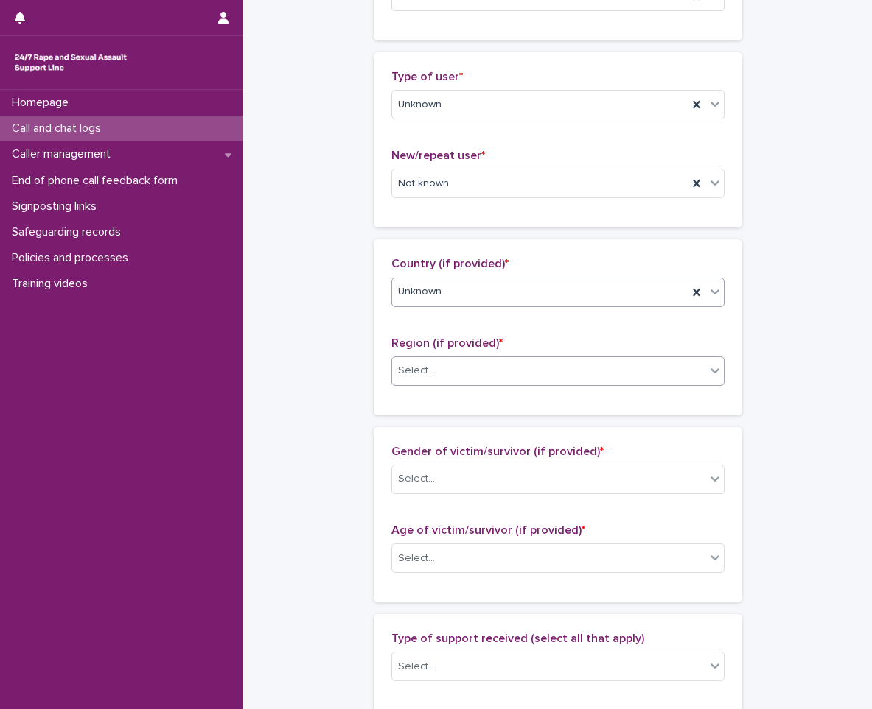
click at [443, 374] on div "Select..." at bounding box center [548, 371] width 313 height 24
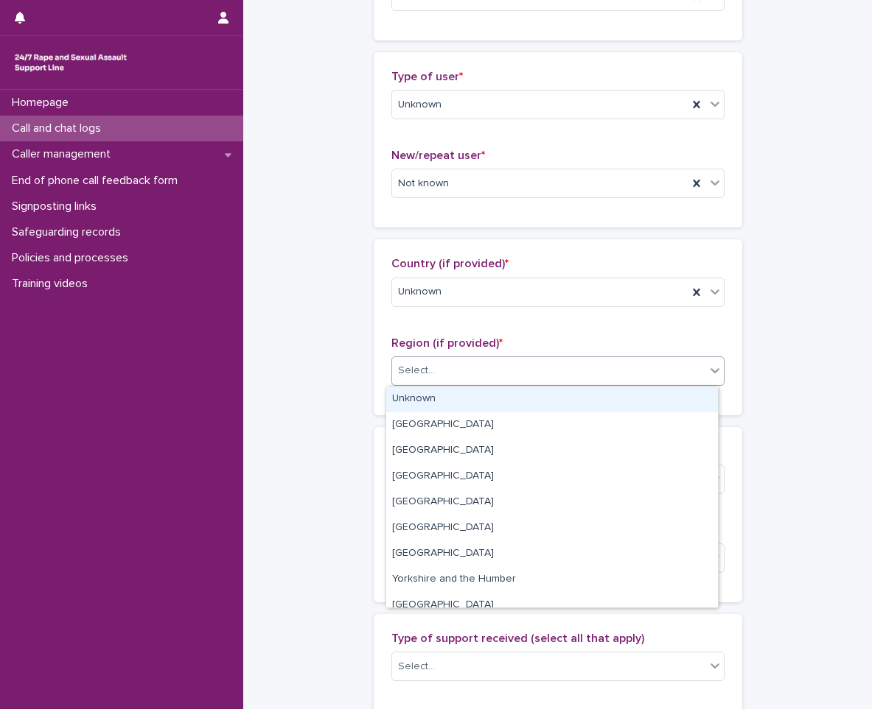
click at [437, 396] on div "Unknown" at bounding box center [552, 400] width 332 height 26
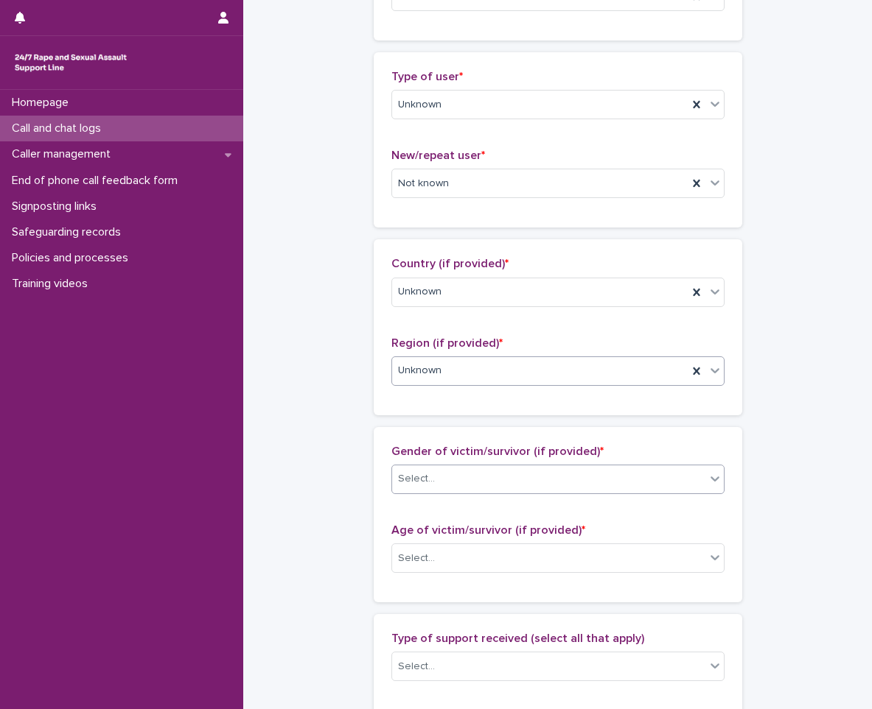
click at [481, 469] on div "Select..." at bounding box center [548, 479] width 313 height 24
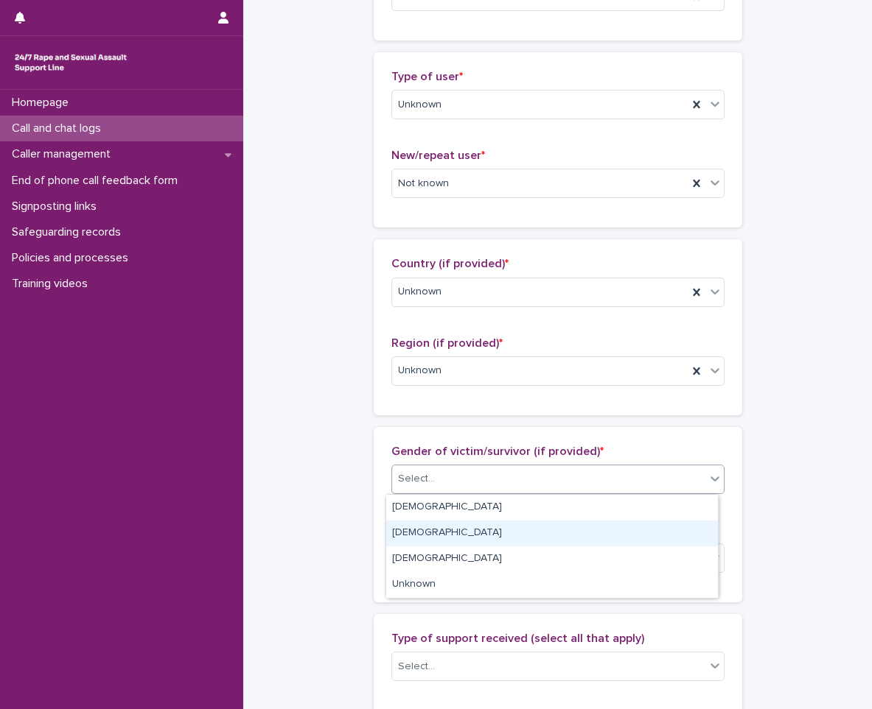
click at [463, 532] on div "[DEMOGRAPHIC_DATA]" at bounding box center [552, 534] width 332 height 26
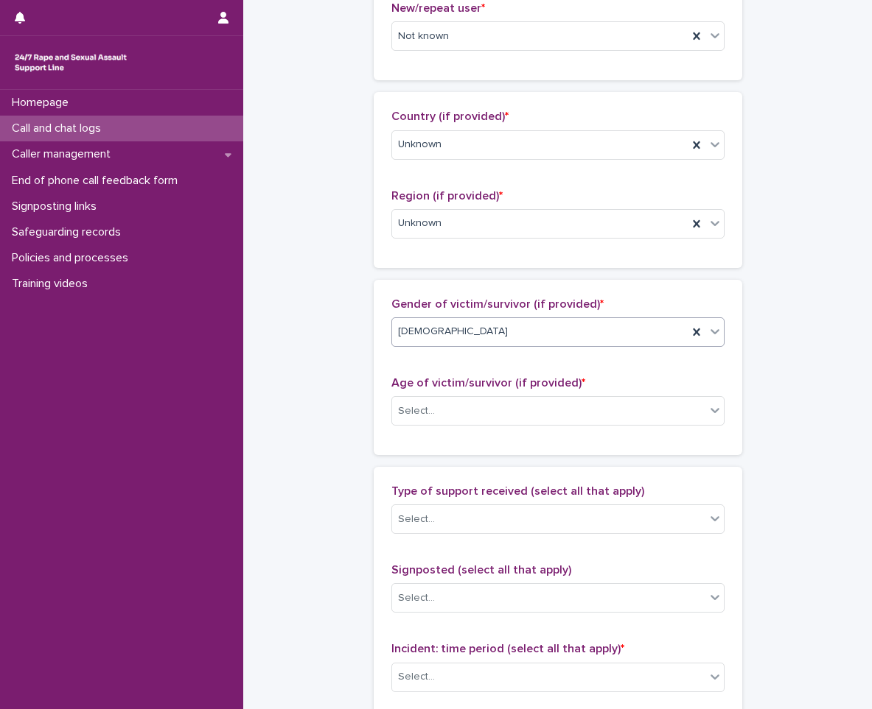
scroll to position [516, 0]
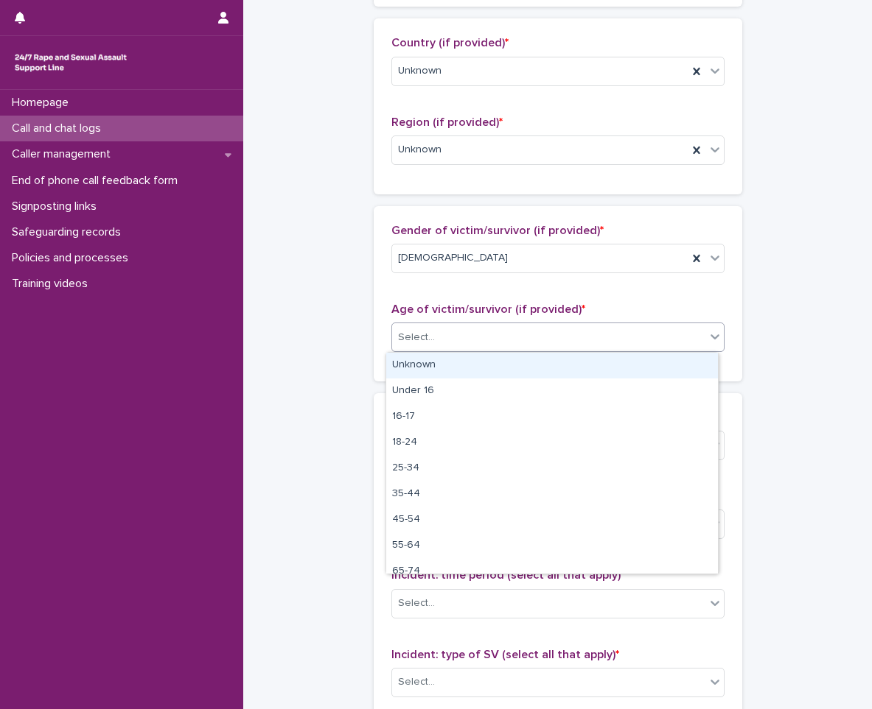
click at [494, 346] on div "Select..." at bounding box center [548, 338] width 313 height 24
click at [480, 364] on div "Unknown" at bounding box center [552, 366] width 332 height 26
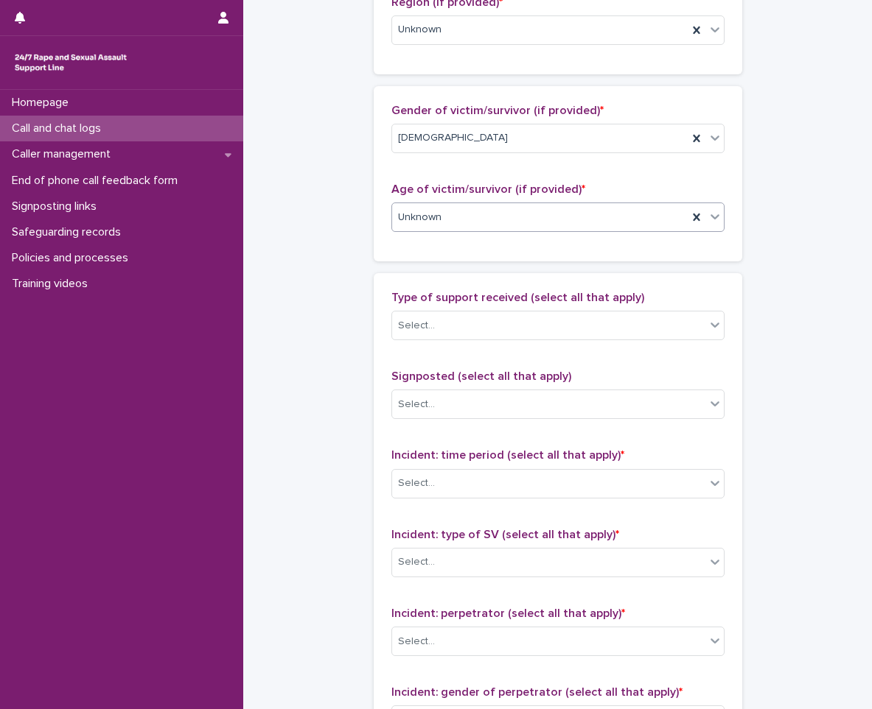
scroll to position [663, 0]
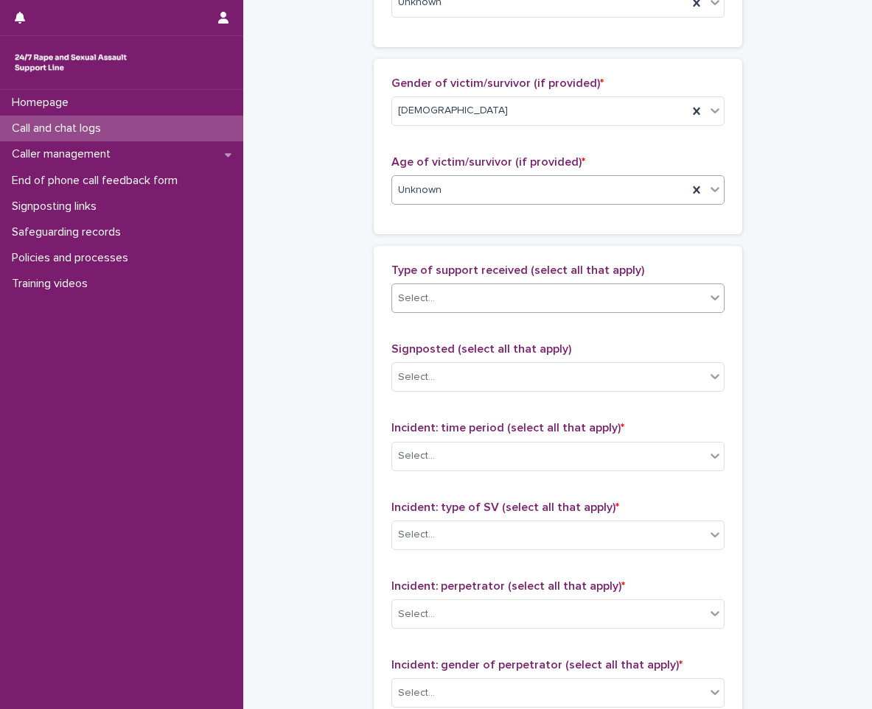
click at [468, 287] on div "Select..." at bounding box center [548, 299] width 313 height 24
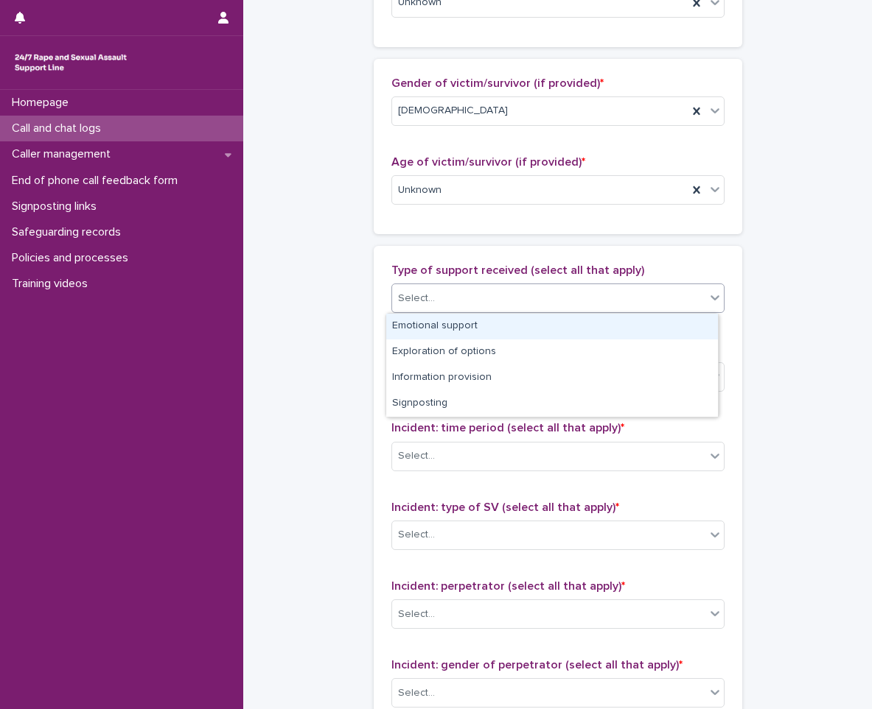
click at [455, 338] on div "Emotional support" at bounding box center [552, 327] width 332 height 26
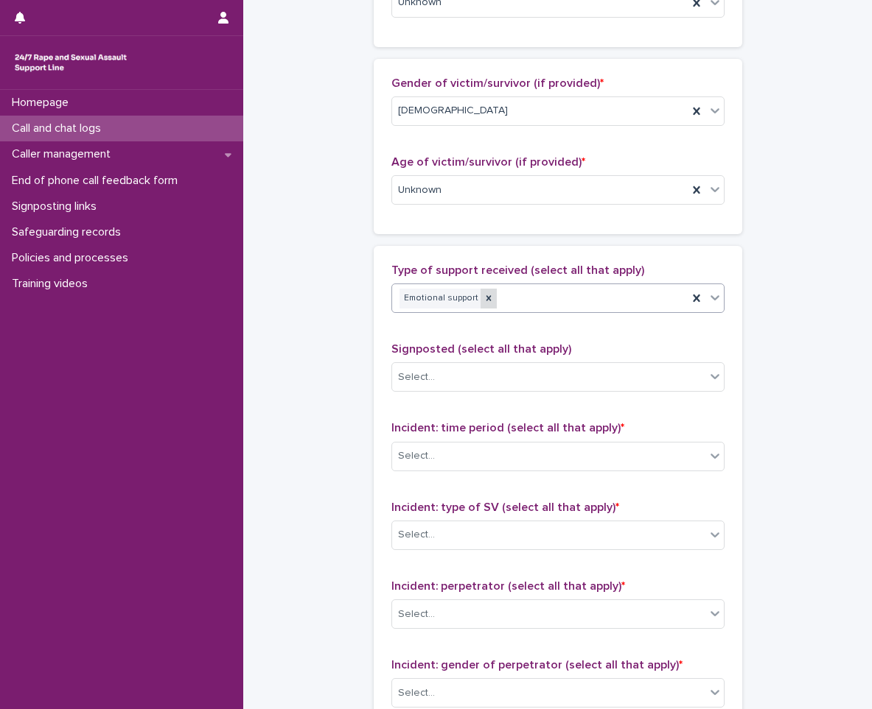
click at [480, 305] on div at bounding box center [488, 299] width 16 height 20
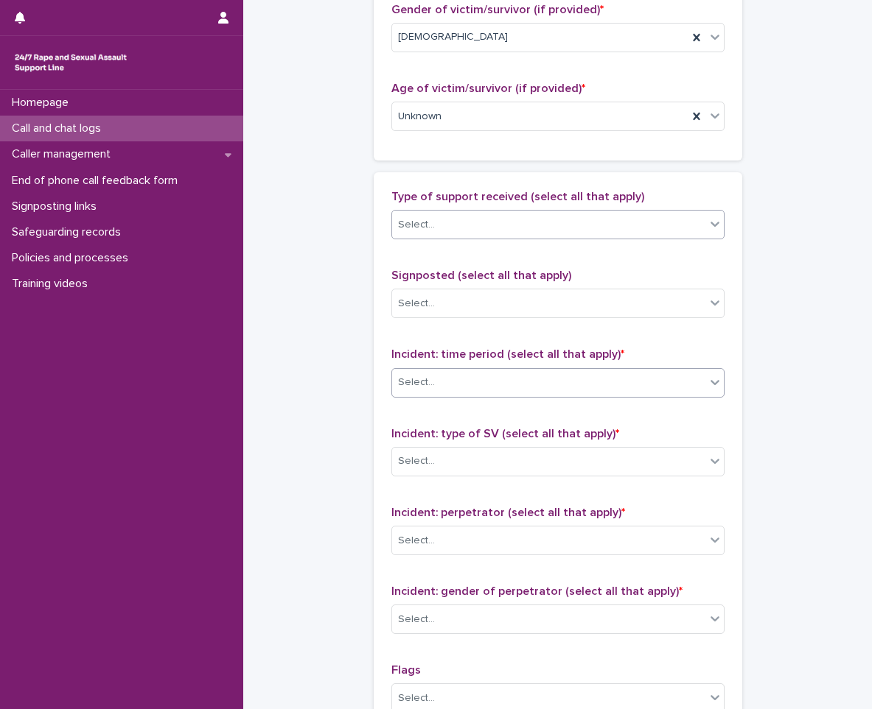
scroll to position [810, 0]
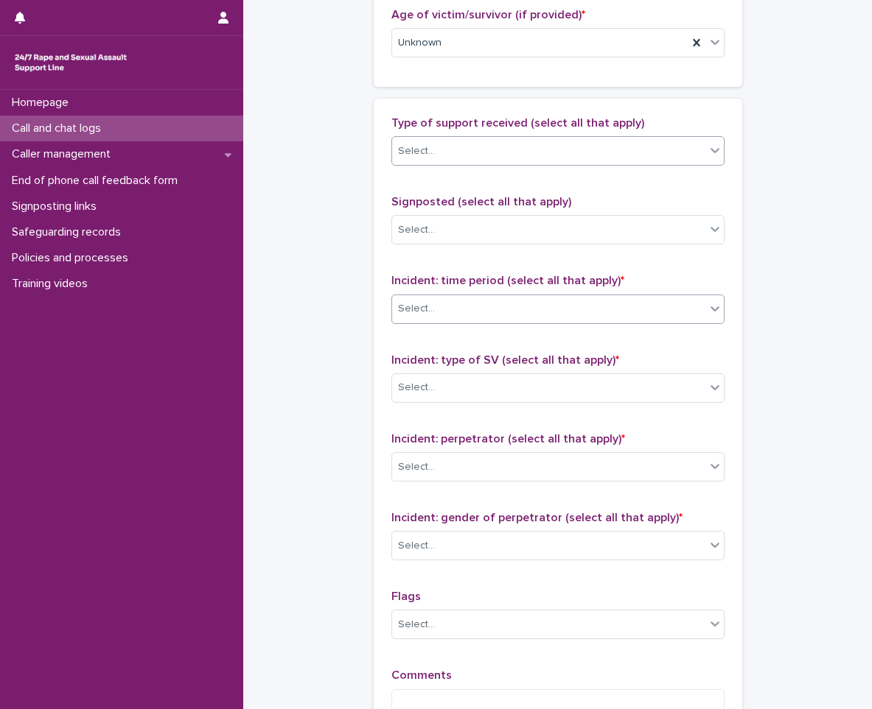
click at [485, 311] on div "Select..." at bounding box center [548, 309] width 313 height 24
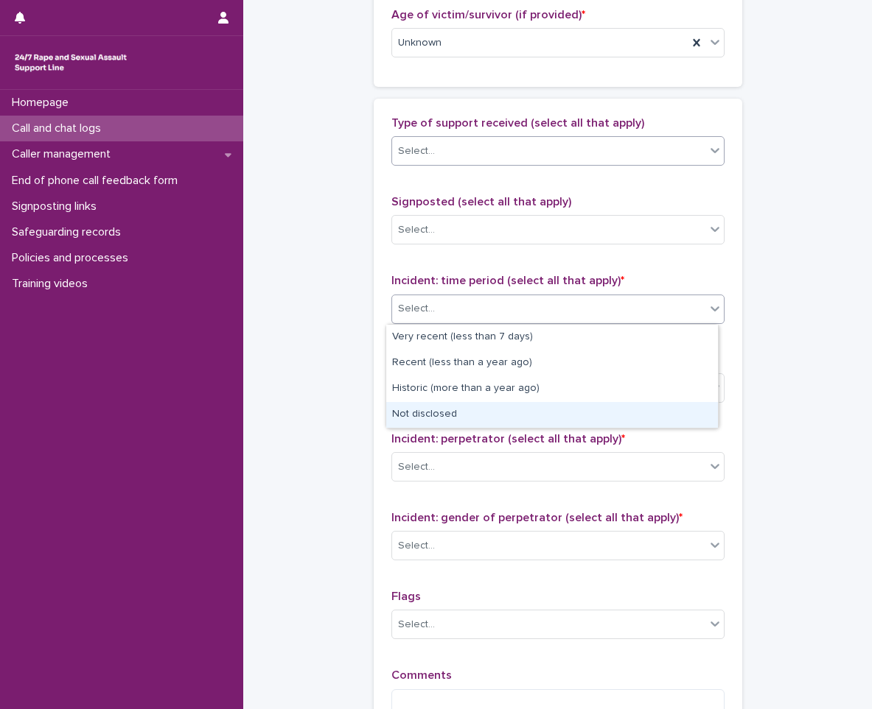
click at [474, 419] on div "Not disclosed" at bounding box center [552, 415] width 332 height 26
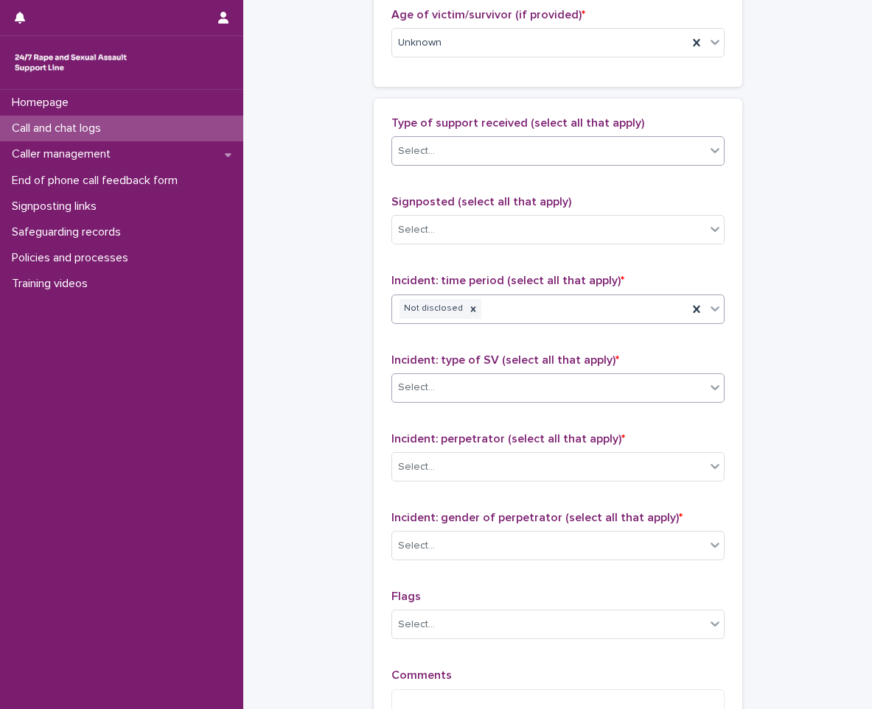
click at [487, 385] on div "Select..." at bounding box center [548, 388] width 313 height 24
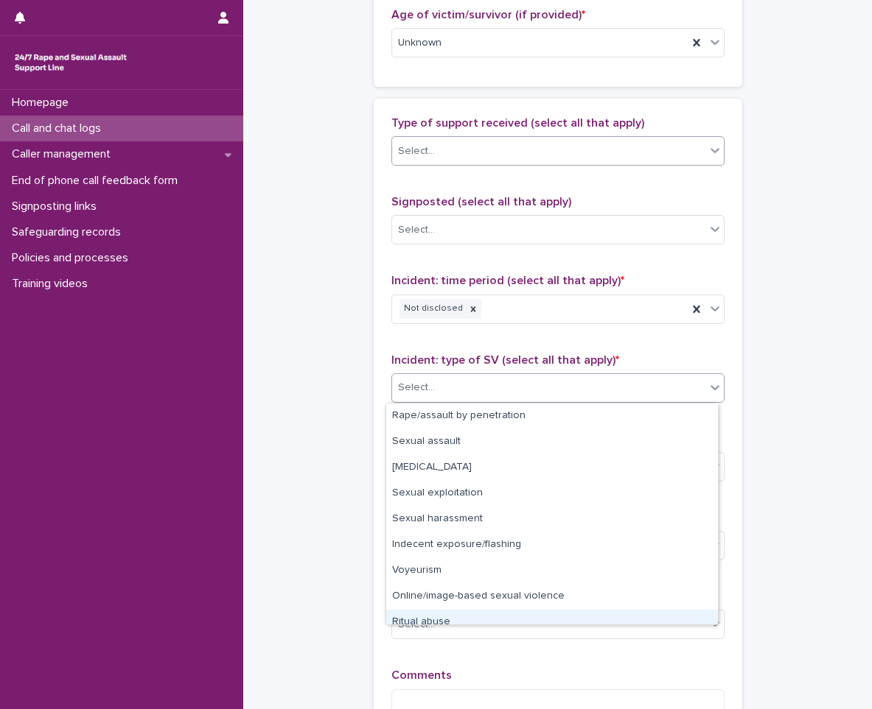
scroll to position [37, 0]
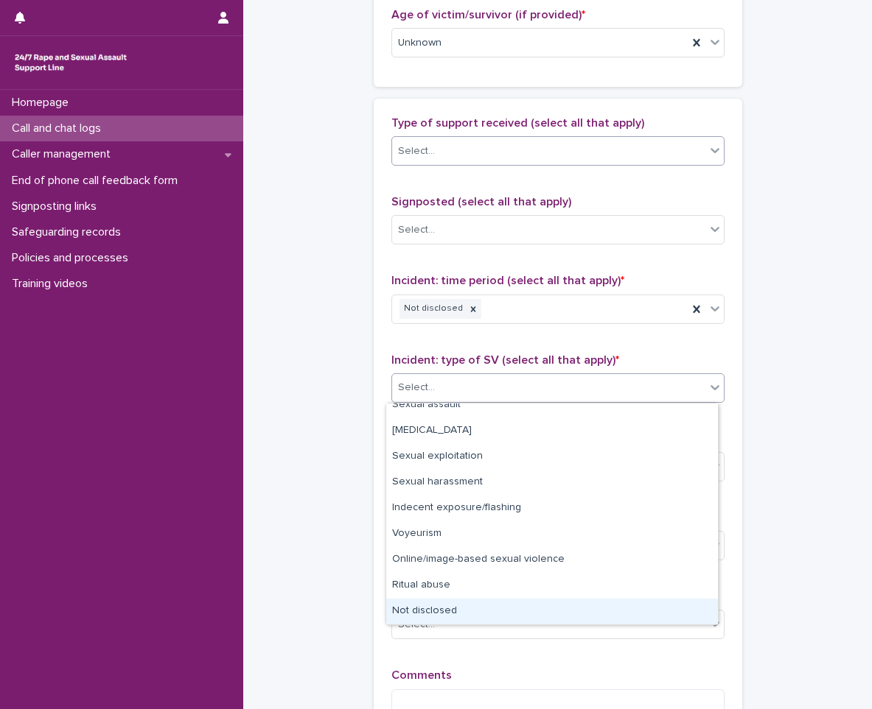
click at [431, 605] on div "Not disclosed" at bounding box center [552, 612] width 332 height 26
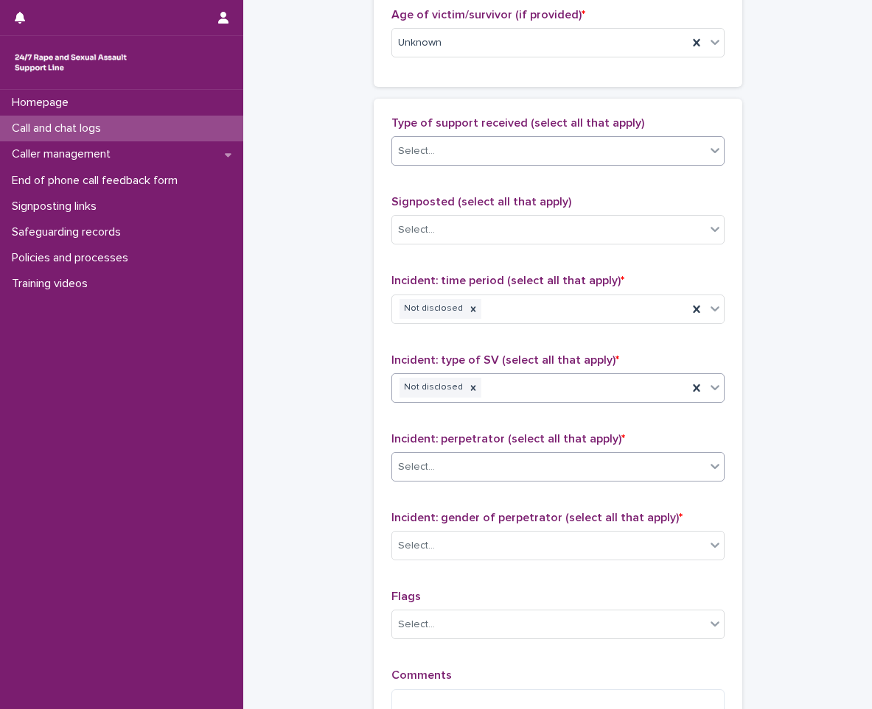
click at [474, 463] on div "Select..." at bounding box center [548, 467] width 313 height 24
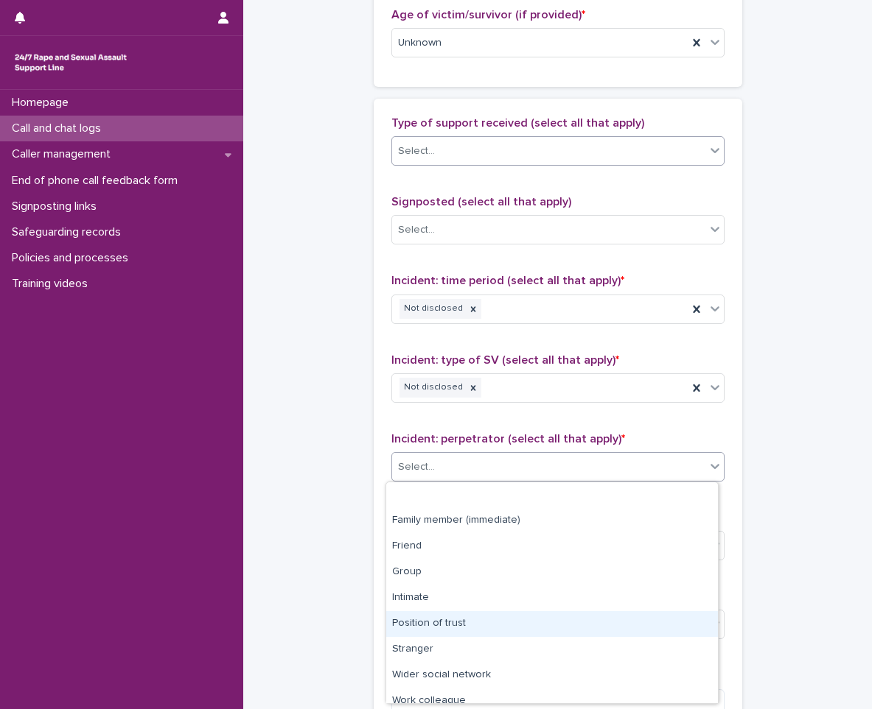
scroll to position [63, 0]
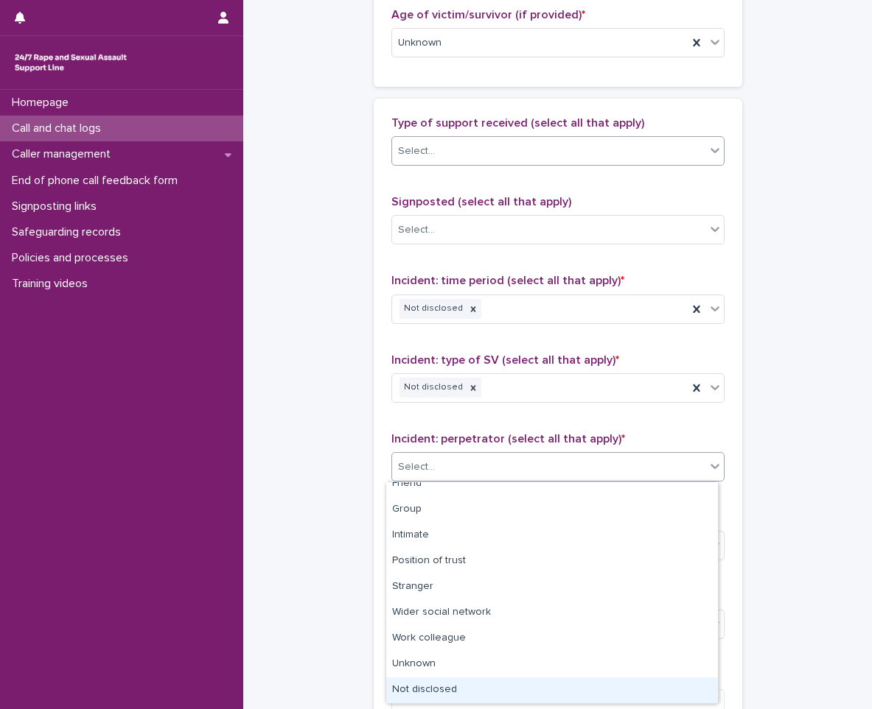
click at [432, 688] on div "Not disclosed" at bounding box center [552, 691] width 332 height 26
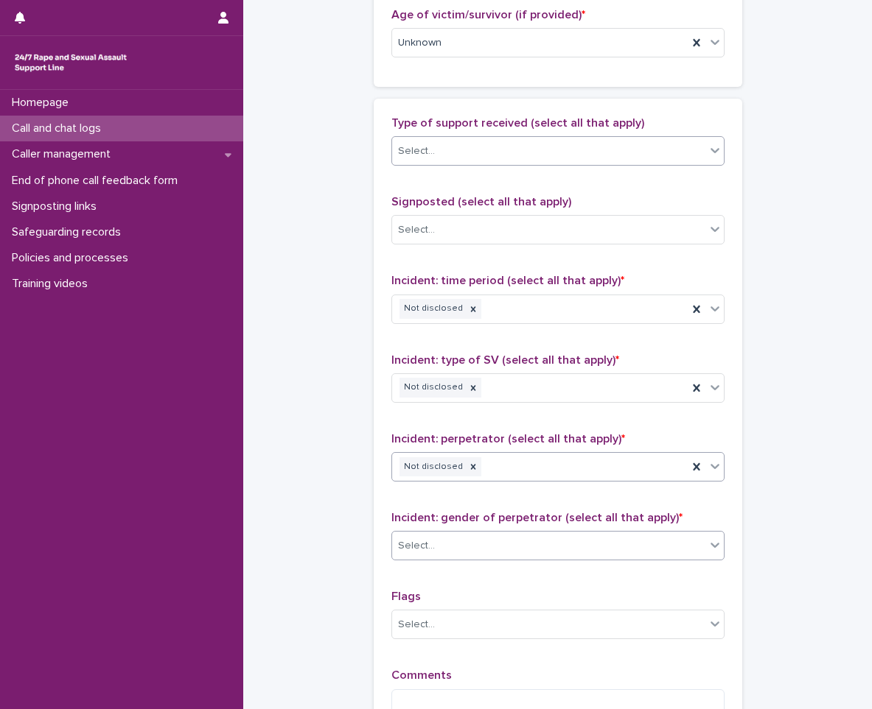
click at [472, 544] on div "Select..." at bounding box center [548, 546] width 313 height 24
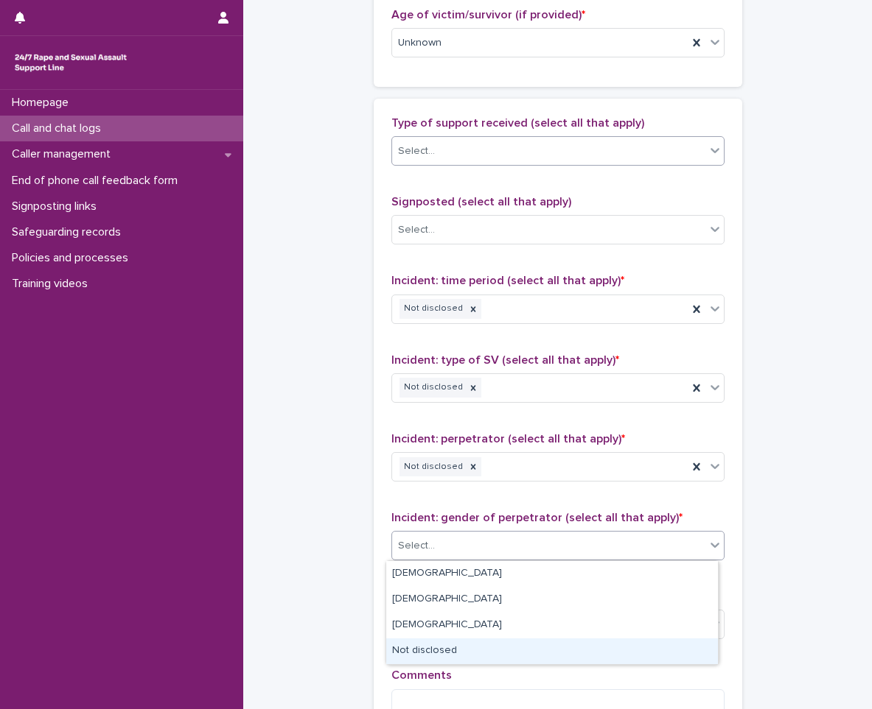
click at [443, 653] on div "Not disclosed" at bounding box center [552, 652] width 332 height 26
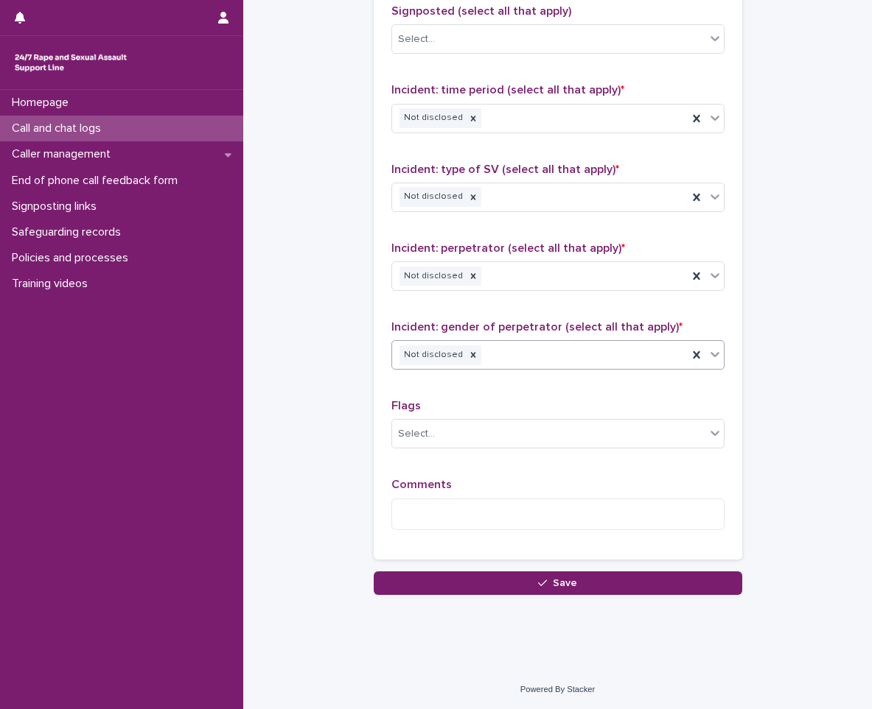
scroll to position [1002, 0]
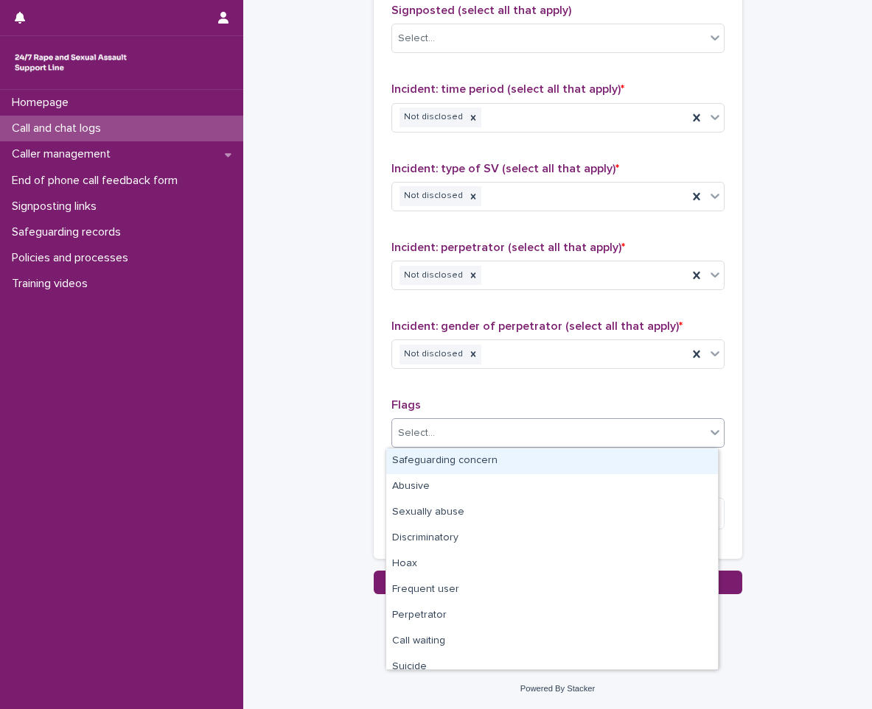
click at [447, 431] on div "Select..." at bounding box center [548, 433] width 313 height 24
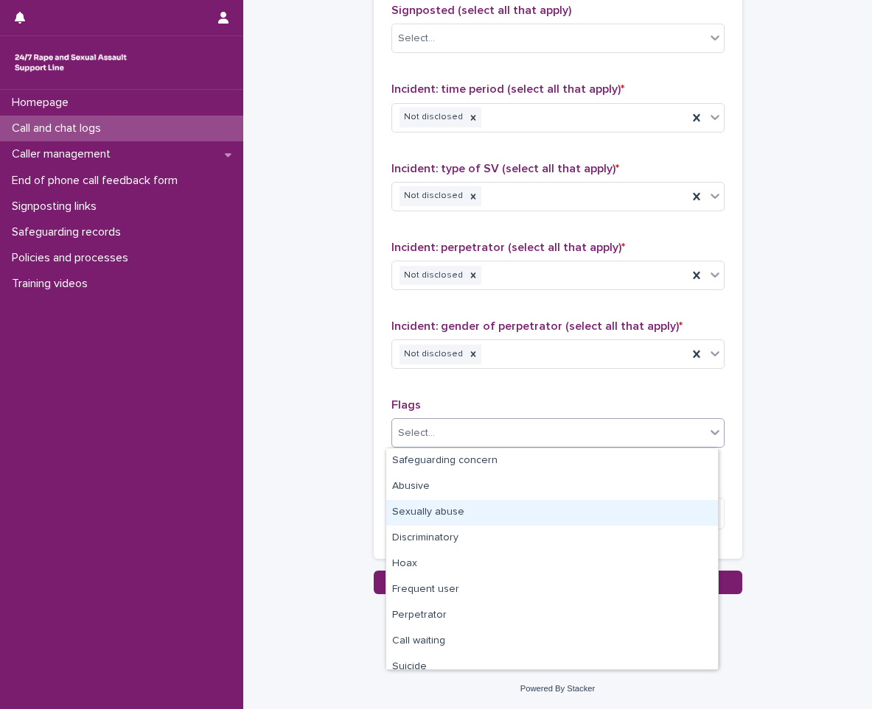
click at [443, 518] on div "Sexually abuse" at bounding box center [552, 513] width 332 height 26
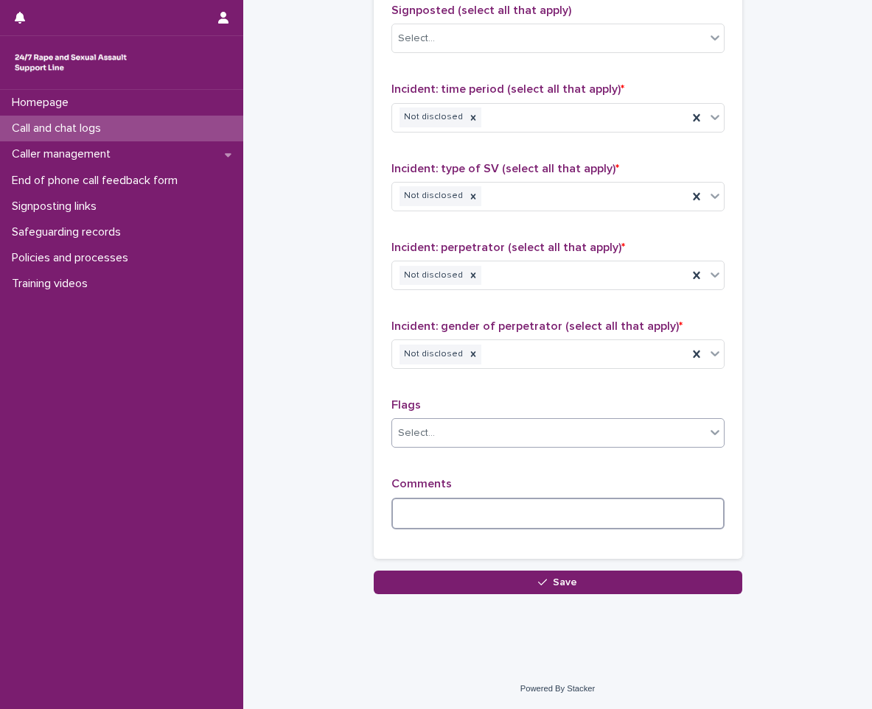
click at [443, 518] on textarea at bounding box center [557, 514] width 333 height 32
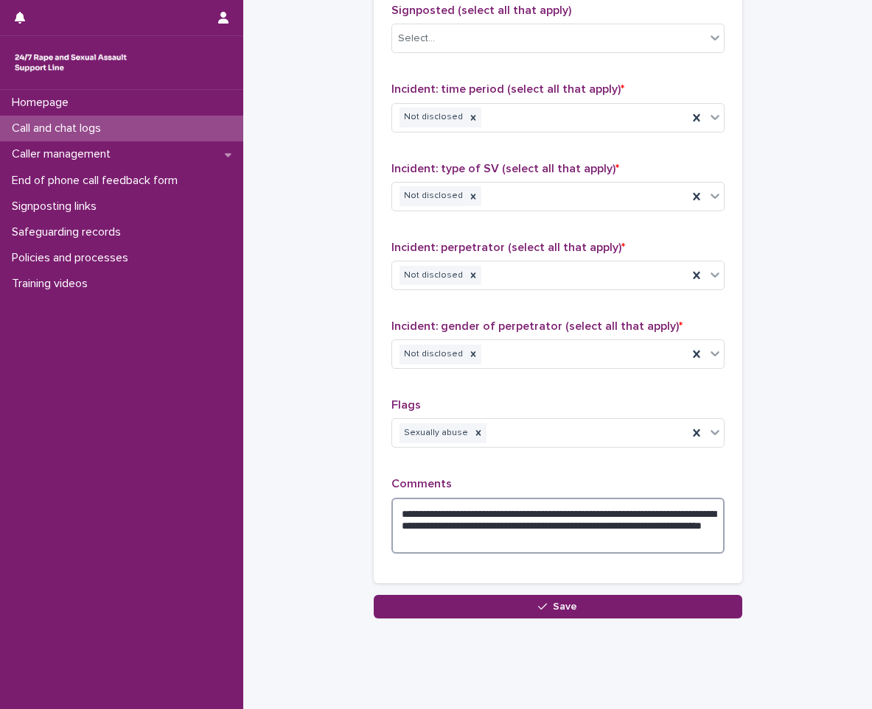
click at [588, 542] on textarea "**********" at bounding box center [557, 526] width 333 height 56
click at [589, 513] on textarea "**********" at bounding box center [557, 526] width 333 height 56
click at [561, 525] on textarea "**********" at bounding box center [557, 526] width 333 height 56
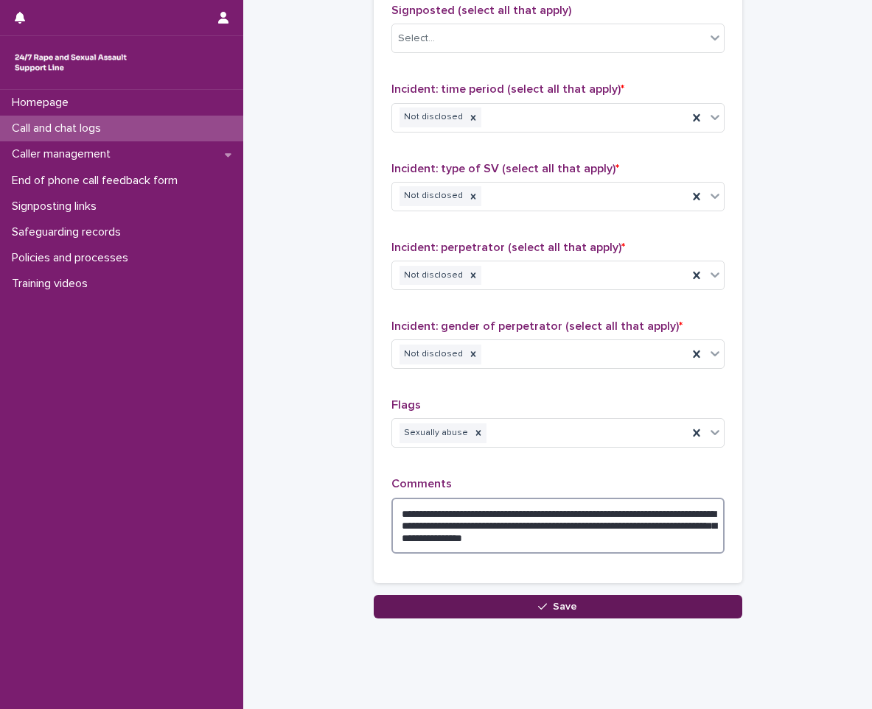
type textarea "**********"
click at [561, 603] on span "Save" at bounding box center [565, 607] width 24 height 10
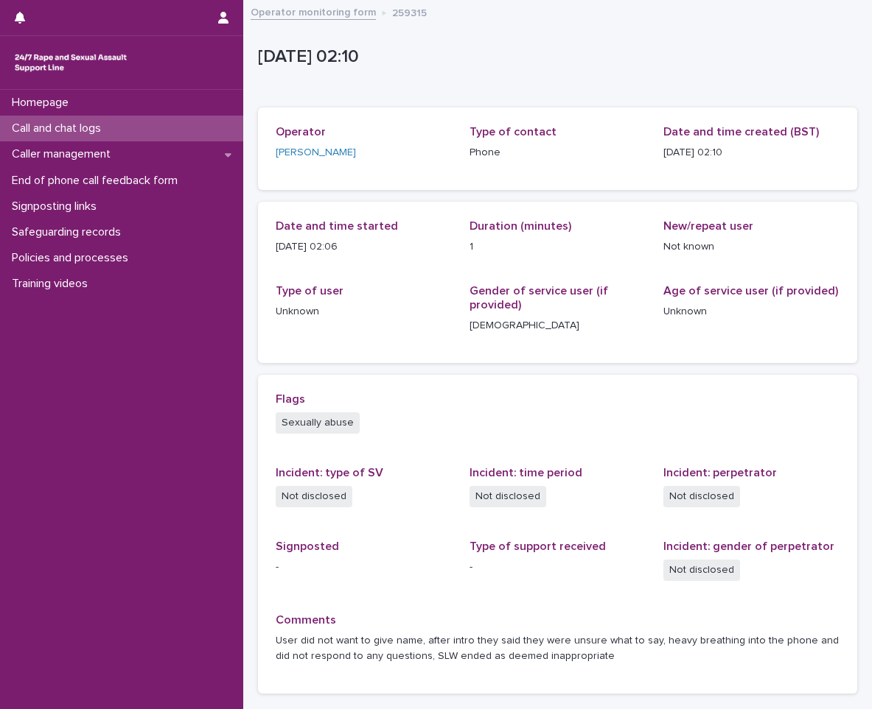
click at [159, 136] on div "Call and chat logs" at bounding box center [121, 129] width 243 height 26
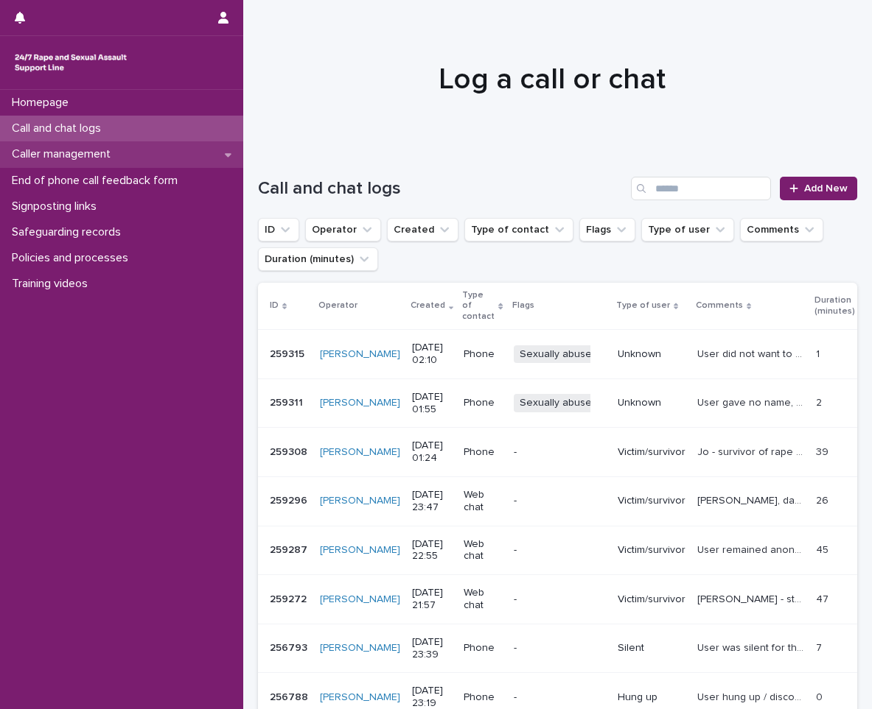
click at [128, 160] on div "Caller management" at bounding box center [121, 154] width 243 height 26
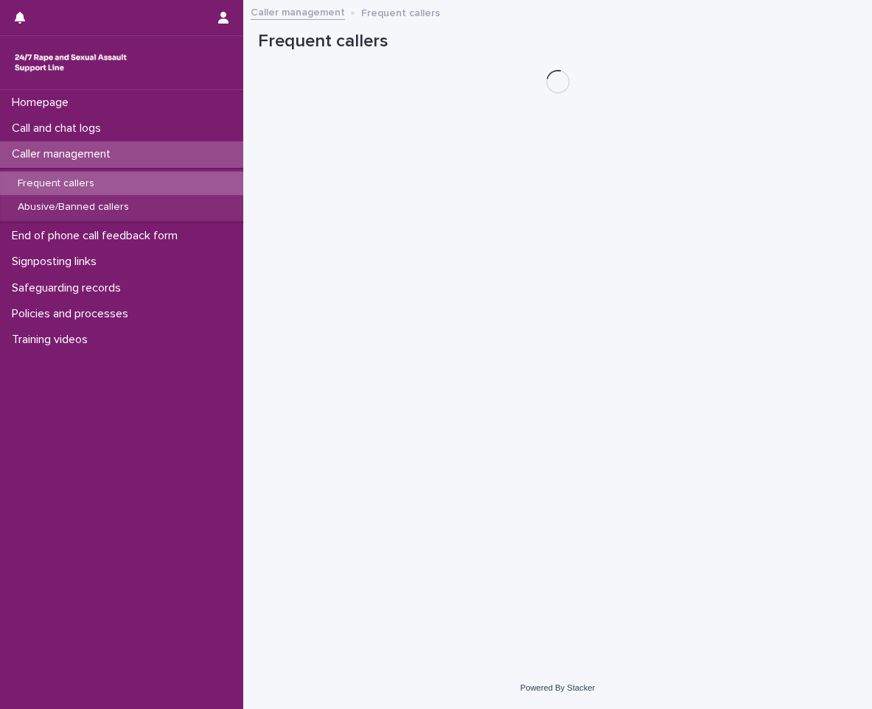
click at [108, 193] on div "Frequent callers" at bounding box center [121, 184] width 243 height 24
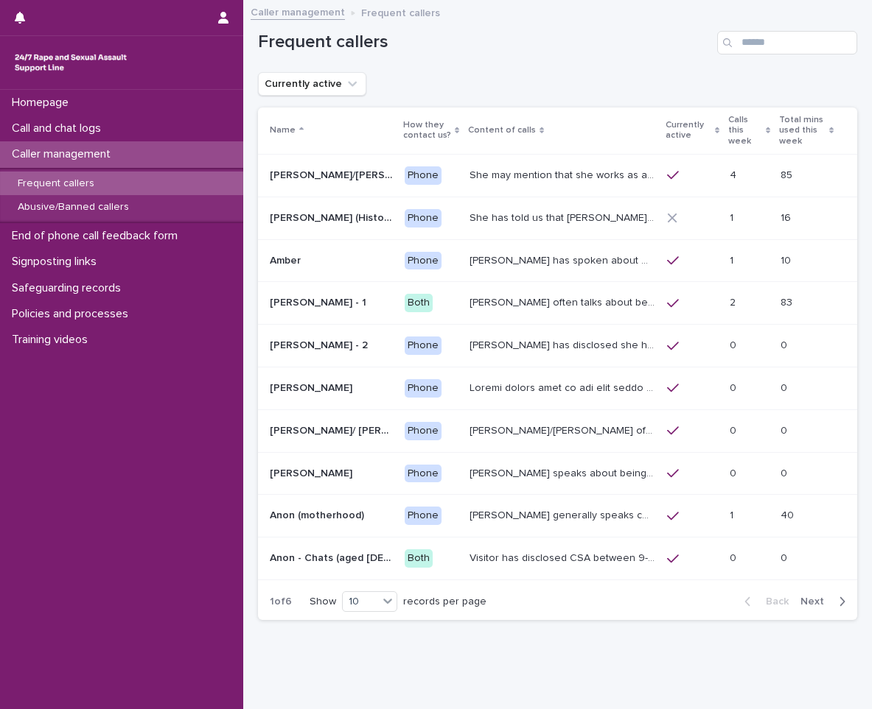
click at [424, 253] on p "Phone" at bounding box center [430, 261] width 53 height 18
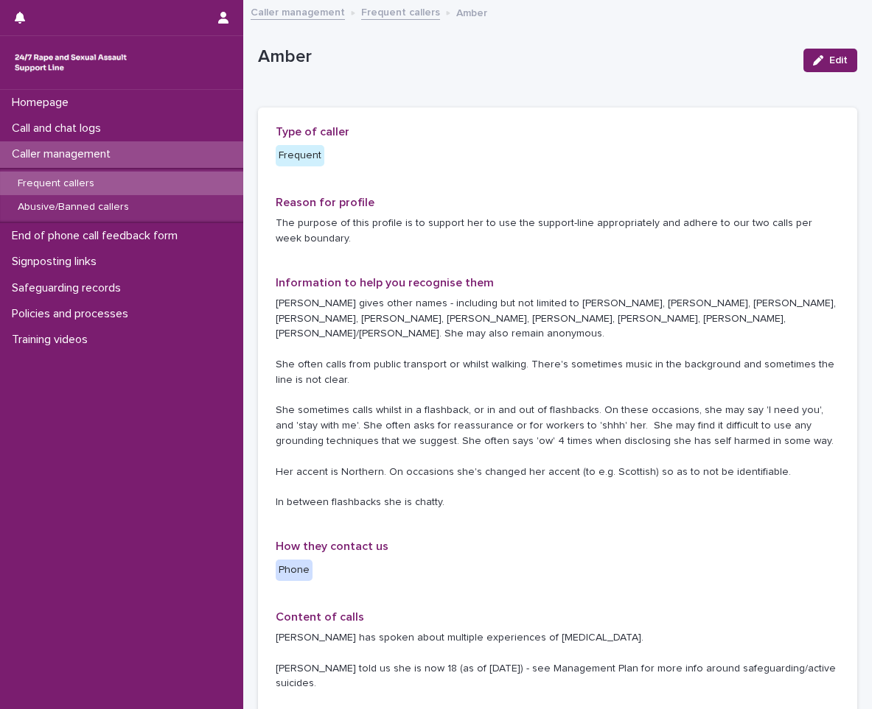
click at [139, 189] on div "Frequent callers" at bounding box center [121, 184] width 243 height 24
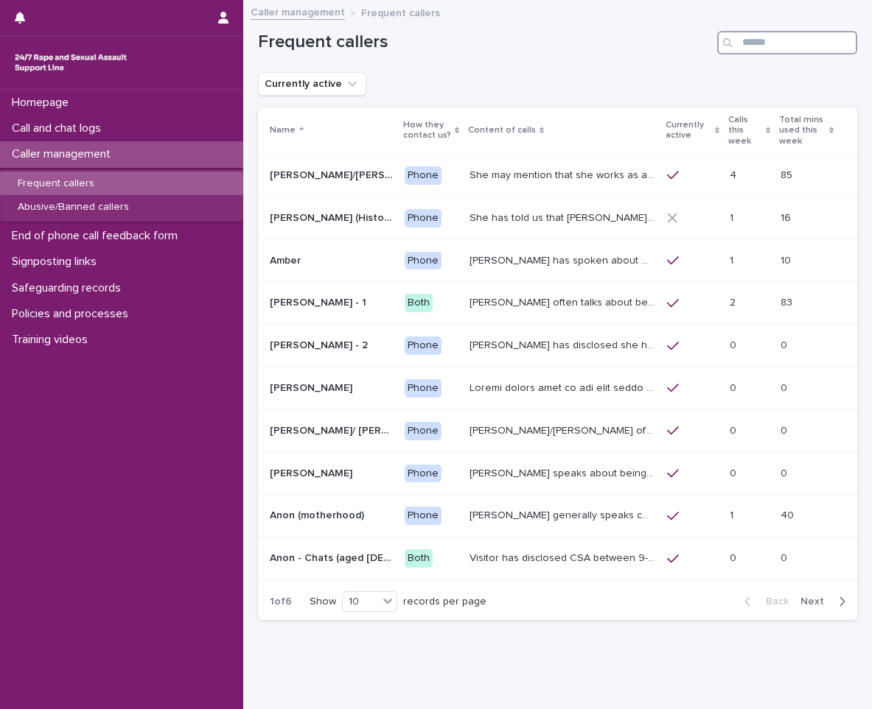
click at [791, 49] on input "Search" at bounding box center [787, 43] width 140 height 24
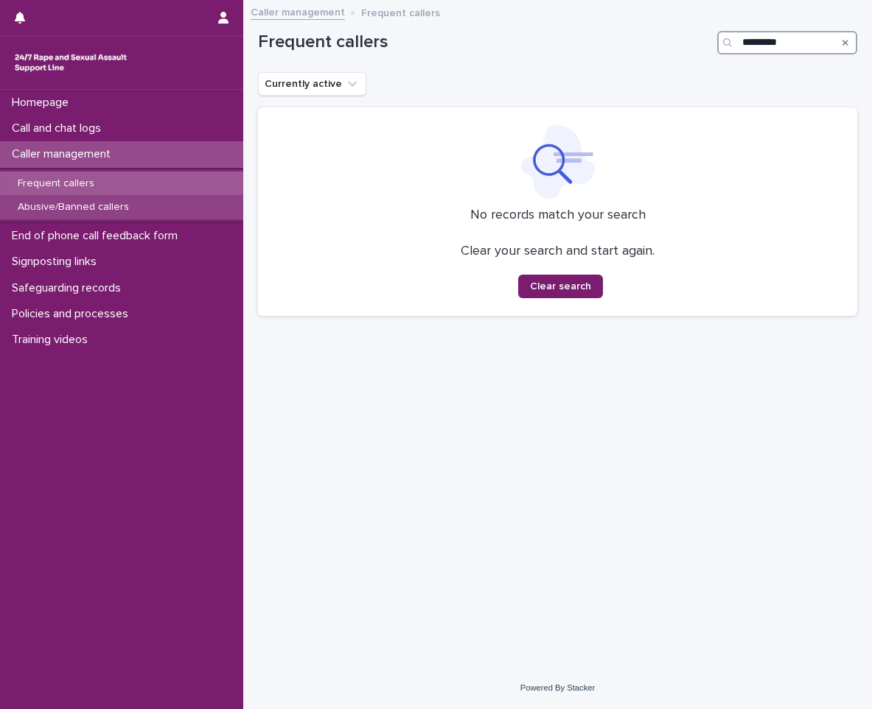
type input "*********"
click at [155, 200] on div "Abusive/Banned callers" at bounding box center [121, 207] width 243 height 24
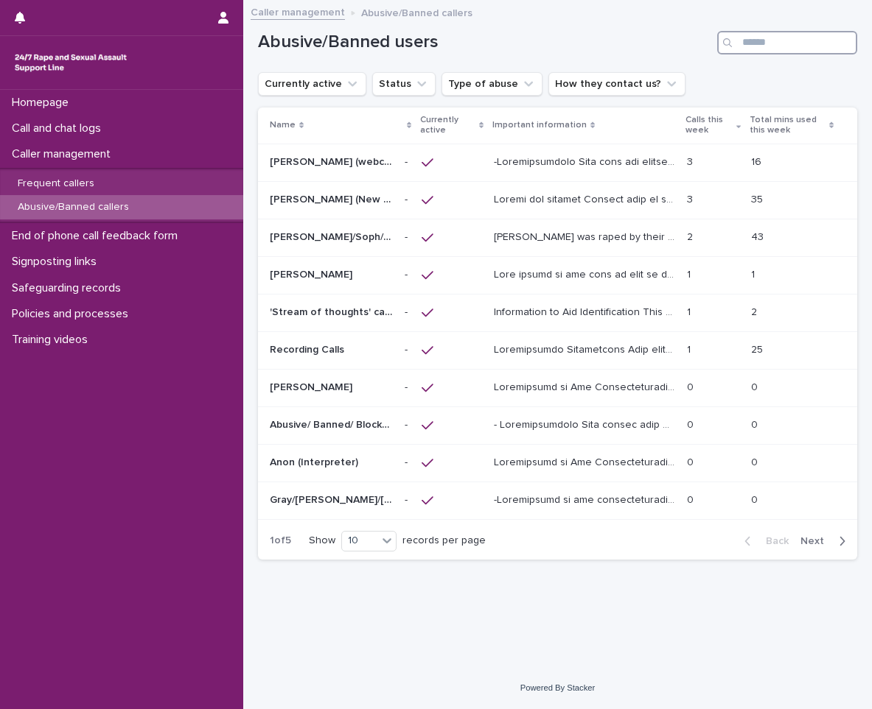
click at [809, 47] on input "Search" at bounding box center [787, 43] width 140 height 24
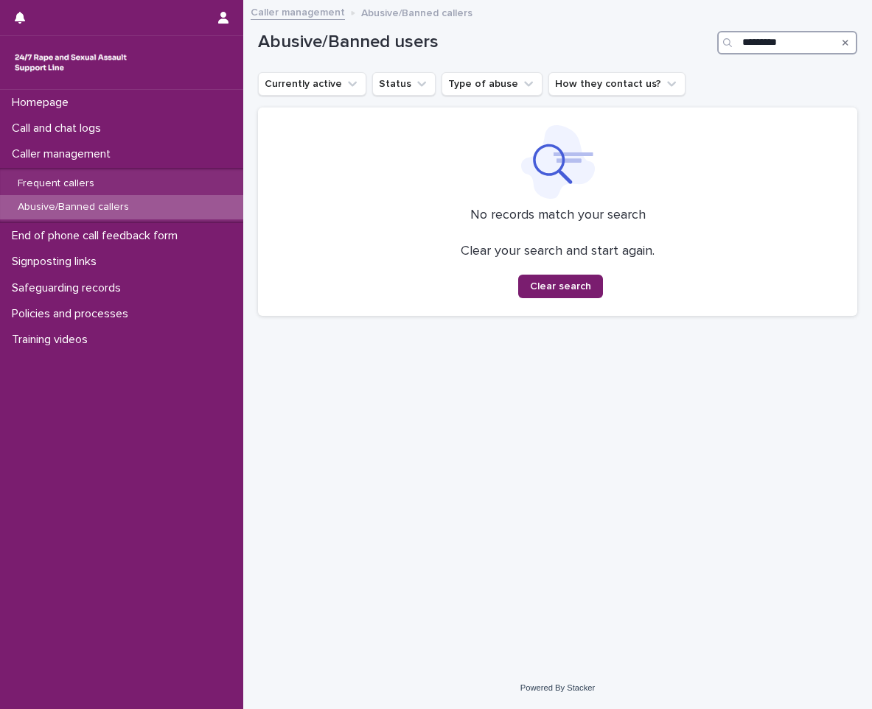
click at [753, 47] on input "*********" at bounding box center [787, 43] width 140 height 24
click at [757, 44] on input "*********" at bounding box center [787, 43] width 140 height 24
type input "******"
click at [76, 176] on div "Frequent callers" at bounding box center [121, 184] width 243 height 24
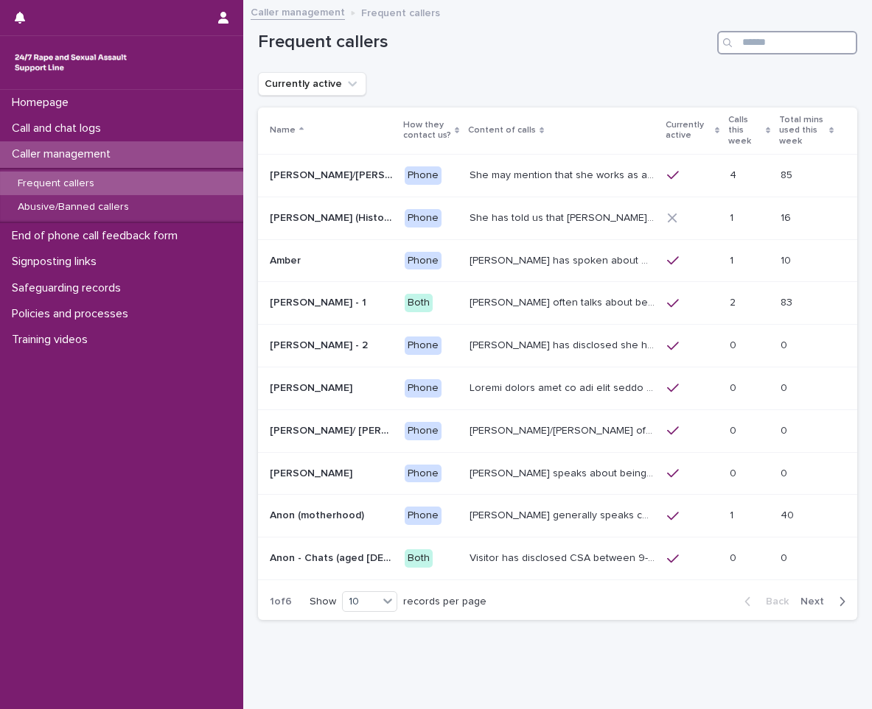
click at [786, 41] on input "Search" at bounding box center [787, 43] width 140 height 24
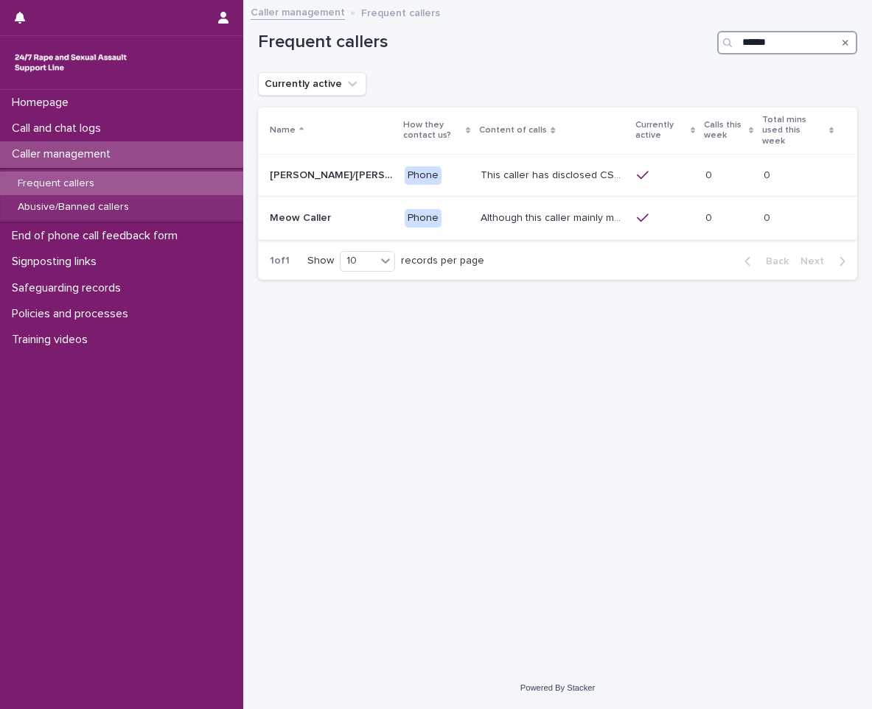
type input "******"
click at [561, 197] on td "Although this caller mainly meows on the call, they have once spoken to a SLW a…" at bounding box center [552, 218] width 156 height 43
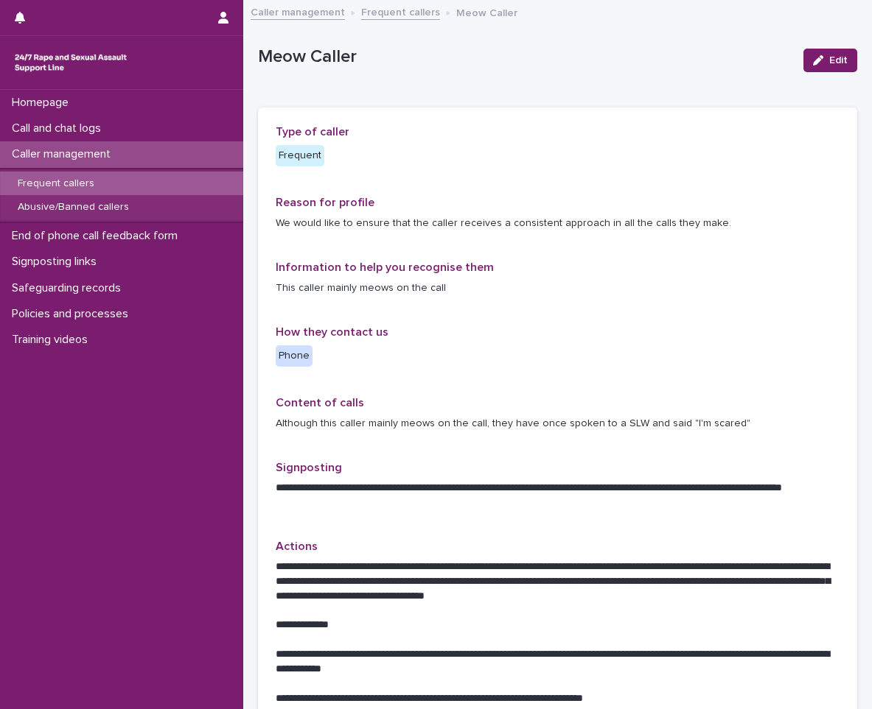
click at [413, 17] on link "Frequent callers" at bounding box center [400, 11] width 79 height 17
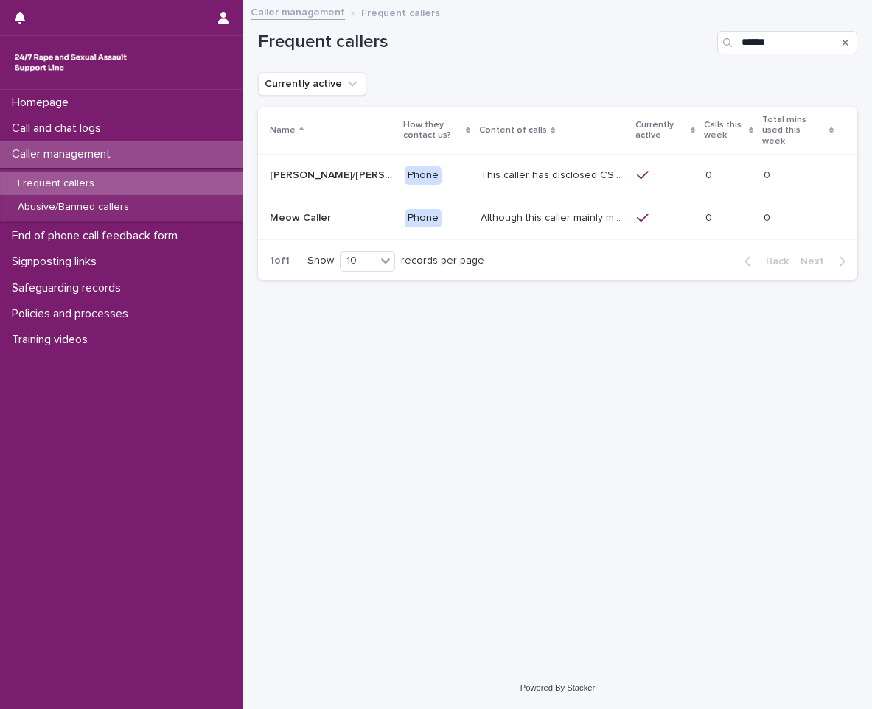
click at [536, 174] on div "This caller has disclosed CSA perpetrated by father and sometimes will say thin…" at bounding box center [552, 176] width 144 height 24
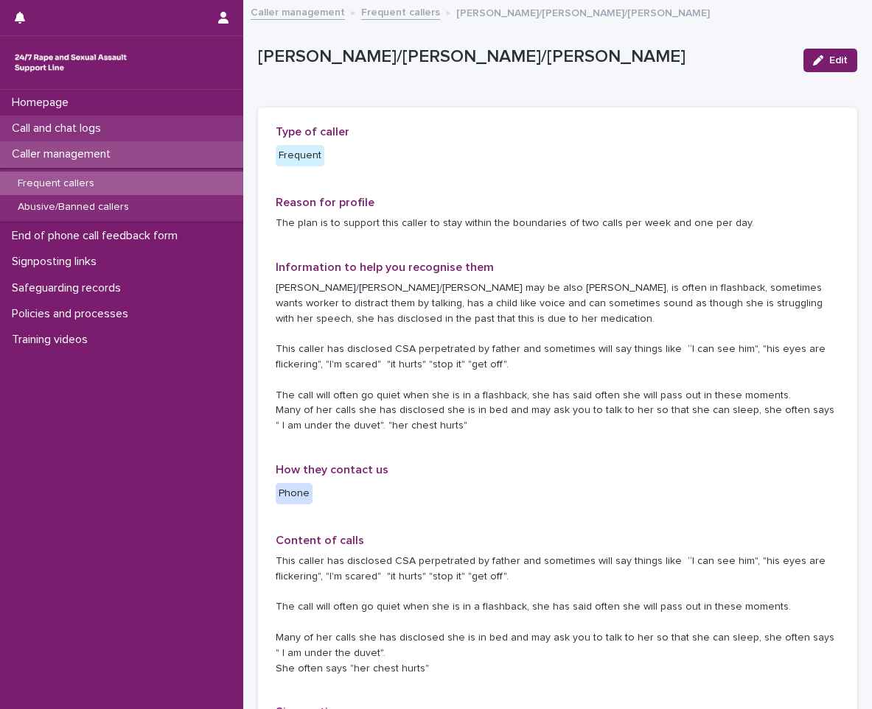
click at [84, 125] on p "Call and chat logs" at bounding box center [59, 129] width 107 height 14
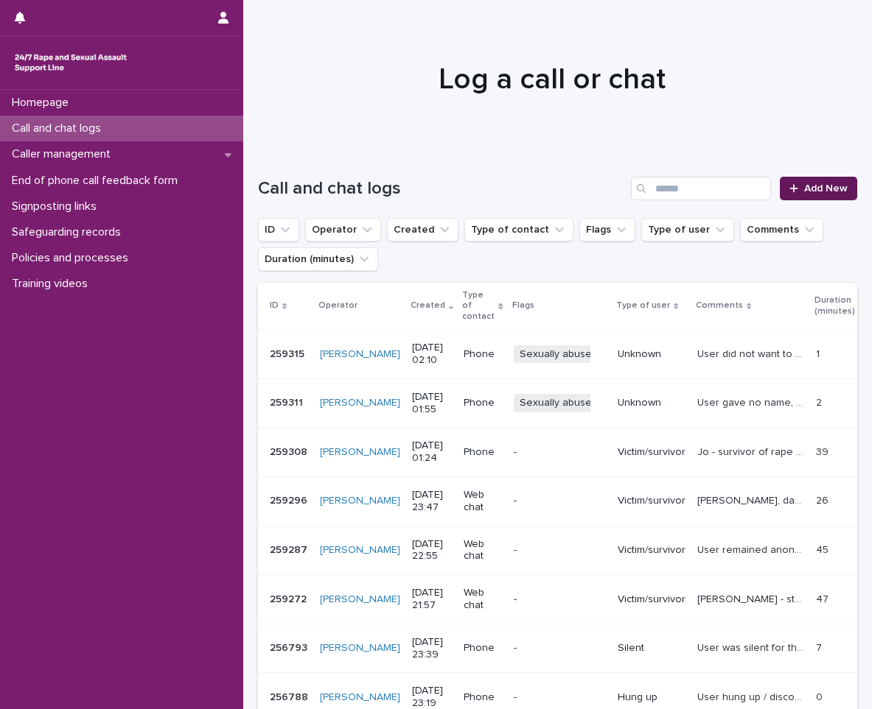
click at [805, 182] on link "Add New" at bounding box center [817, 189] width 77 height 24
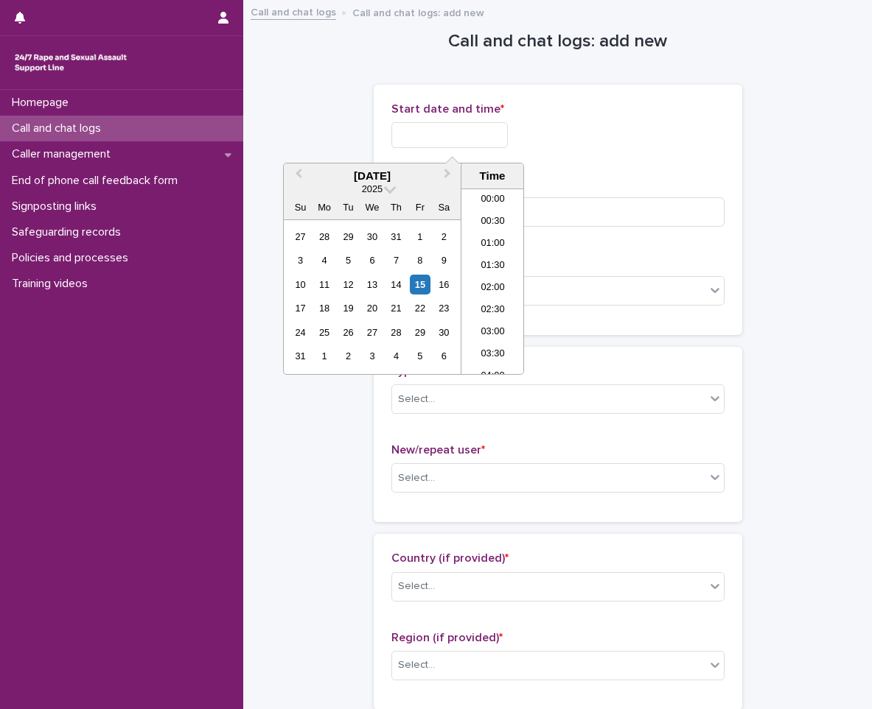
click at [427, 143] on input "text" at bounding box center [449, 135] width 116 height 26
click at [490, 265] on li "02:00" at bounding box center [492, 259] width 63 height 22
click at [502, 134] on input "**********" at bounding box center [449, 135] width 116 height 26
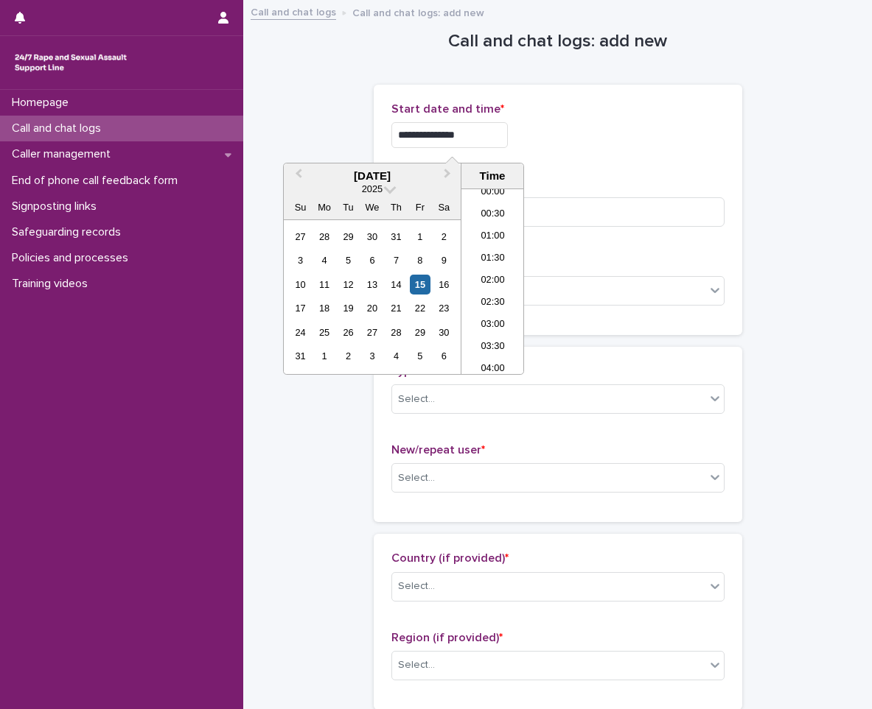
type input "**********"
click at [627, 230] on div "Duration (in minutes) *" at bounding box center [557, 208] width 333 height 61
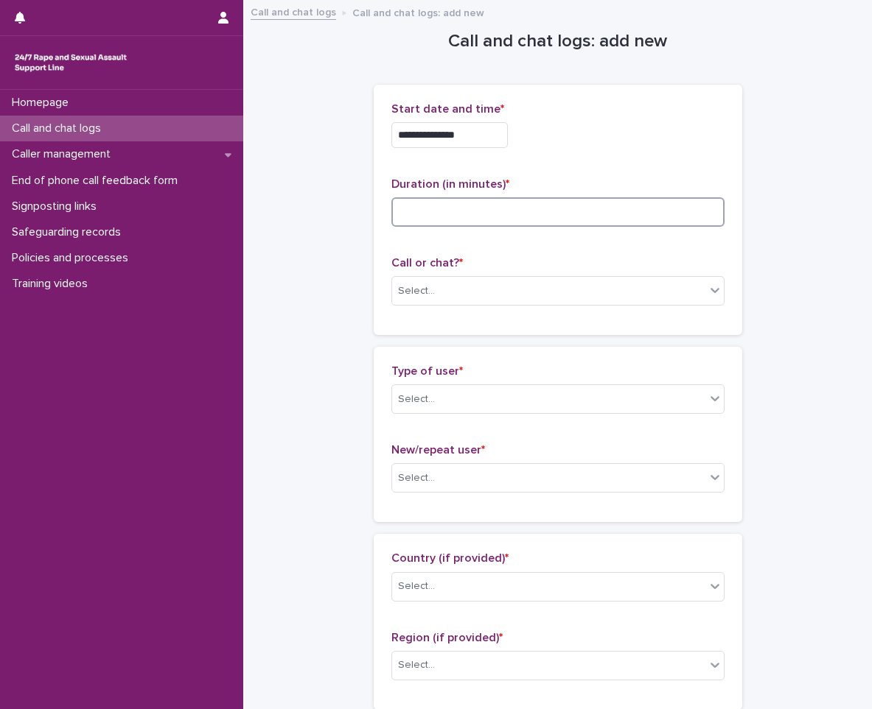
click at [621, 214] on input at bounding box center [557, 211] width 333 height 29
type input "**"
click at [510, 282] on div "Select..." at bounding box center [548, 291] width 313 height 24
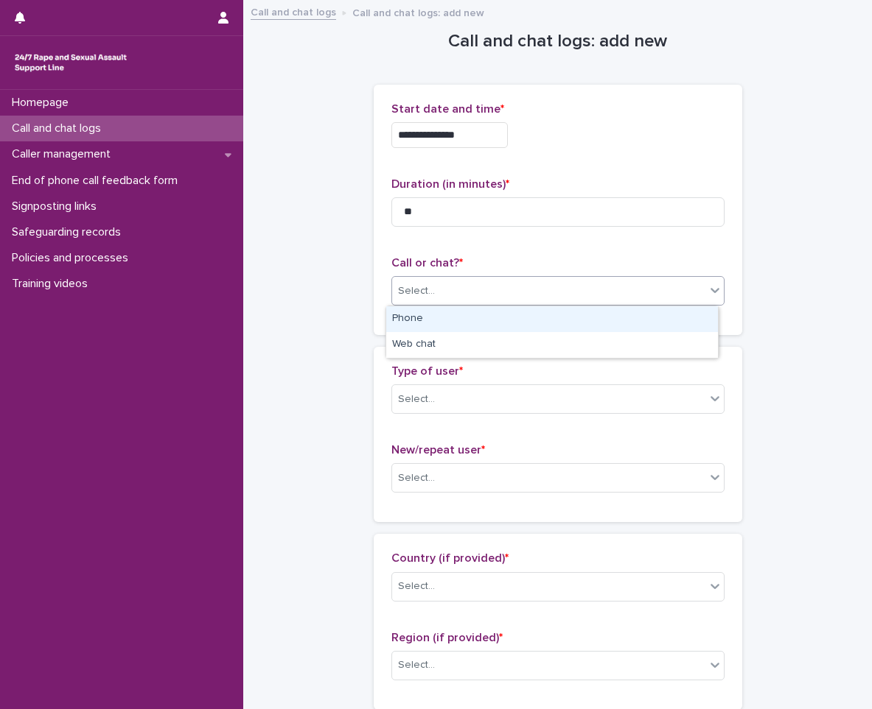
click at [444, 315] on div "Phone" at bounding box center [552, 319] width 332 height 26
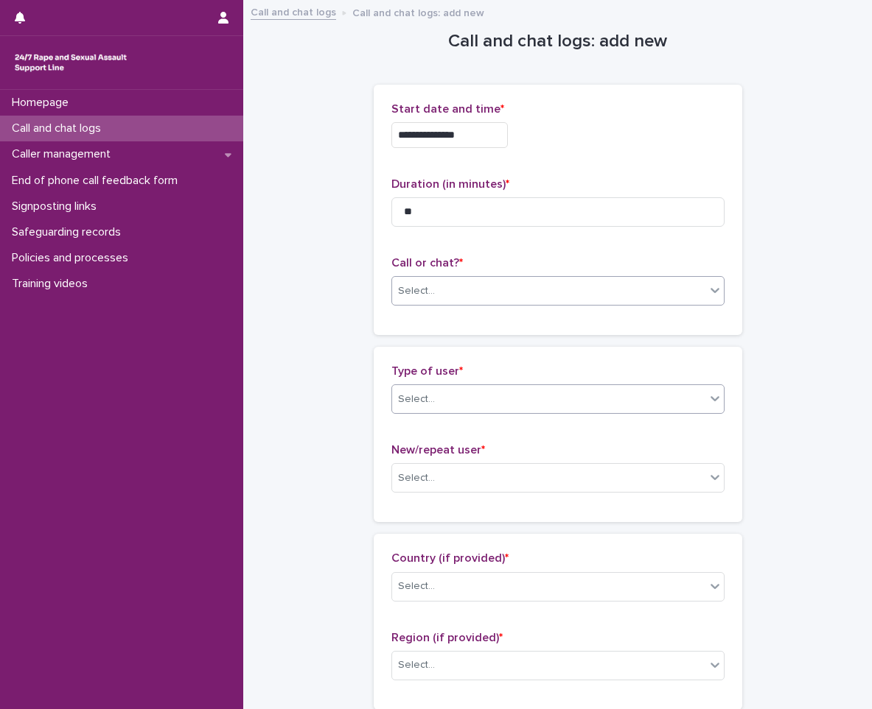
click at [441, 390] on div "Select..." at bounding box center [548, 400] width 313 height 24
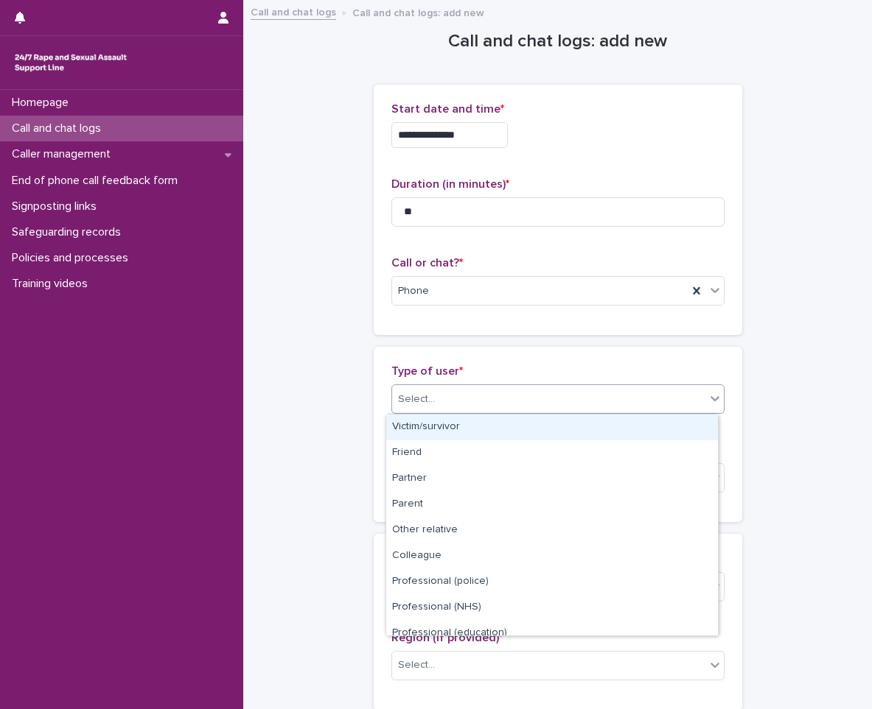
drag, startPoint x: 475, startPoint y: 427, endPoint x: 518, endPoint y: 414, distance: 44.5
click at [475, 427] on div "Victim/survivor" at bounding box center [552, 428] width 332 height 26
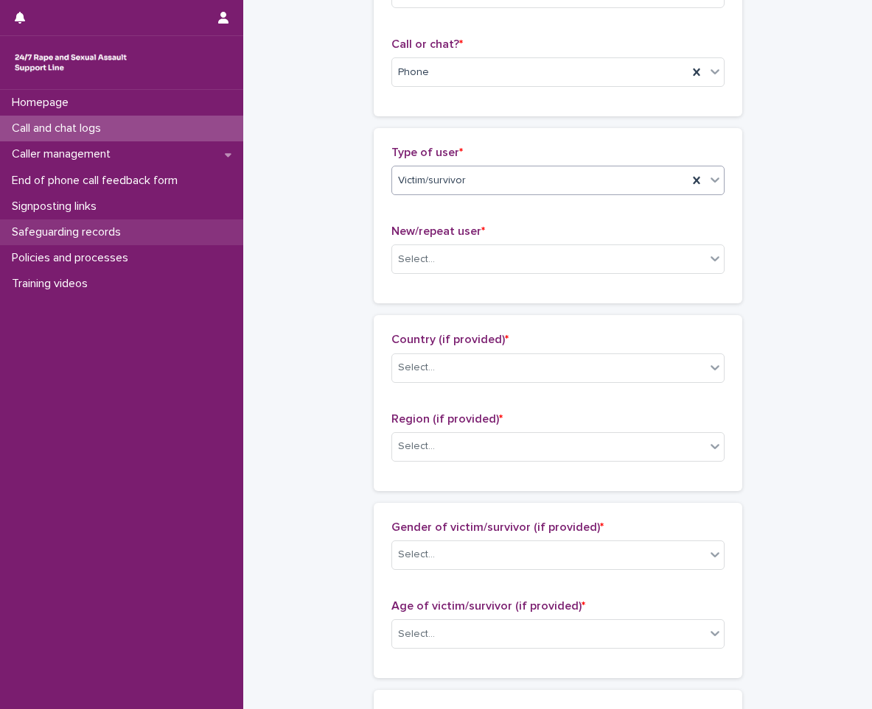
scroll to position [221, 0]
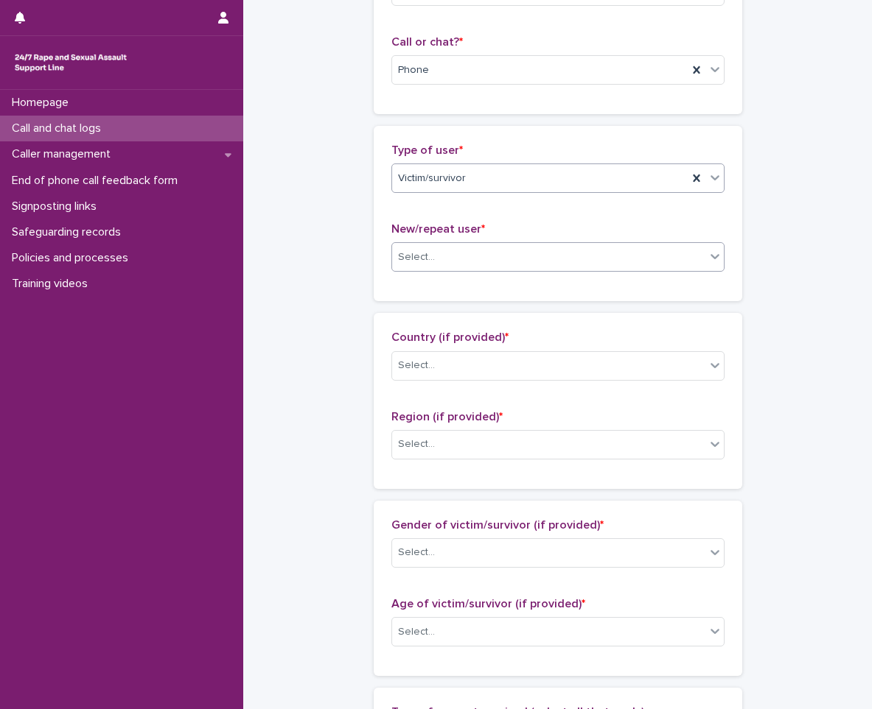
click at [520, 263] on div "Select..." at bounding box center [548, 257] width 313 height 24
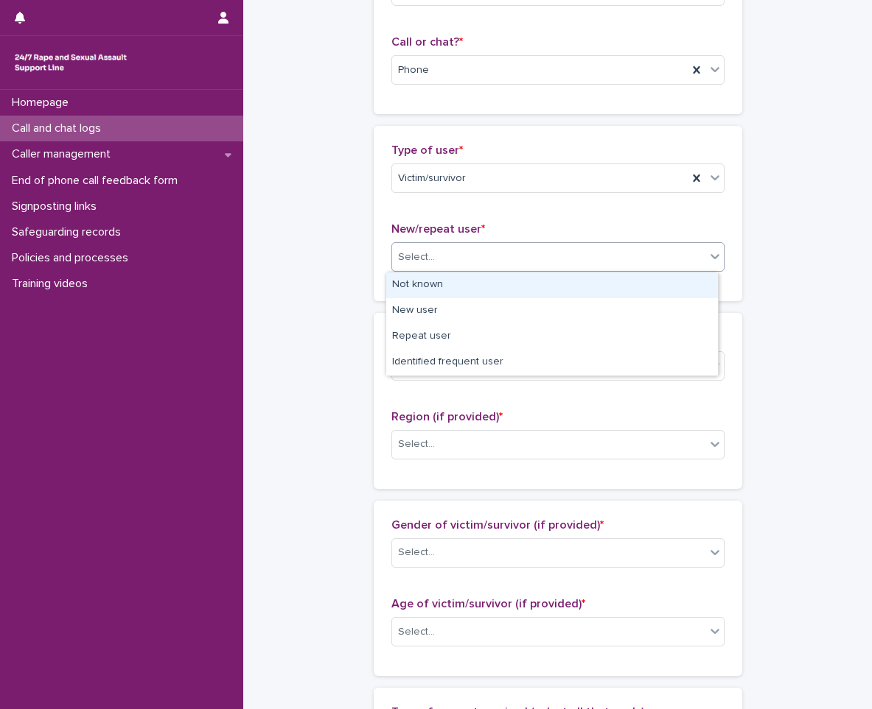
click at [495, 293] on div "Not known" at bounding box center [552, 286] width 332 height 26
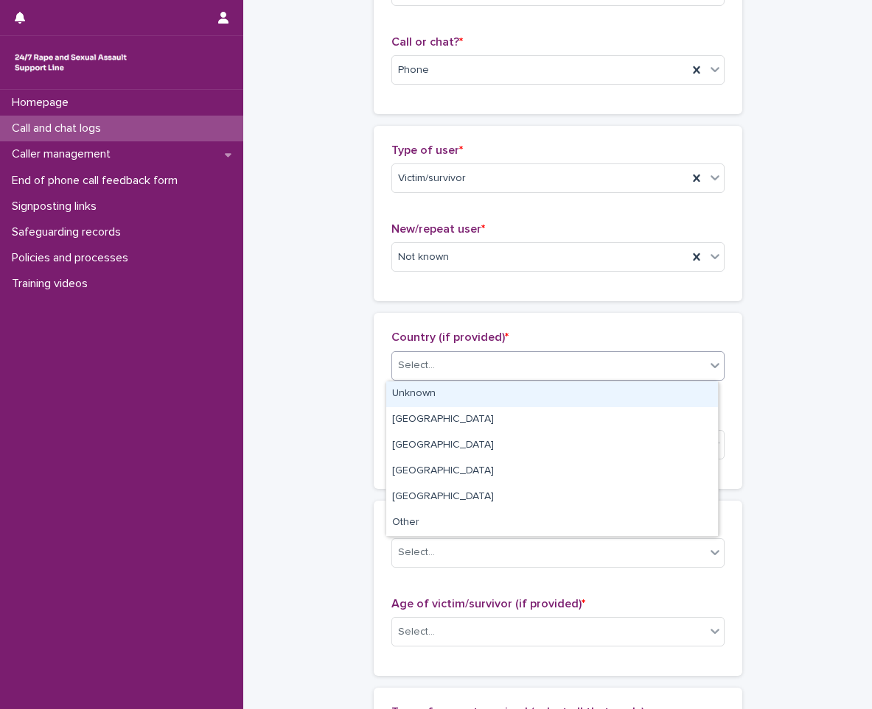
click at [495, 370] on div "Select..." at bounding box center [548, 366] width 313 height 24
click at [477, 398] on div "Unknown" at bounding box center [552, 395] width 332 height 26
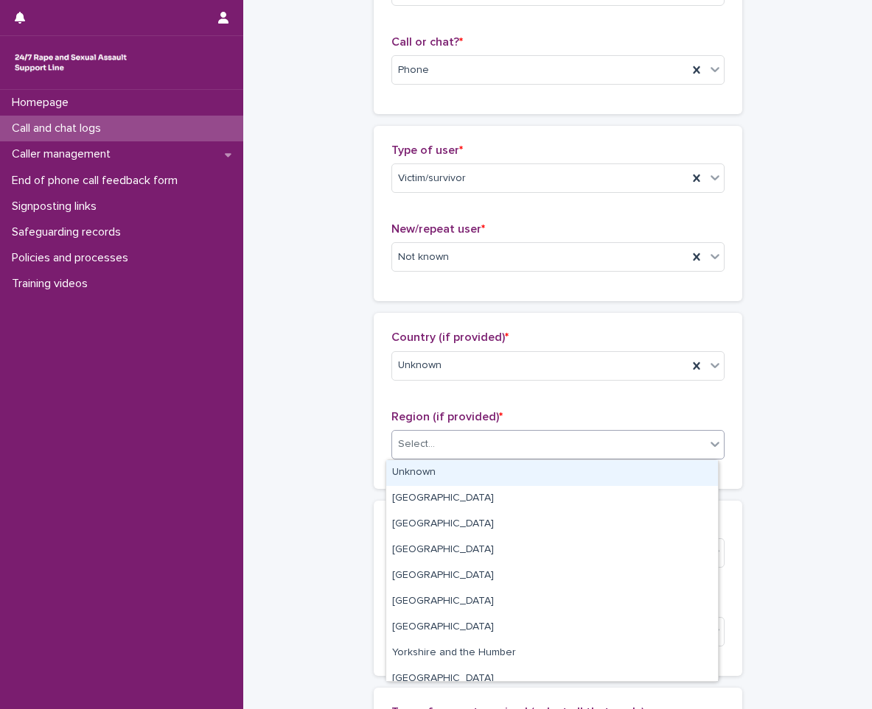
click at [470, 456] on div "Select..." at bounding box center [548, 444] width 313 height 24
click at [463, 465] on div "Unknown" at bounding box center [552, 473] width 332 height 26
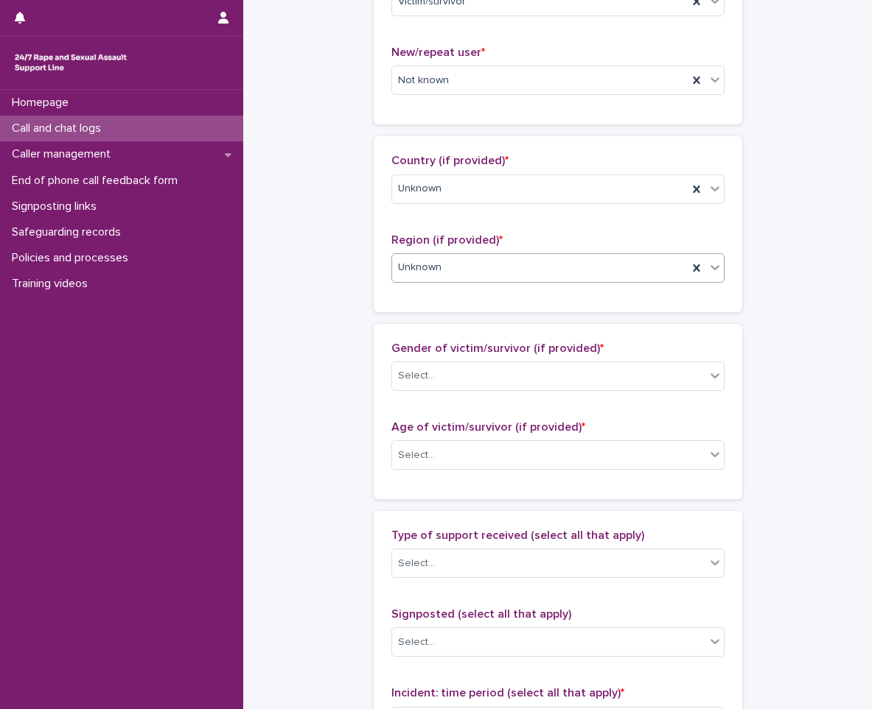
scroll to position [663, 0]
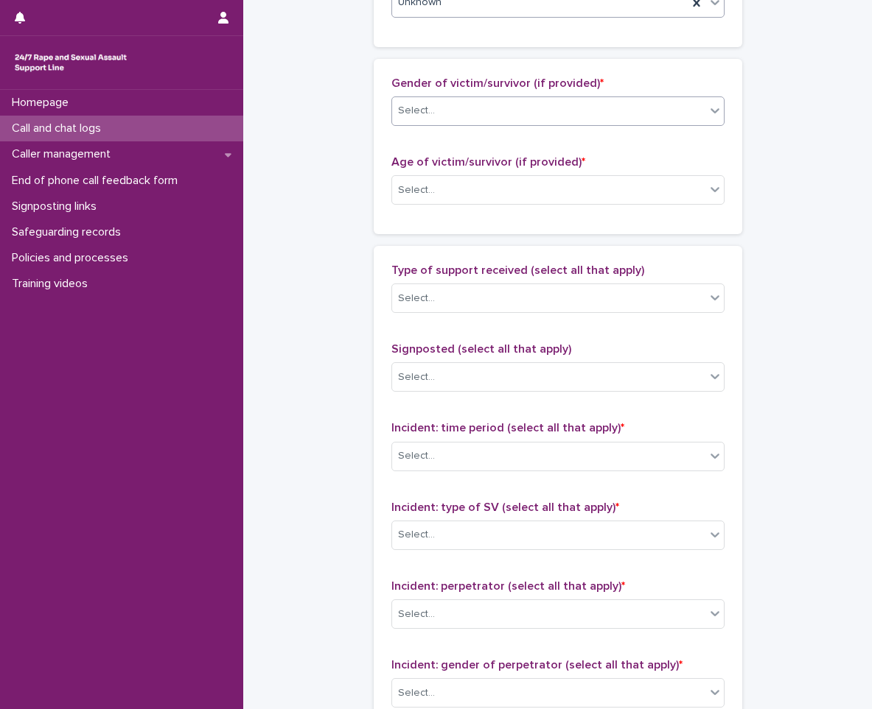
click at [441, 117] on div "Select..." at bounding box center [548, 111] width 313 height 24
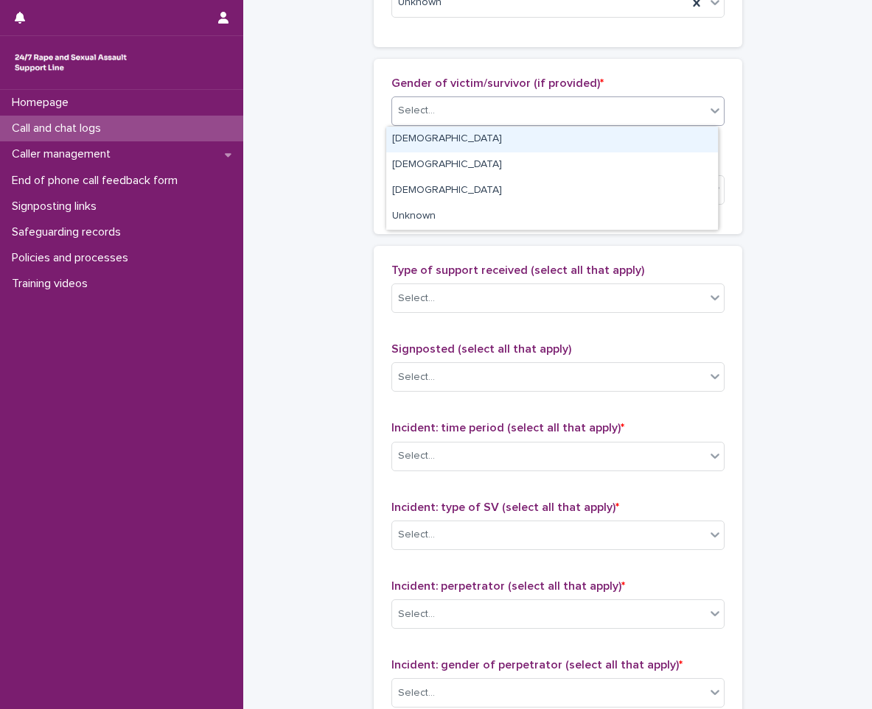
click at [440, 147] on div "[DEMOGRAPHIC_DATA]" at bounding box center [552, 140] width 332 height 26
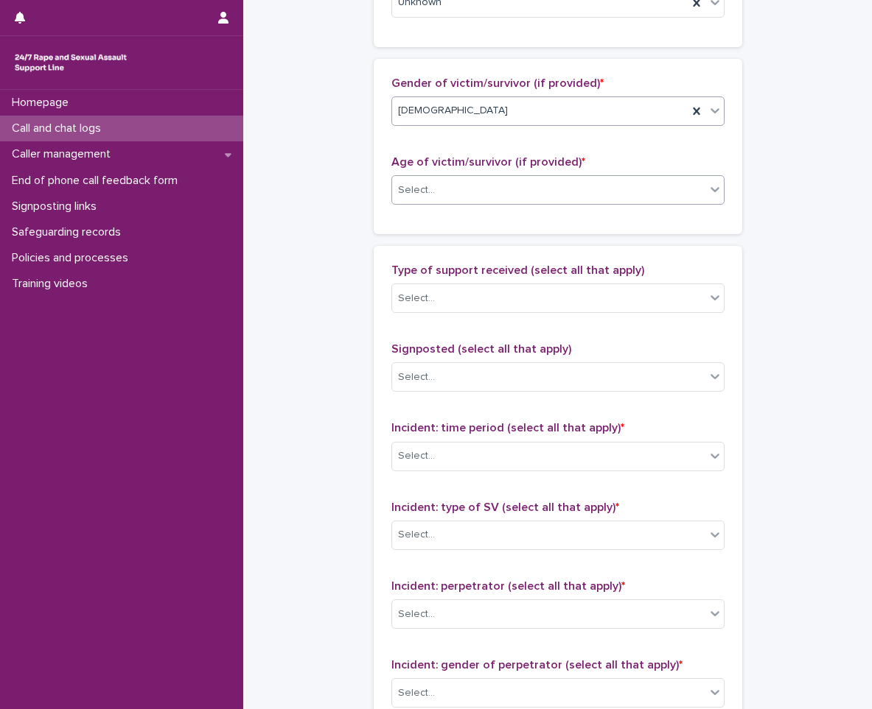
click at [440, 180] on div "Select..." at bounding box center [548, 190] width 313 height 24
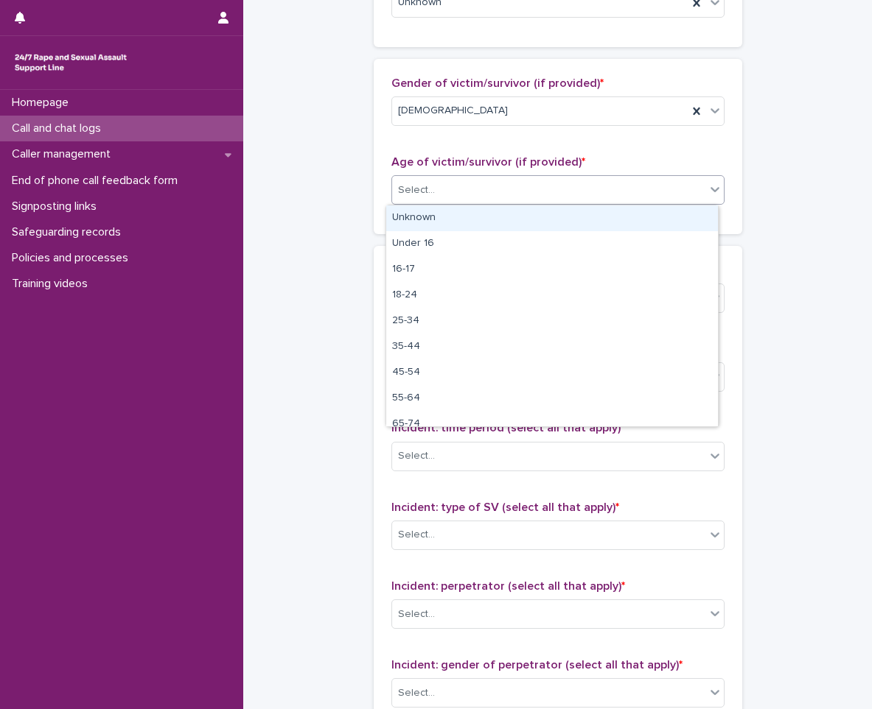
click at [436, 209] on div "Unknown" at bounding box center [552, 219] width 332 height 26
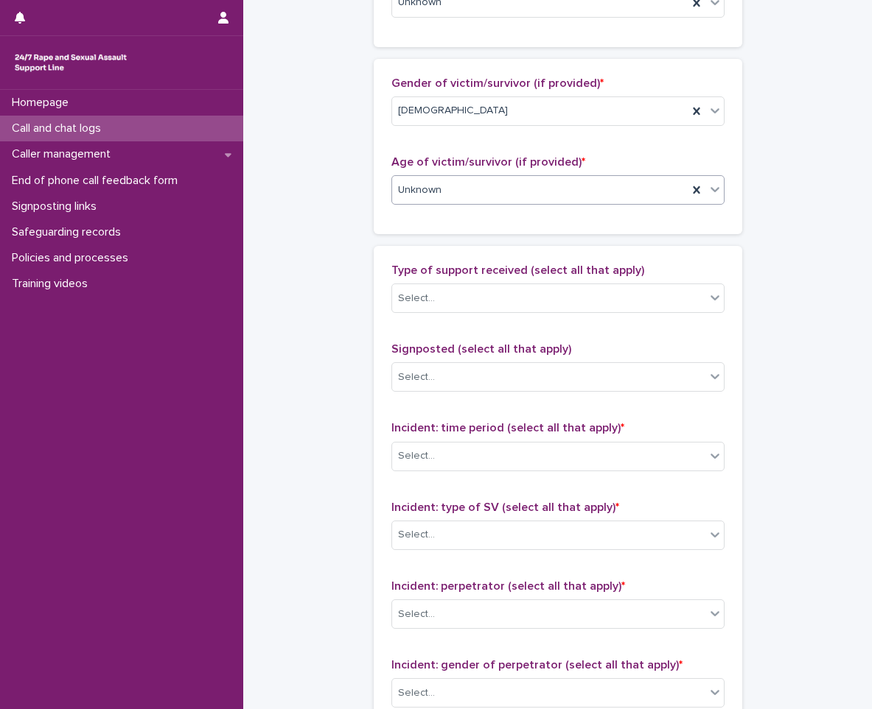
click at [490, 127] on div "Gender of victim/survivor (if provided) * [DEMOGRAPHIC_DATA]" at bounding box center [557, 107] width 333 height 61
click at [474, 113] on div "[DEMOGRAPHIC_DATA]" at bounding box center [539, 111] width 295 height 24
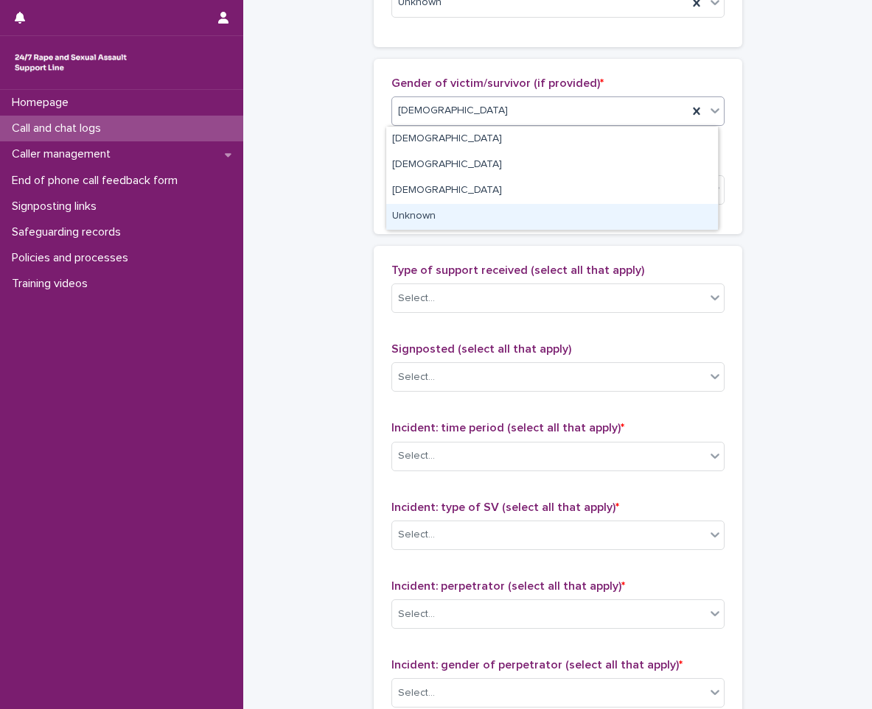
click at [438, 205] on div "Unknown" at bounding box center [552, 217] width 332 height 26
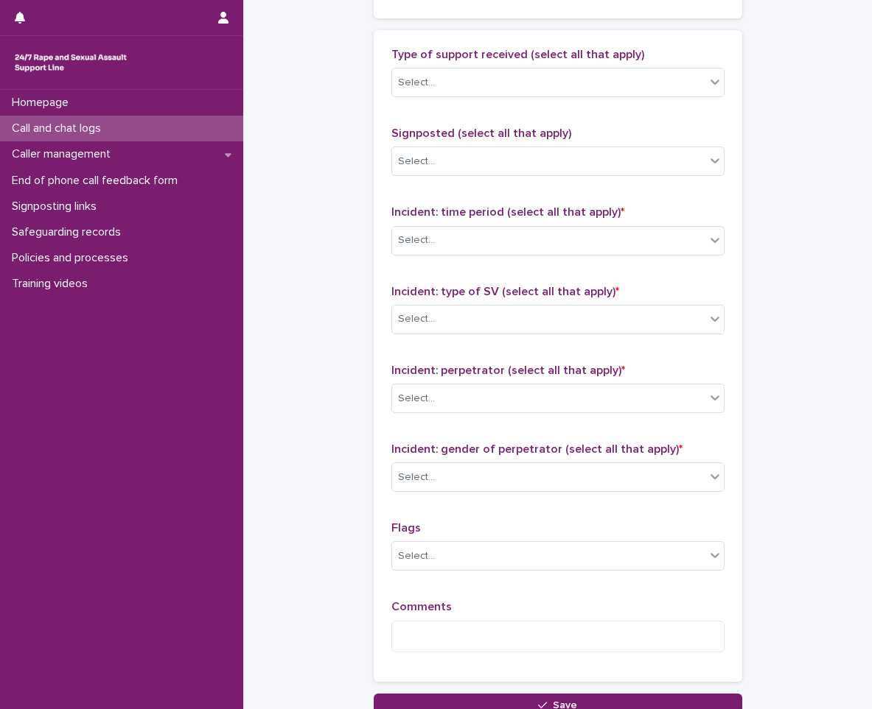
scroll to position [884, 0]
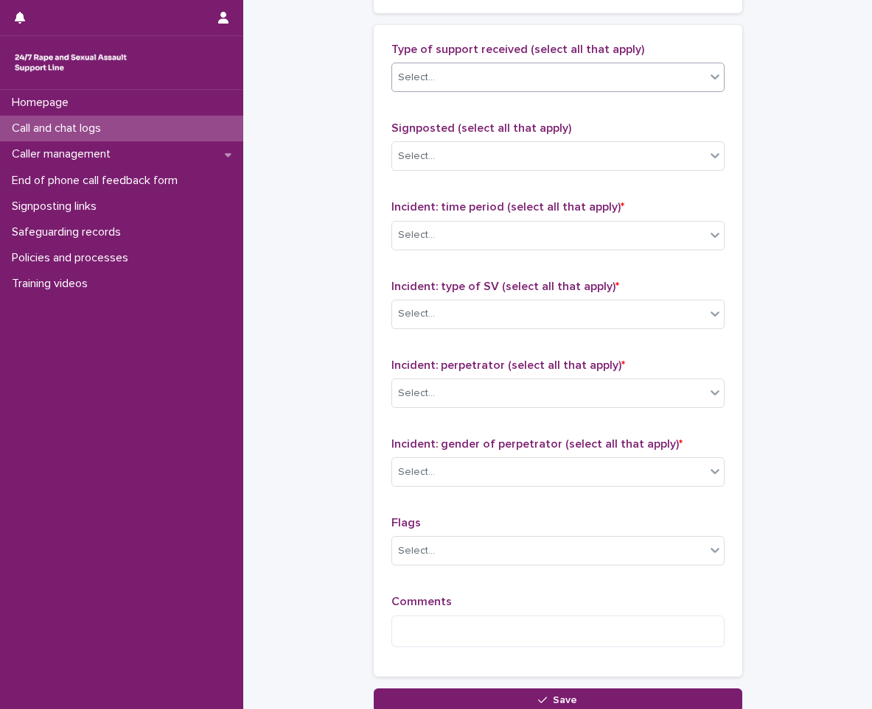
click at [470, 69] on div "Select..." at bounding box center [548, 78] width 313 height 24
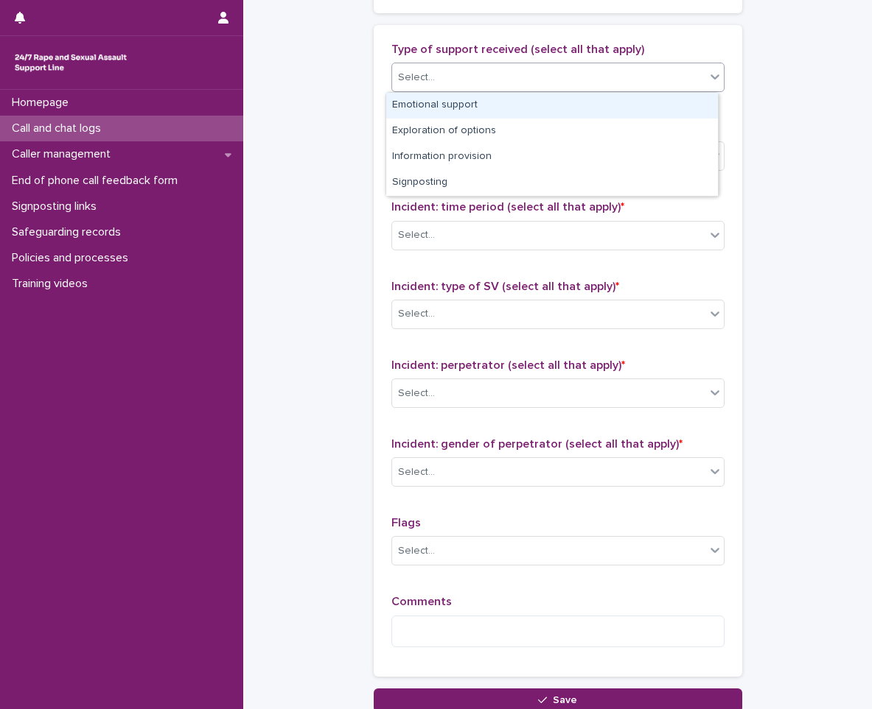
click at [480, 104] on div "Emotional support" at bounding box center [552, 106] width 332 height 26
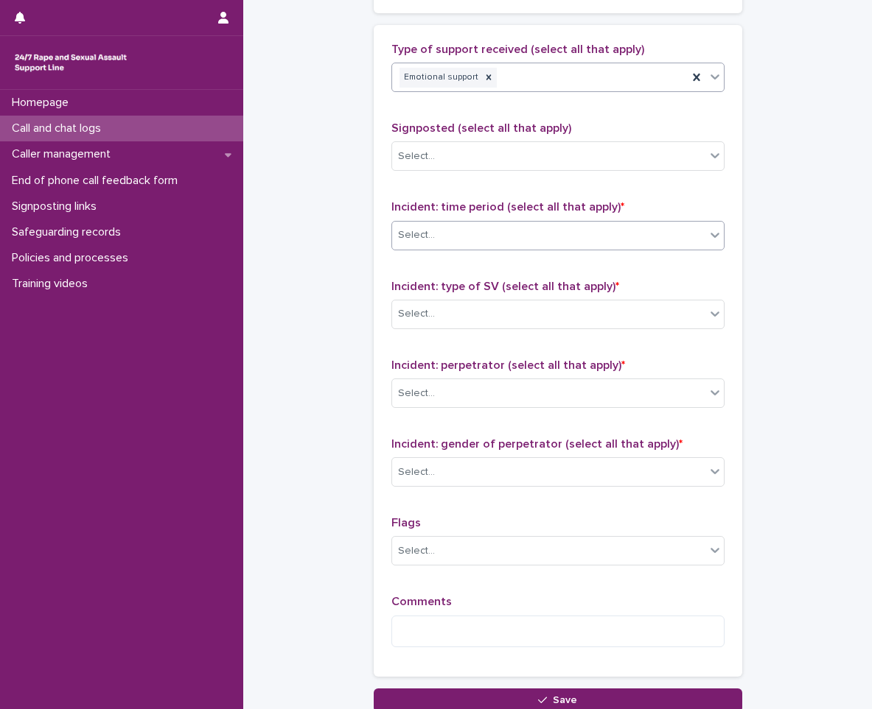
click at [453, 242] on div "Select..." at bounding box center [548, 235] width 313 height 24
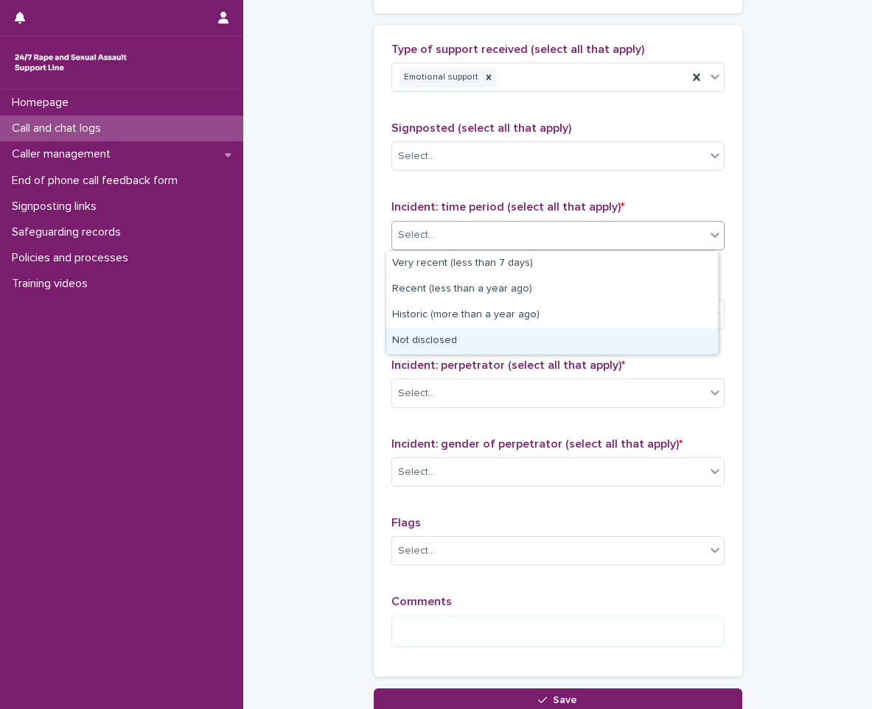
click at [411, 340] on div "Not disclosed" at bounding box center [552, 342] width 332 height 26
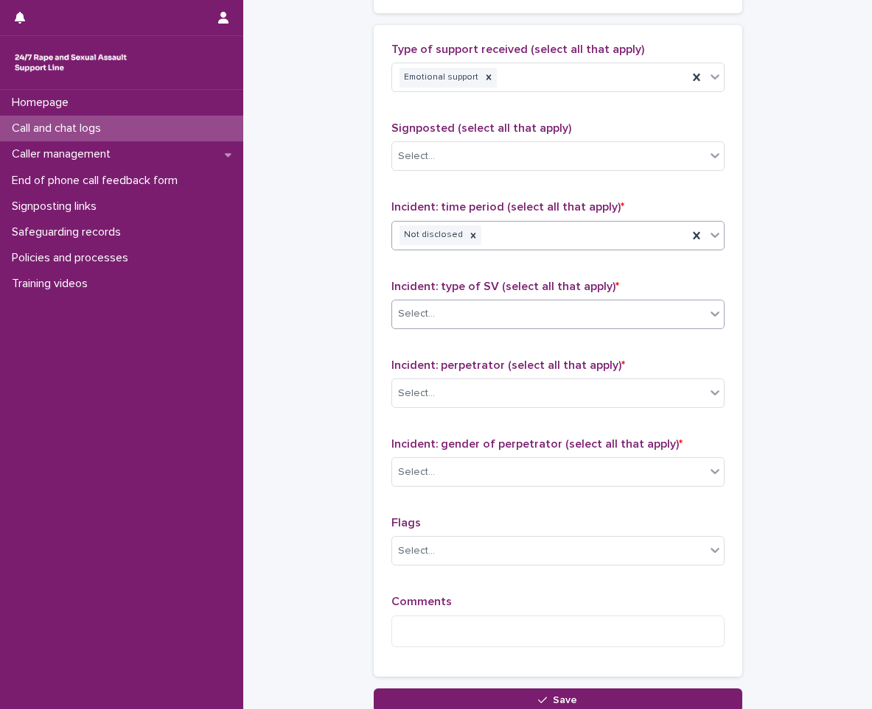
click at [441, 310] on div "Select..." at bounding box center [548, 314] width 313 height 24
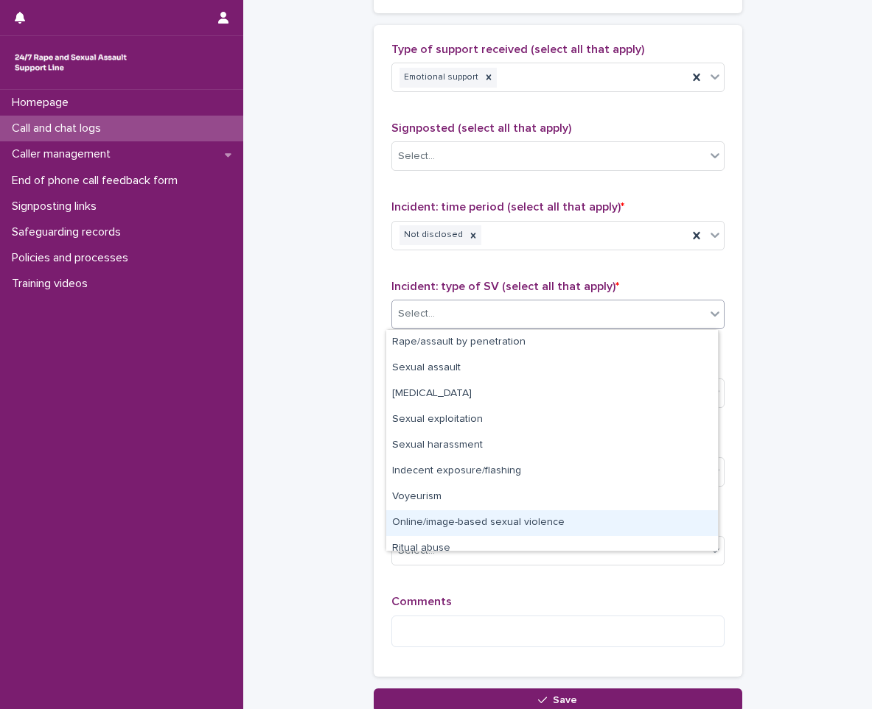
scroll to position [37, 0]
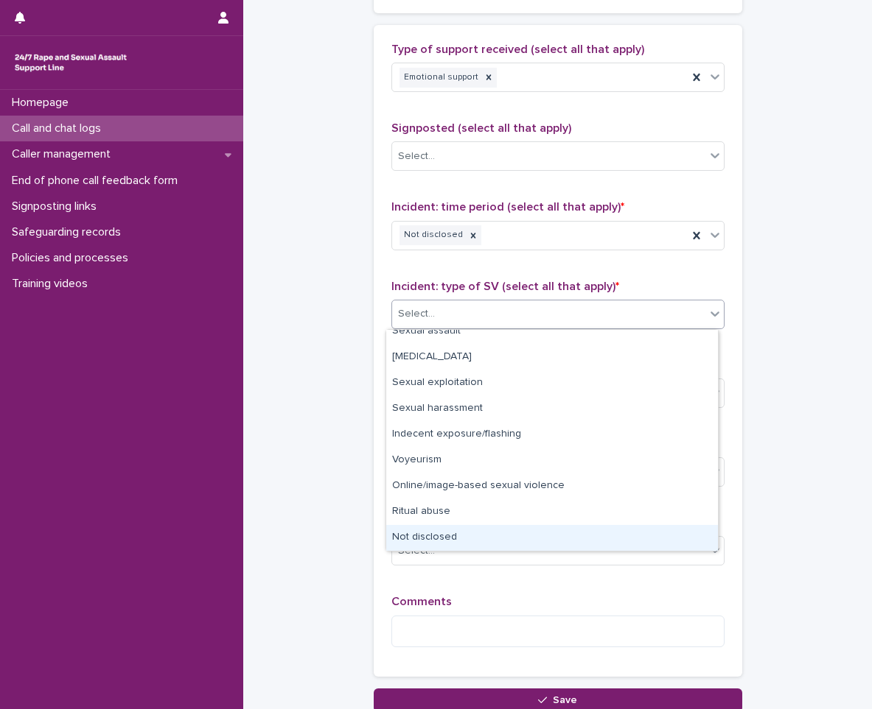
click at [460, 527] on div "Not disclosed" at bounding box center [552, 538] width 332 height 26
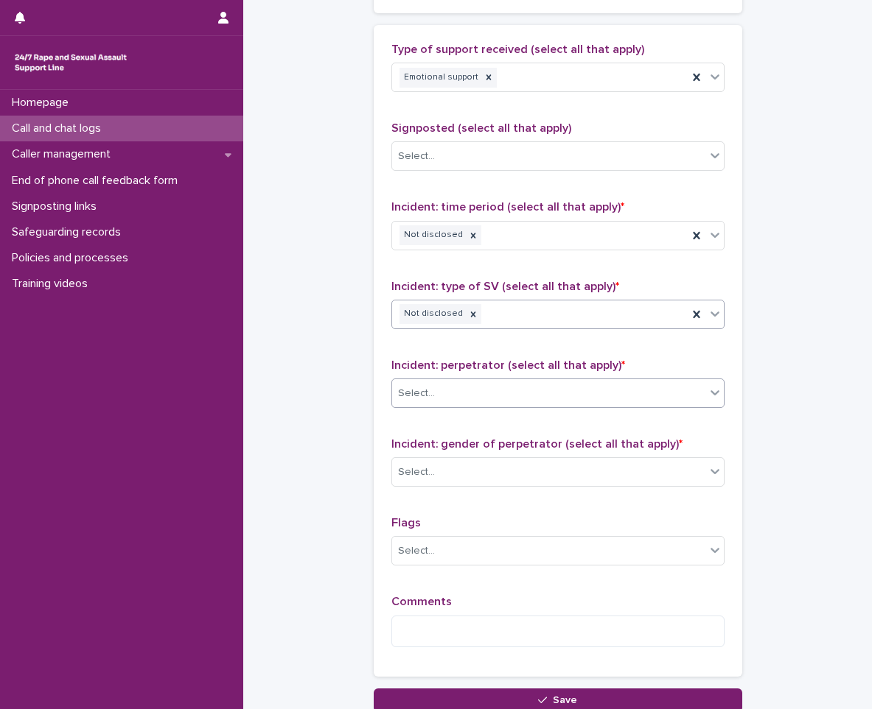
click at [488, 382] on div "Select..." at bounding box center [548, 394] width 313 height 24
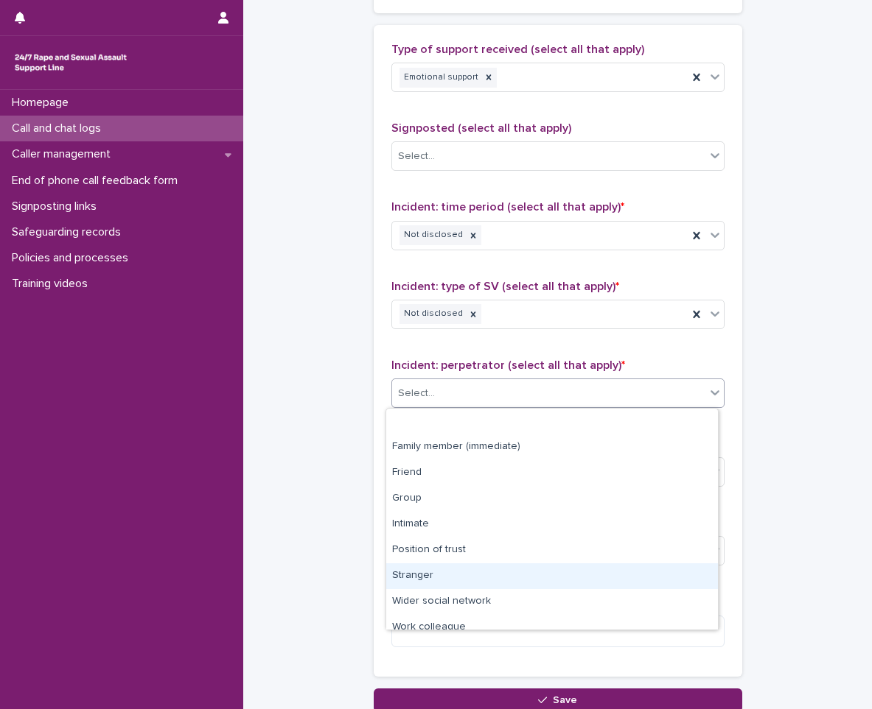
scroll to position [63, 0]
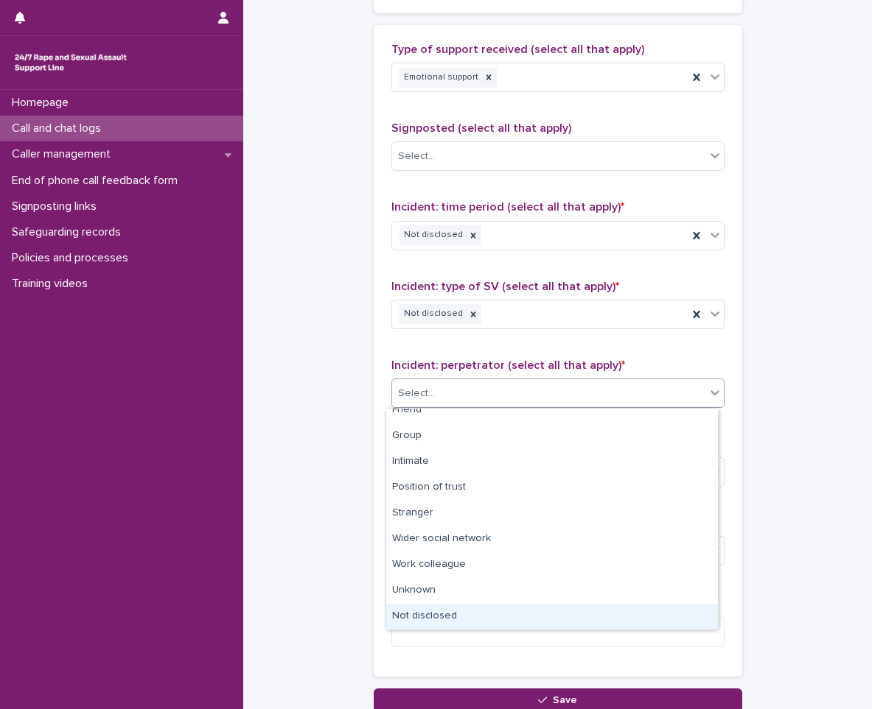
click at [444, 624] on div "Not disclosed" at bounding box center [552, 617] width 332 height 26
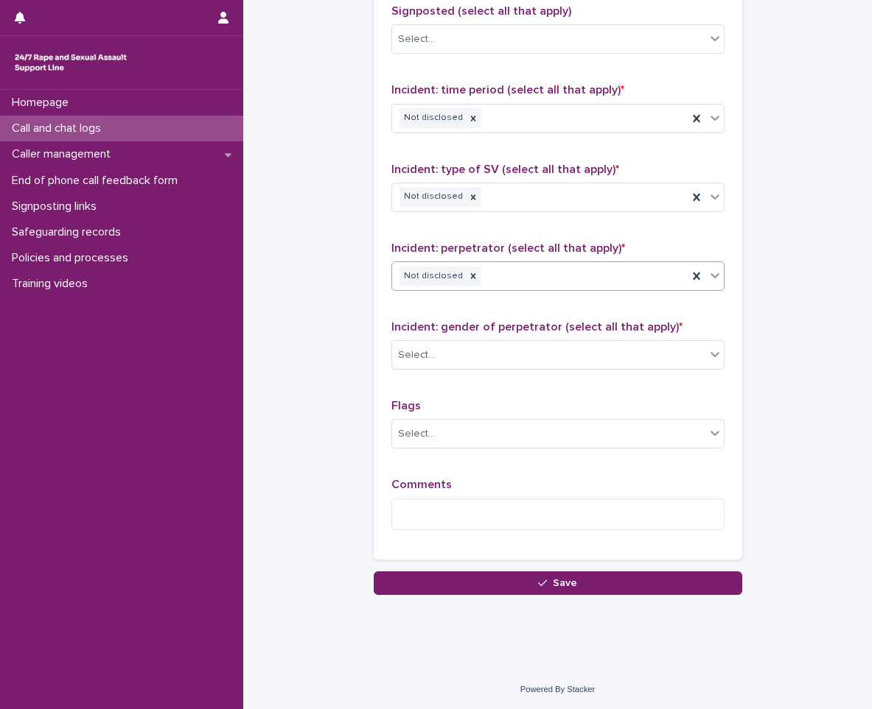
scroll to position [1002, 0]
click at [495, 357] on div "Select..." at bounding box center [548, 355] width 313 height 24
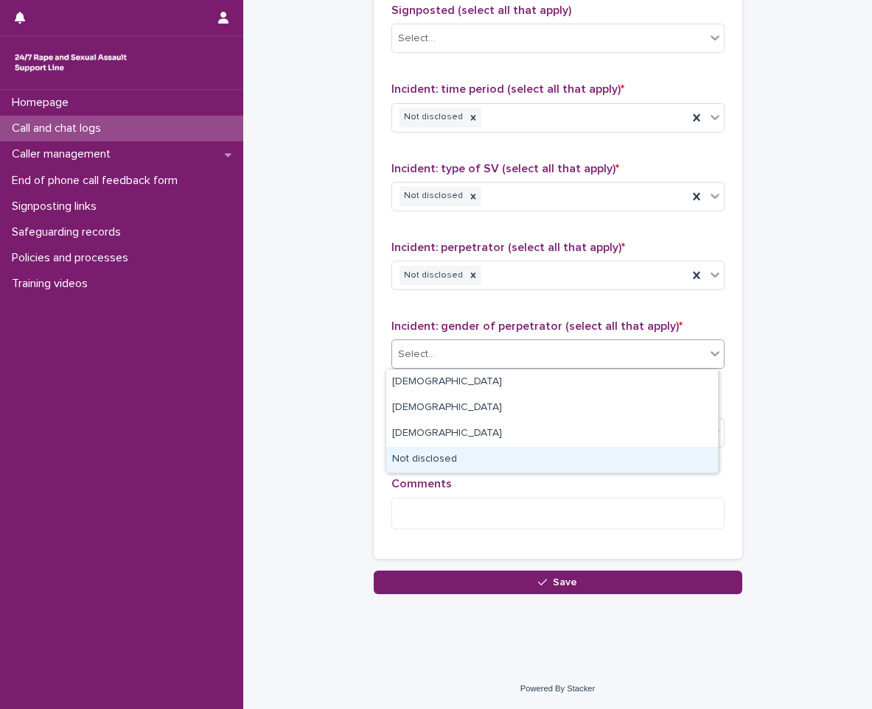
click at [449, 455] on div "Not disclosed" at bounding box center [552, 460] width 332 height 26
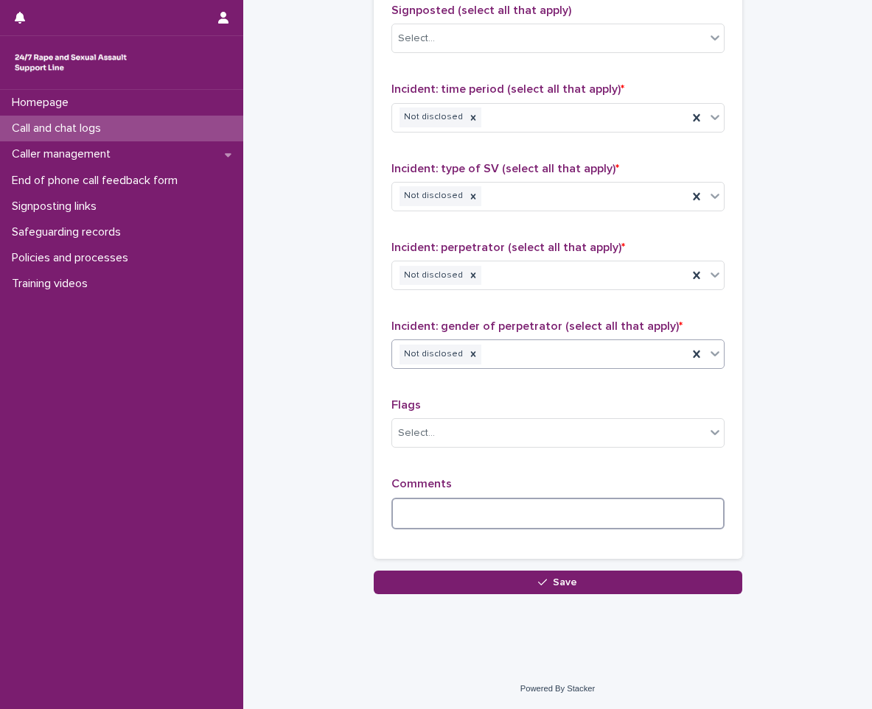
click at [437, 513] on textarea at bounding box center [557, 514] width 333 height 32
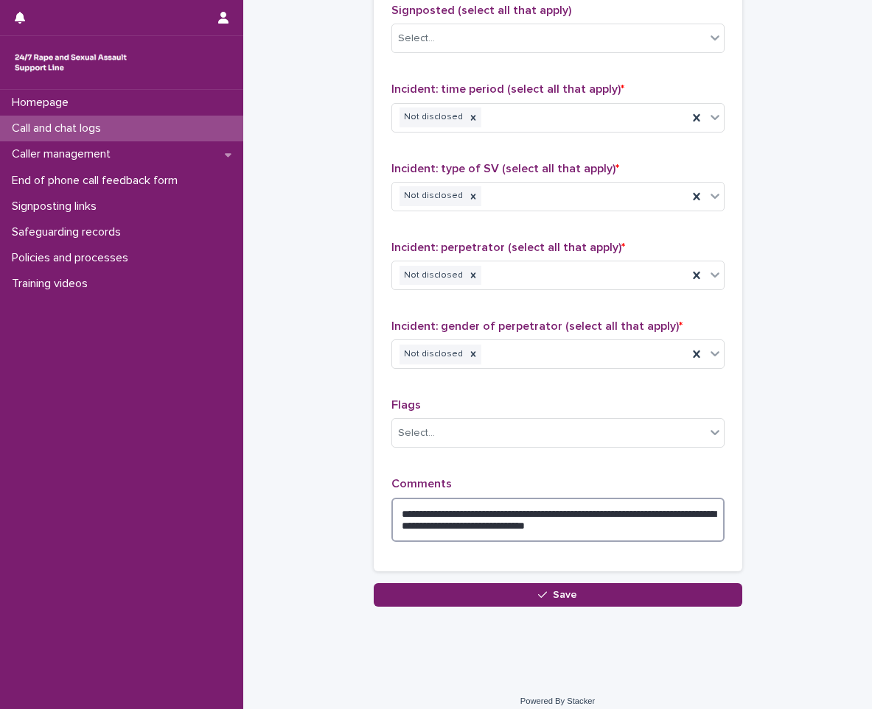
type textarea "**********"
click at [656, 529] on textarea "**********" at bounding box center [557, 520] width 333 height 44
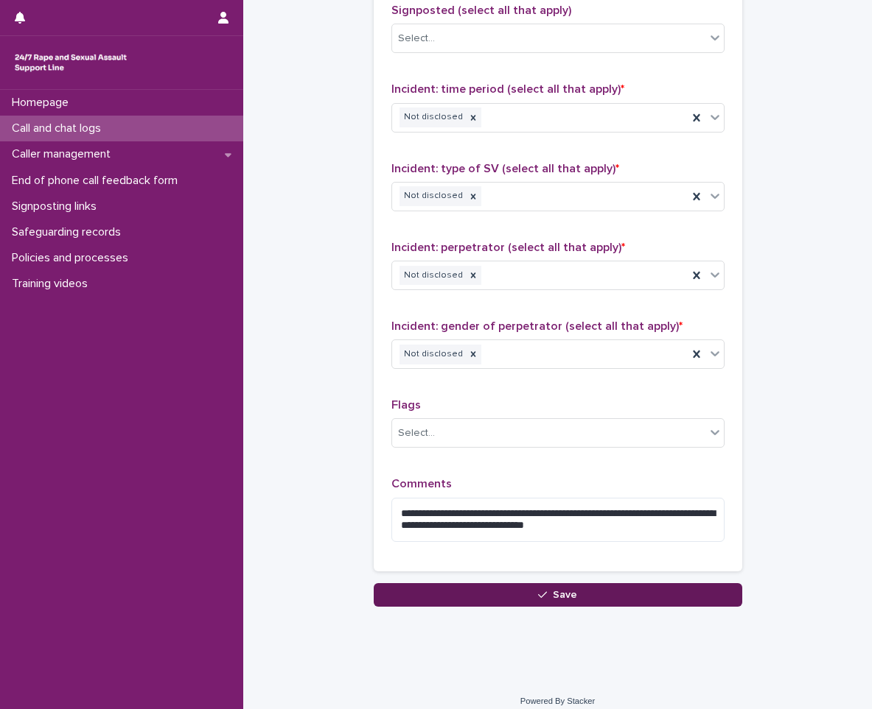
click at [595, 586] on button "Save" at bounding box center [558, 596] width 368 height 24
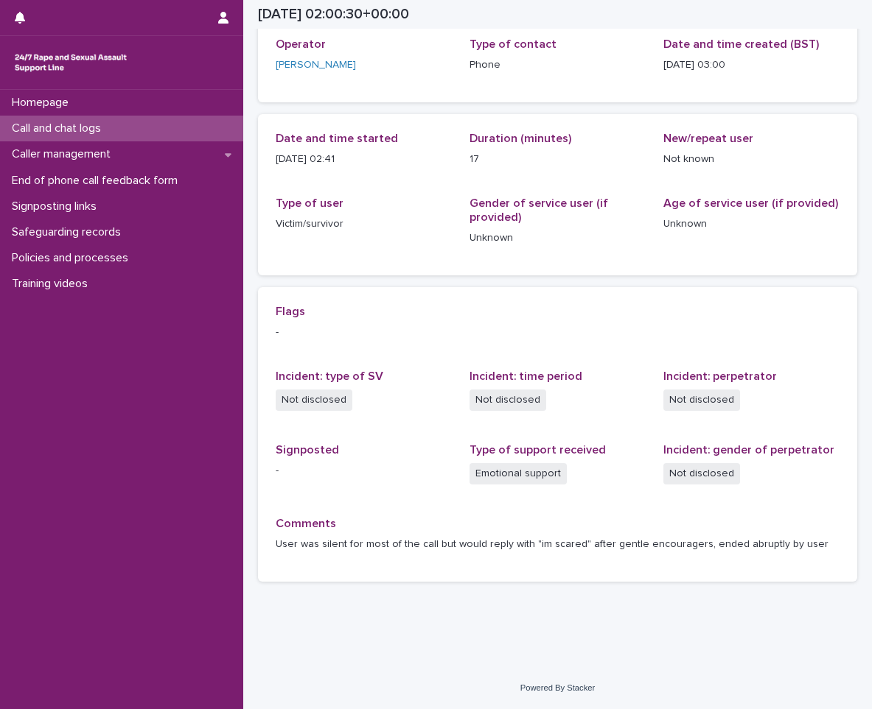
scroll to position [88, 0]
